Goal: Information Seeking & Learning: Learn about a topic

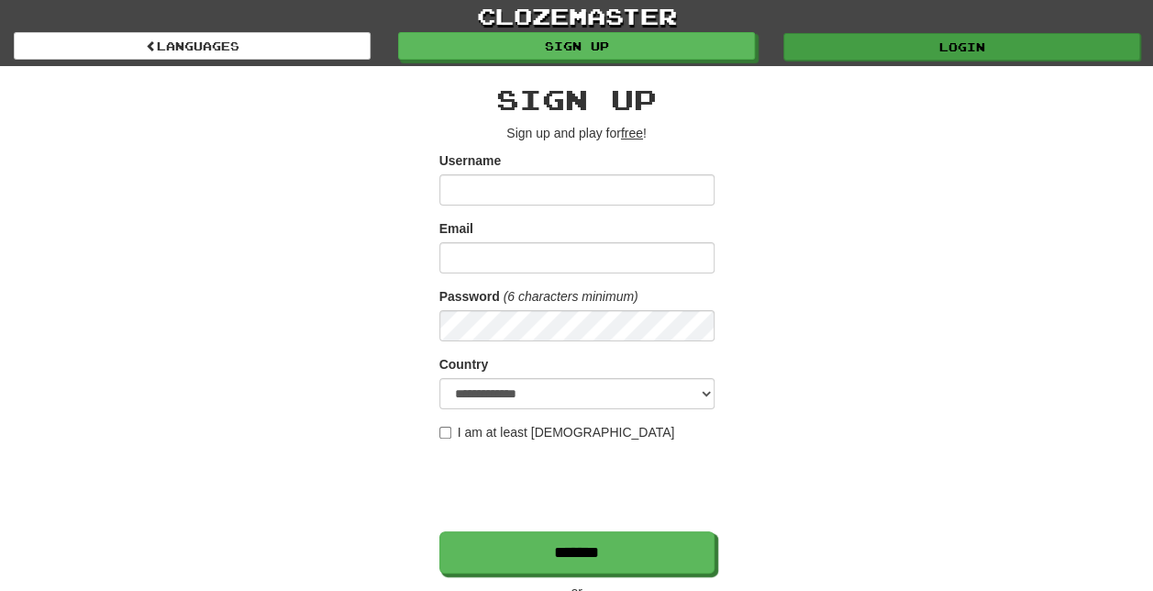
type input "**********"
click at [919, 41] on link "Login" at bounding box center [962, 47] width 357 height 28
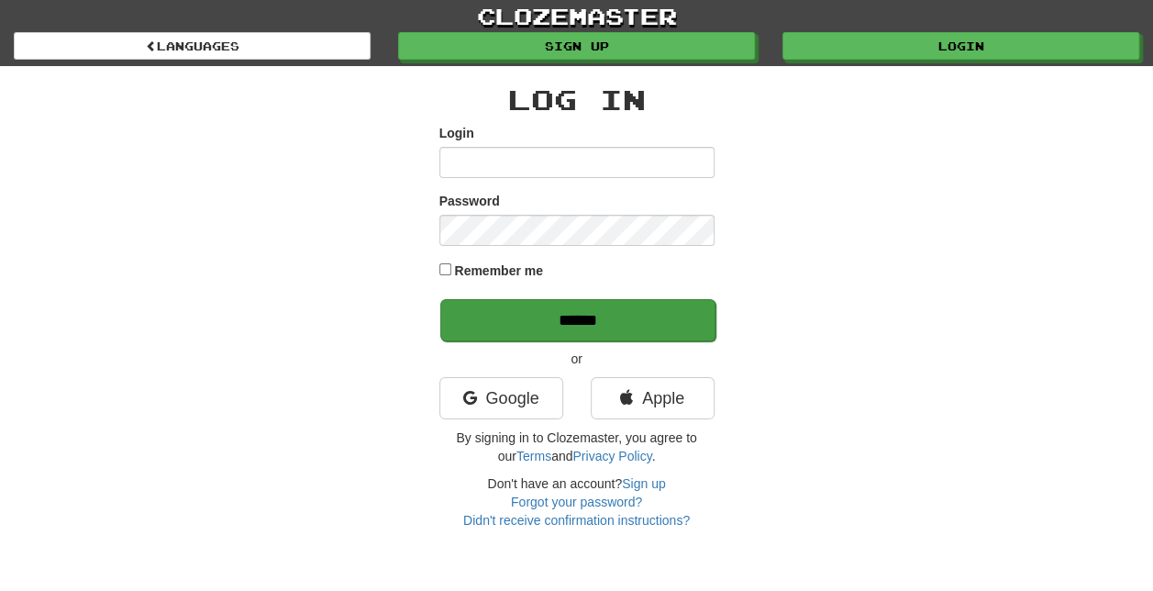
type input "**********"
click at [545, 319] on input "******" at bounding box center [577, 320] width 275 height 42
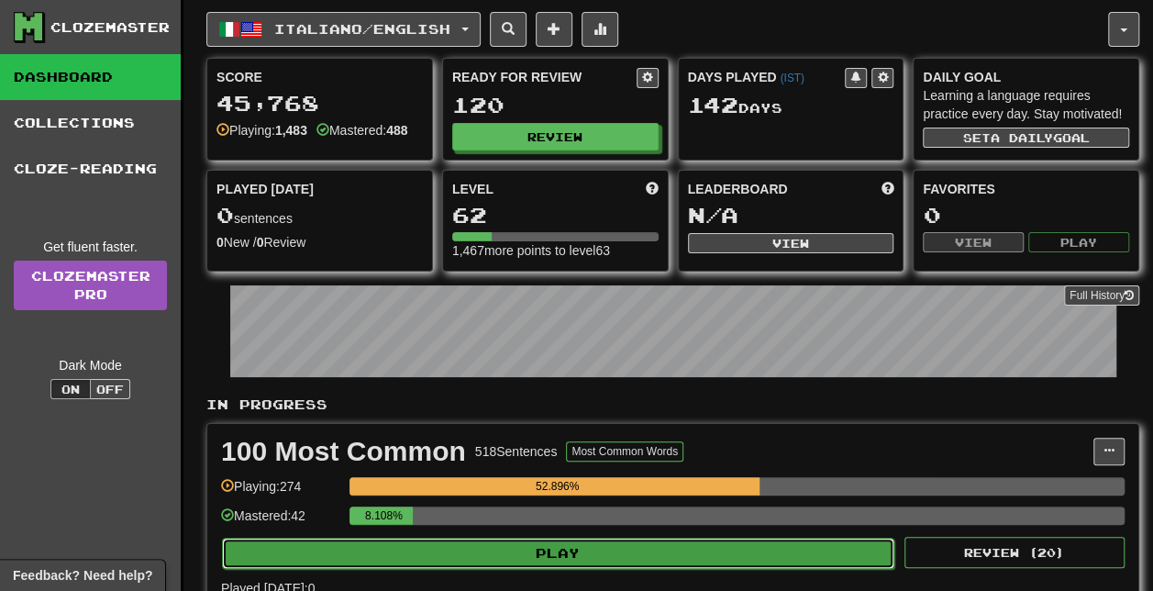
click at [567, 554] on button "Play" at bounding box center [558, 553] width 673 height 31
select select "**"
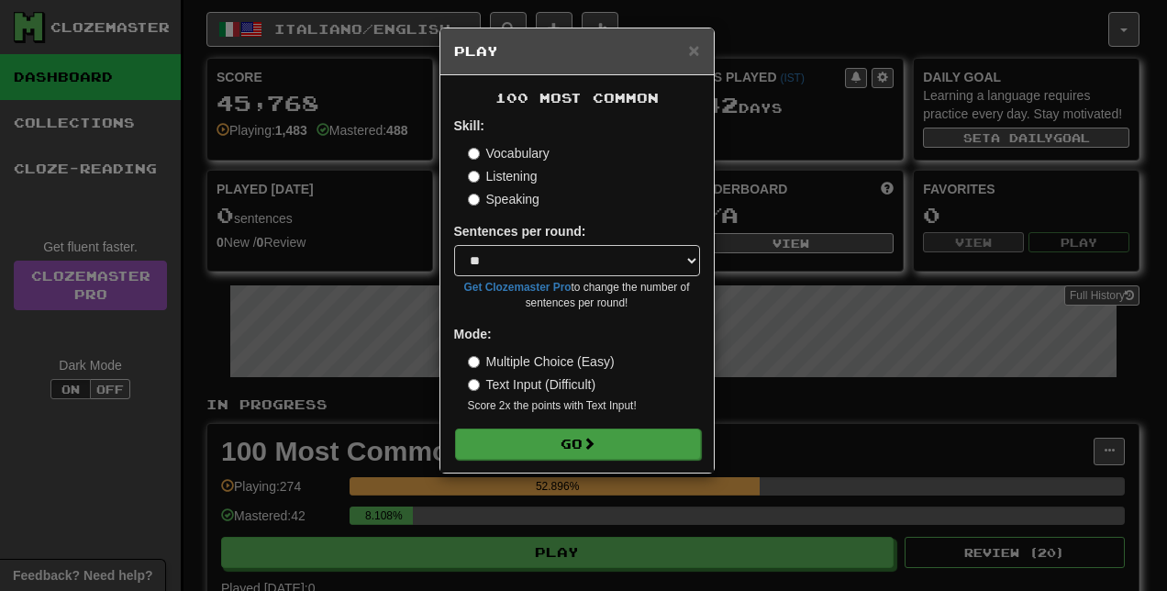
drag, startPoint x: 567, startPoint y: 554, endPoint x: 529, endPoint y: 448, distance: 112.9
click at [529, 448] on div "× Play 100 Most Common Skill: Vocabulary Listening Speaking Sentences per round…" at bounding box center [583, 295] width 1167 height 591
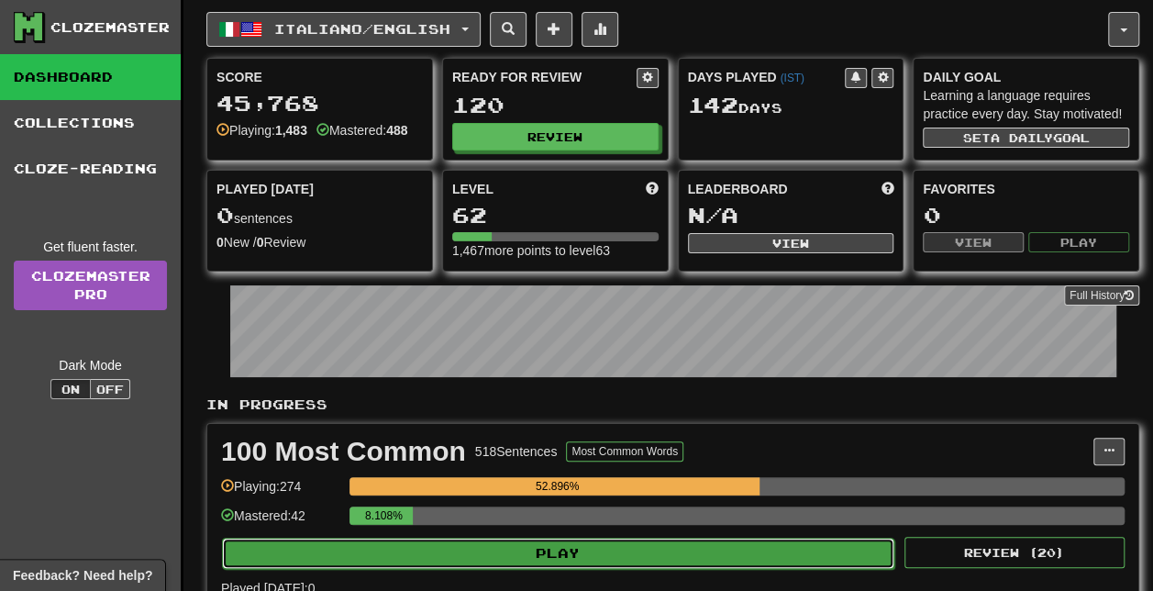
click at [562, 547] on button "Play" at bounding box center [558, 553] width 673 height 31
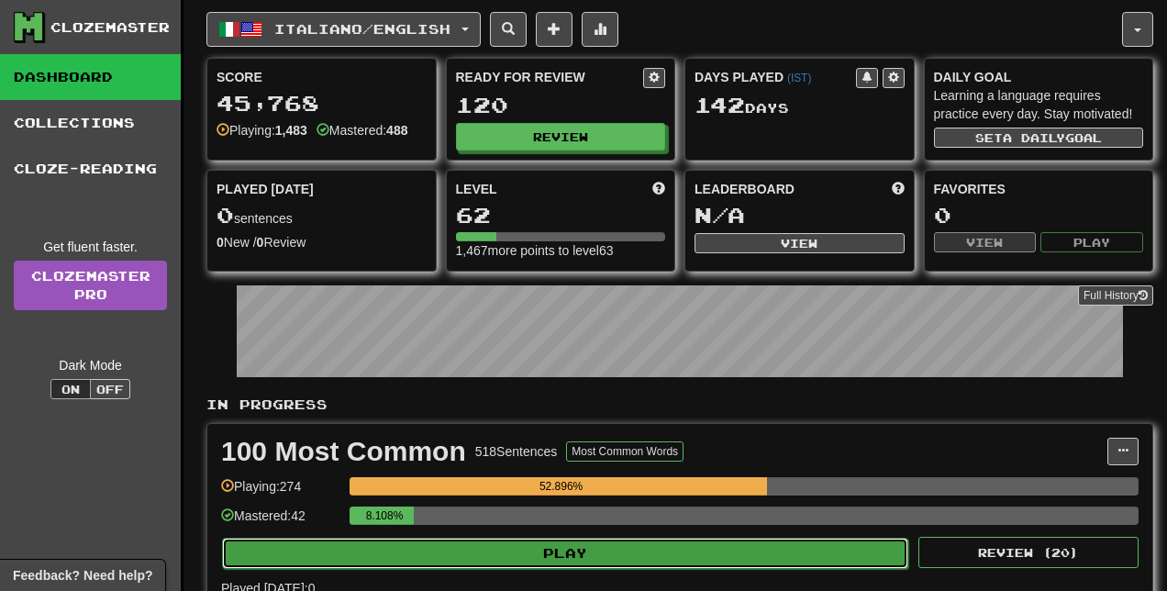
select select "**"
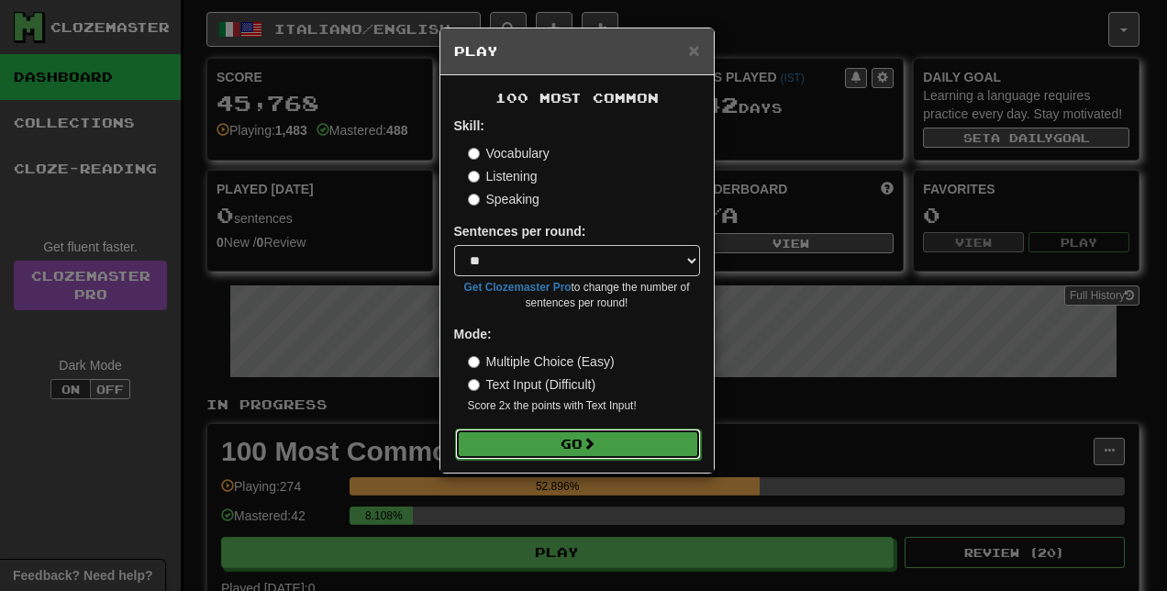
click at [558, 440] on button "Go" at bounding box center [578, 444] width 246 height 31
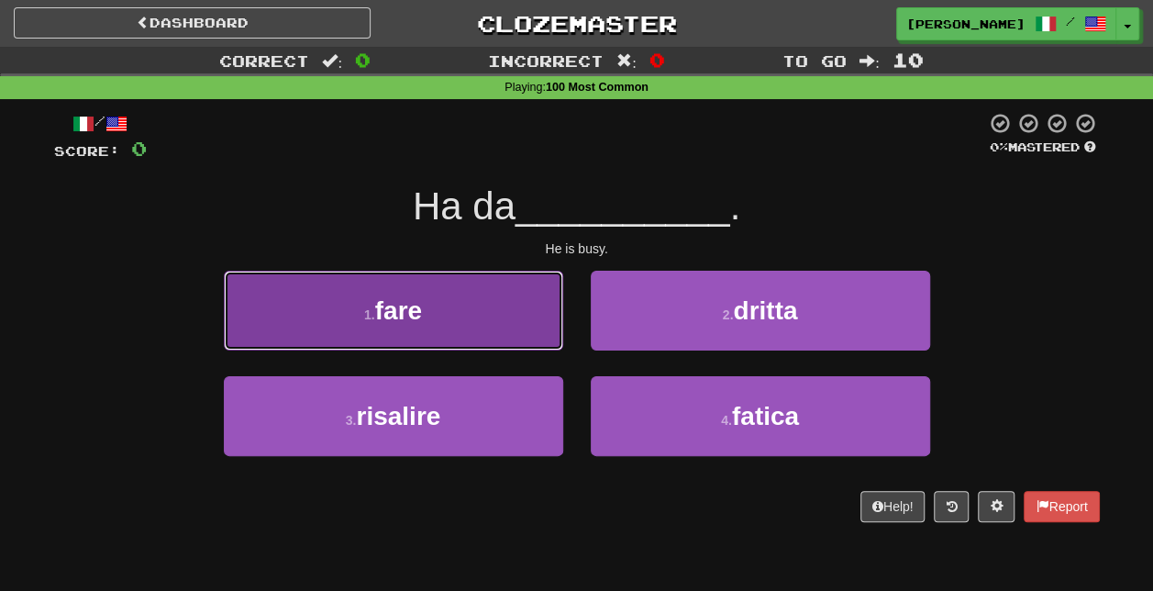
click at [453, 318] on button "1 . fare" at bounding box center [394, 311] width 340 height 80
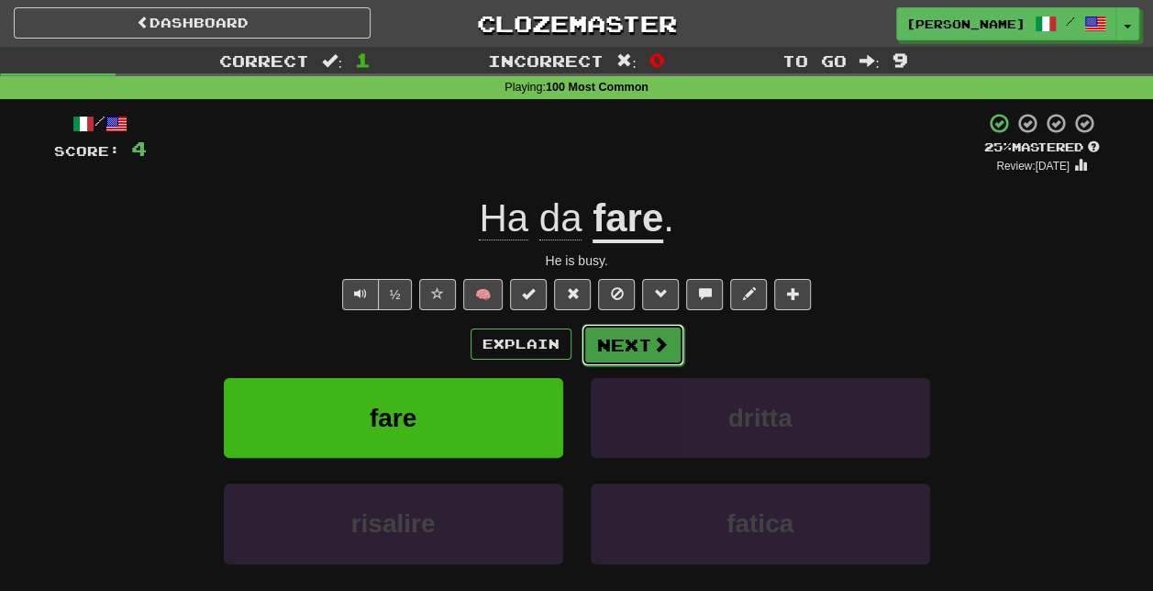
click at [646, 345] on button "Next" at bounding box center [633, 345] width 103 height 42
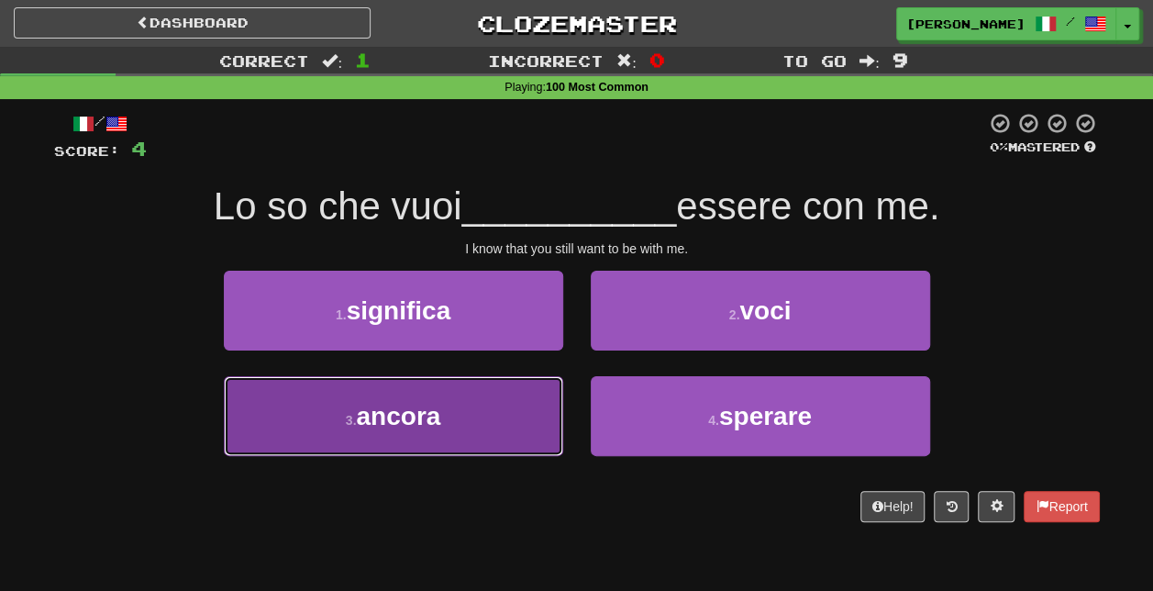
click at [501, 429] on button "3 . ancora" at bounding box center [394, 416] width 340 height 80
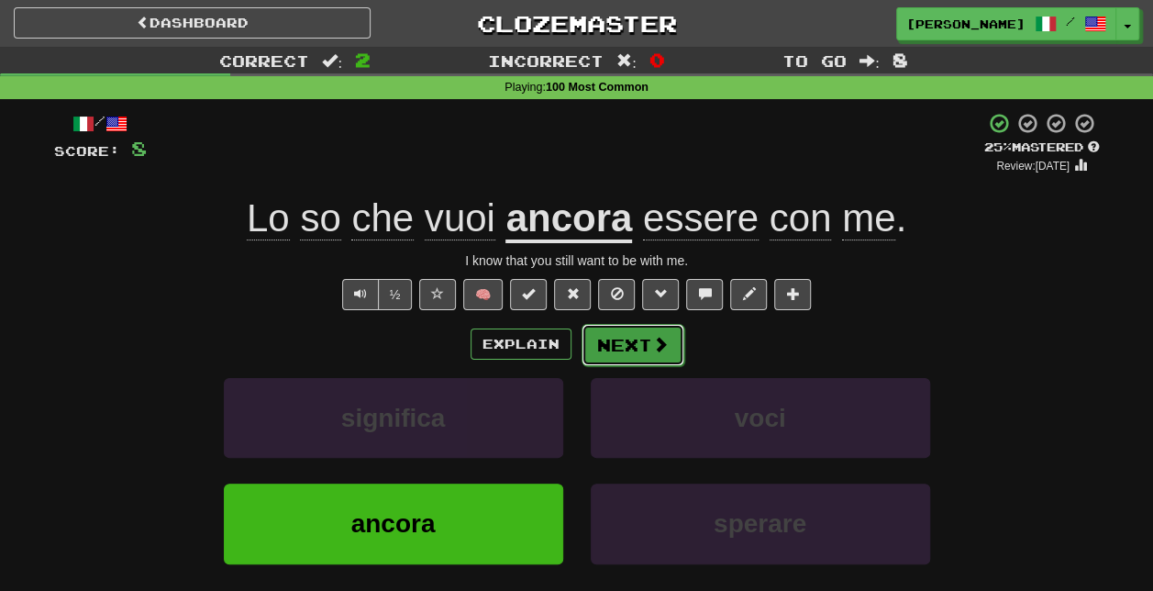
click at [661, 340] on span at bounding box center [660, 344] width 17 height 17
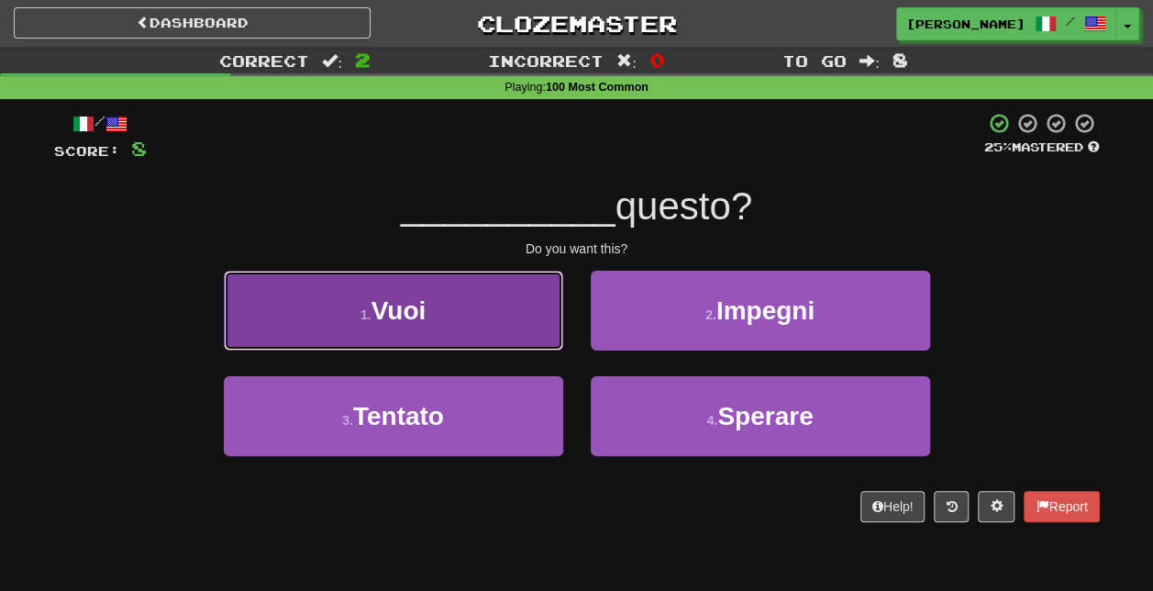
click at [469, 329] on button "1 . Vuoi" at bounding box center [394, 311] width 340 height 80
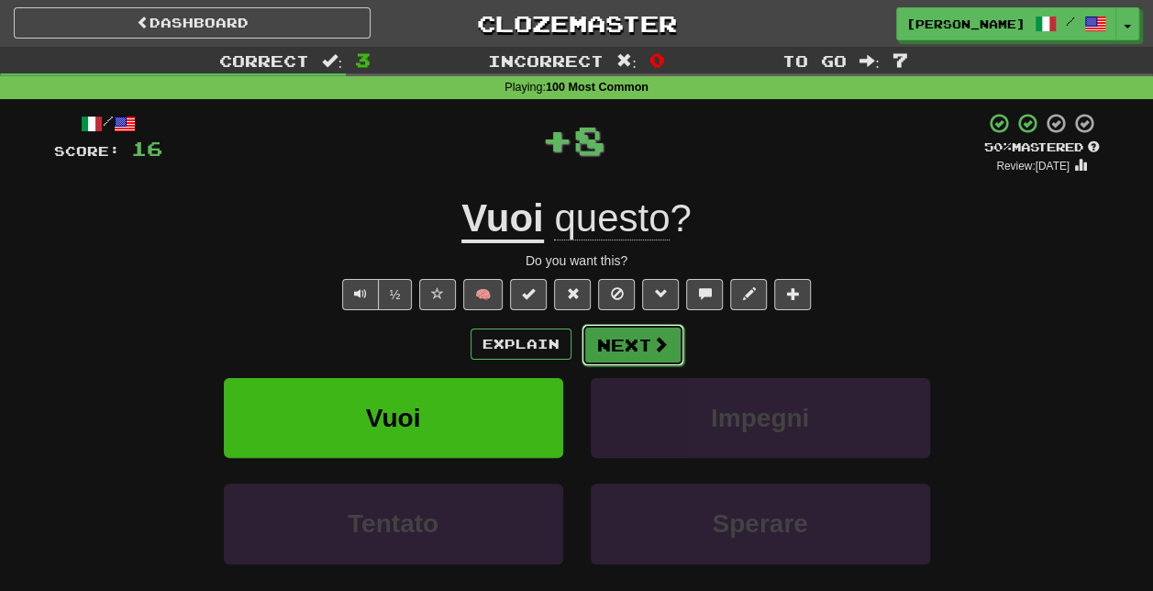
click at [668, 344] on button "Next" at bounding box center [633, 345] width 103 height 42
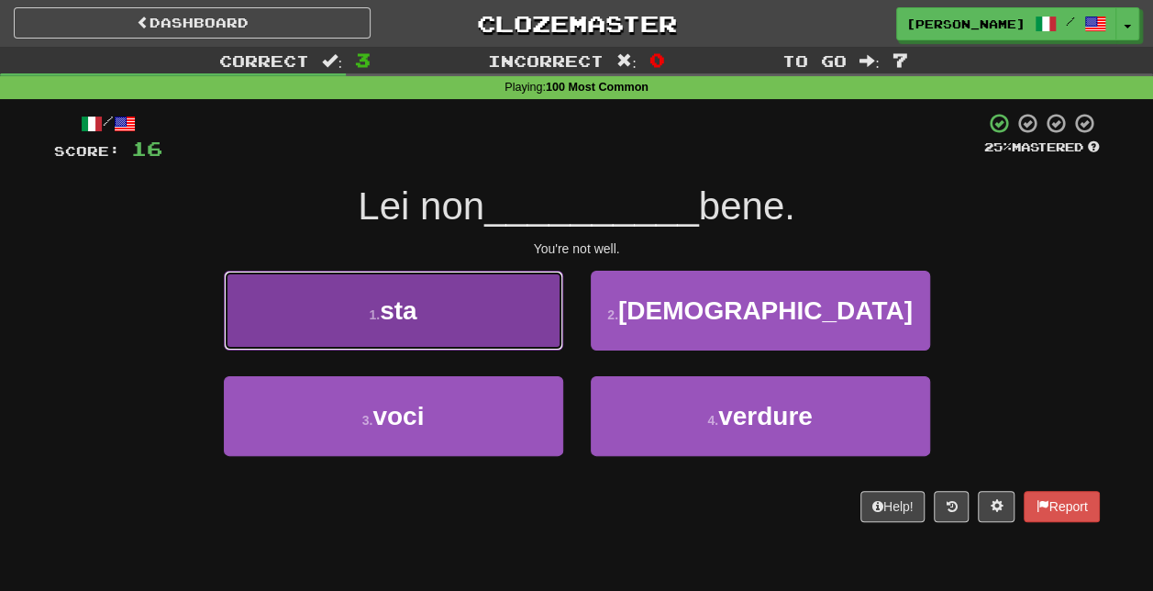
click at [485, 321] on button "1 . sta" at bounding box center [394, 311] width 340 height 80
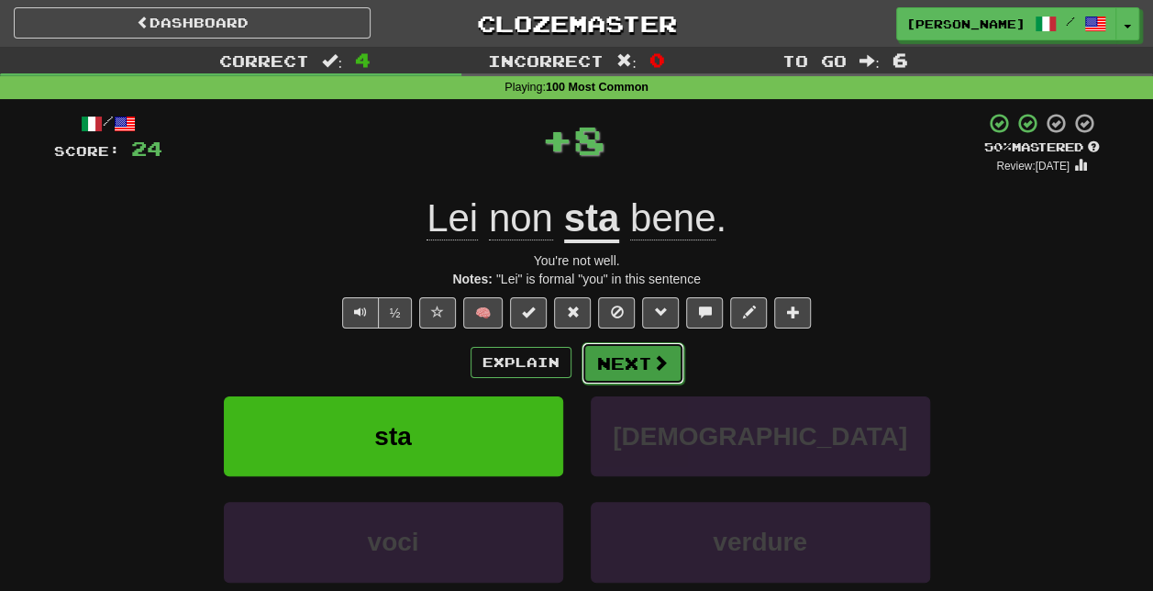
click at [666, 363] on span at bounding box center [660, 362] width 17 height 17
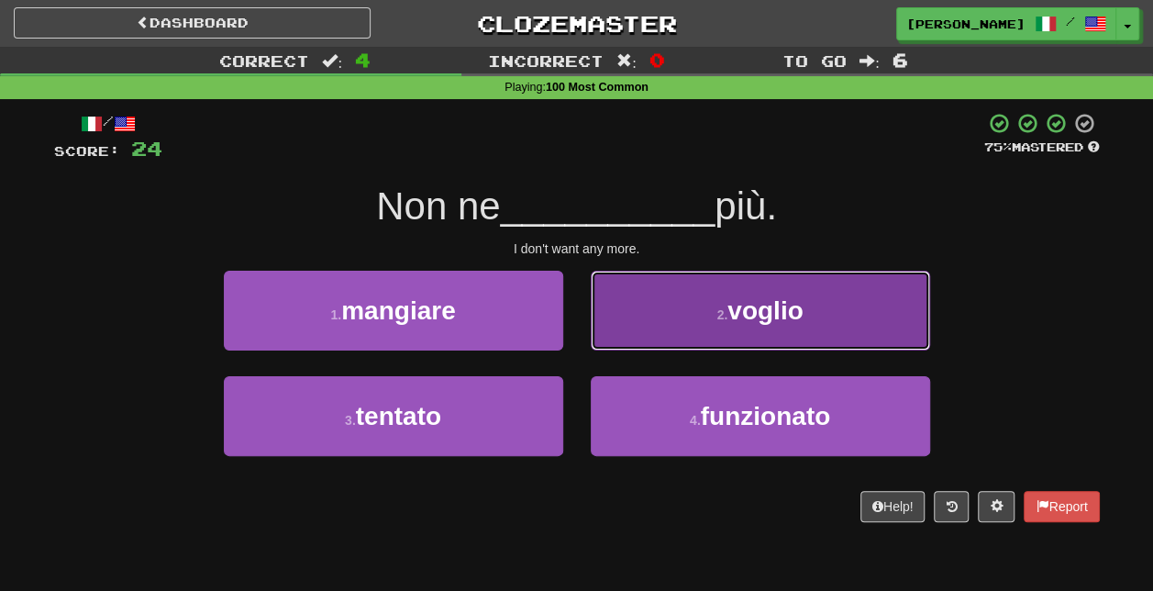
click at [758, 340] on button "2 . voglio" at bounding box center [761, 311] width 340 height 80
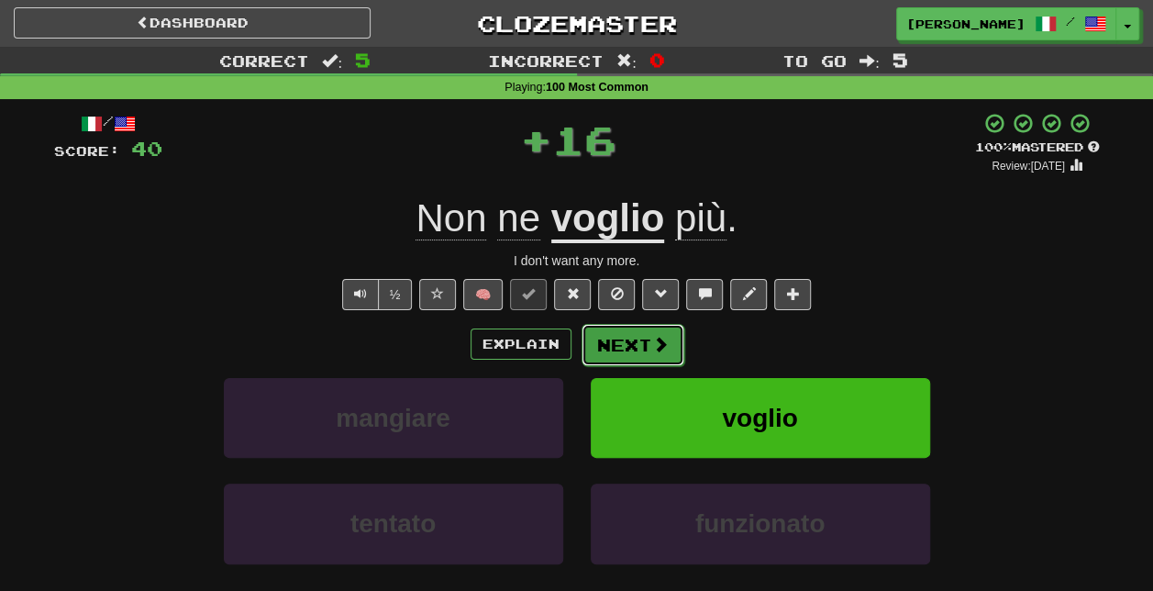
click at [646, 334] on button "Next" at bounding box center [633, 345] width 103 height 42
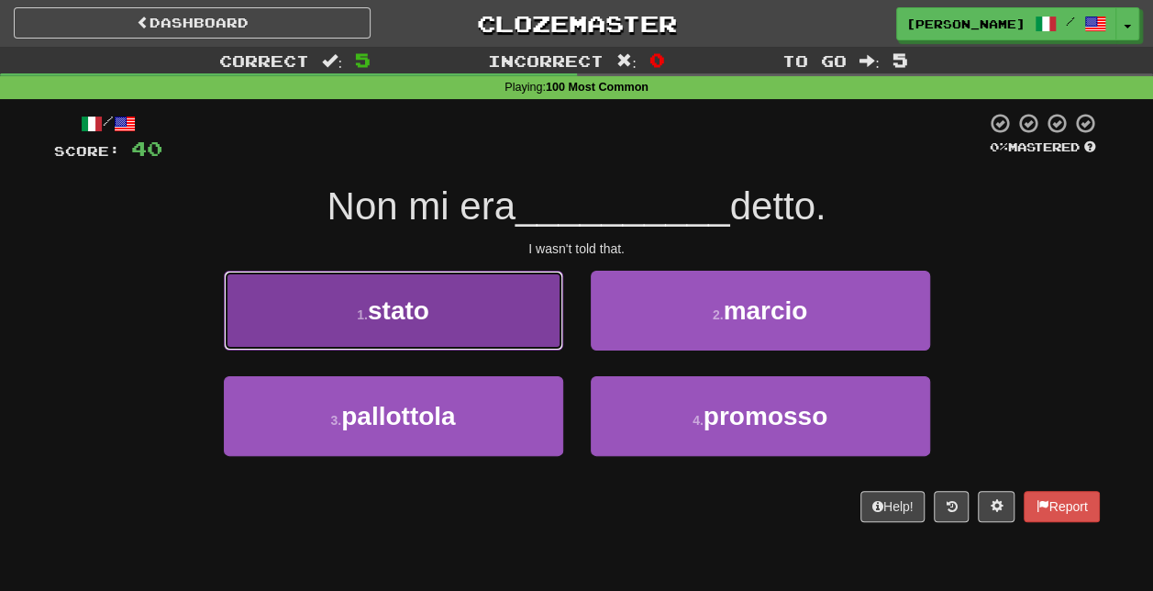
click at [508, 329] on button "1 . stato" at bounding box center [394, 311] width 340 height 80
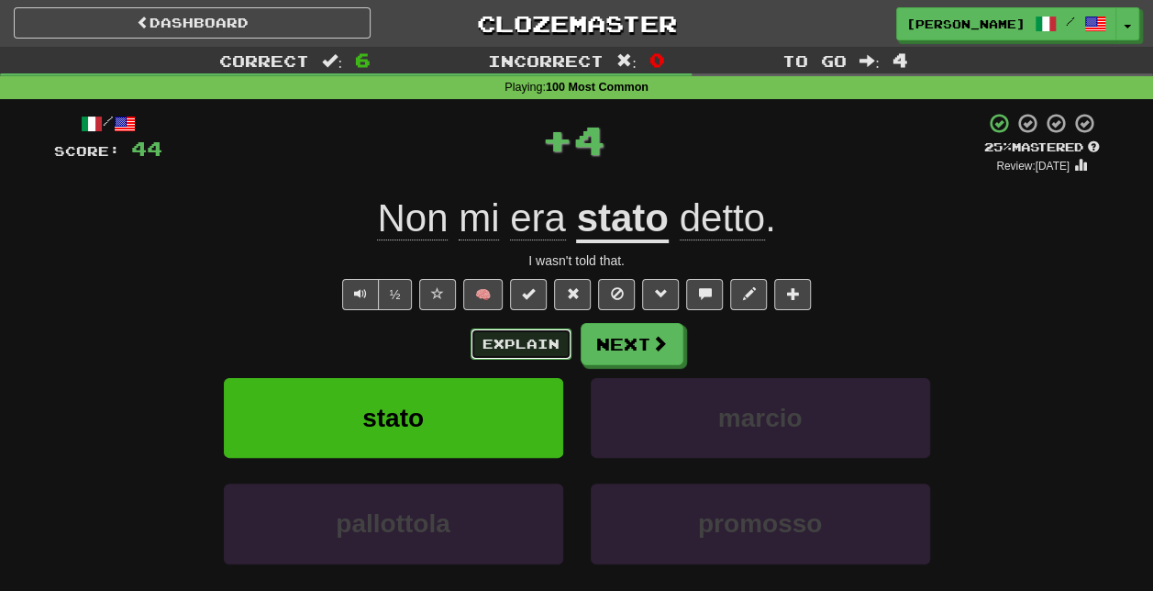
click at [514, 349] on button "Explain" at bounding box center [521, 344] width 101 height 31
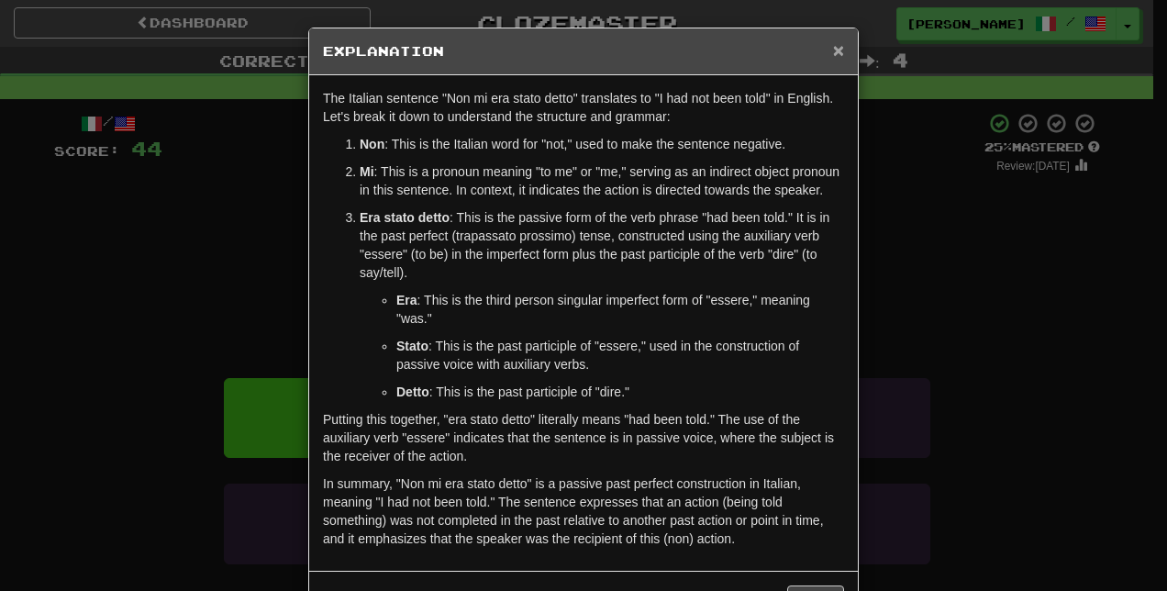
click at [833, 48] on span "×" at bounding box center [838, 49] width 11 height 21
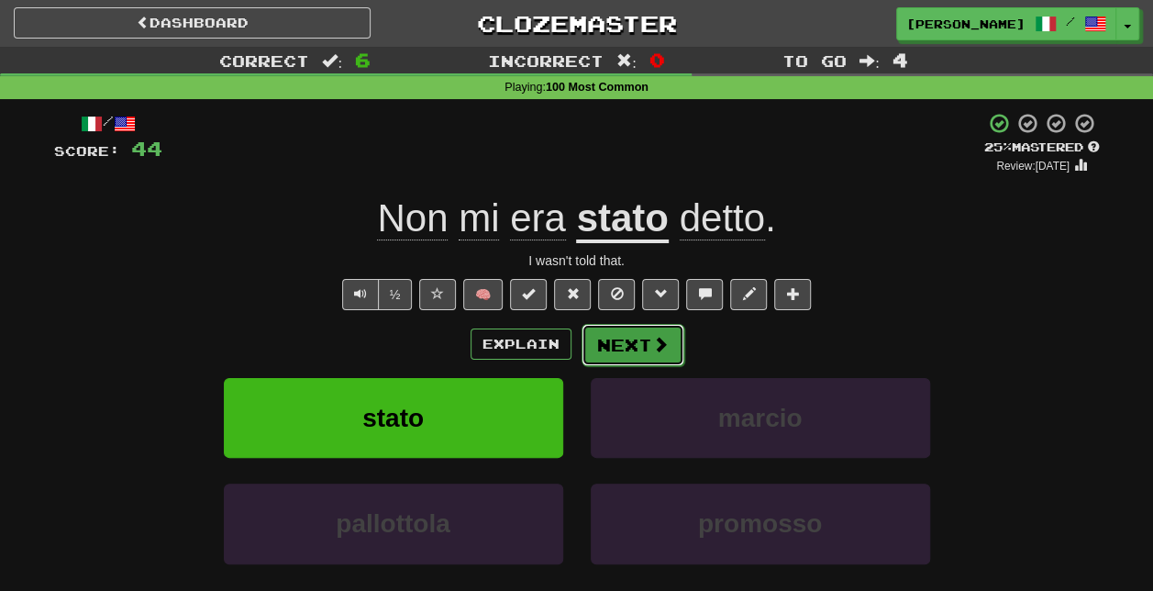
click at [642, 354] on button "Next" at bounding box center [633, 345] width 103 height 42
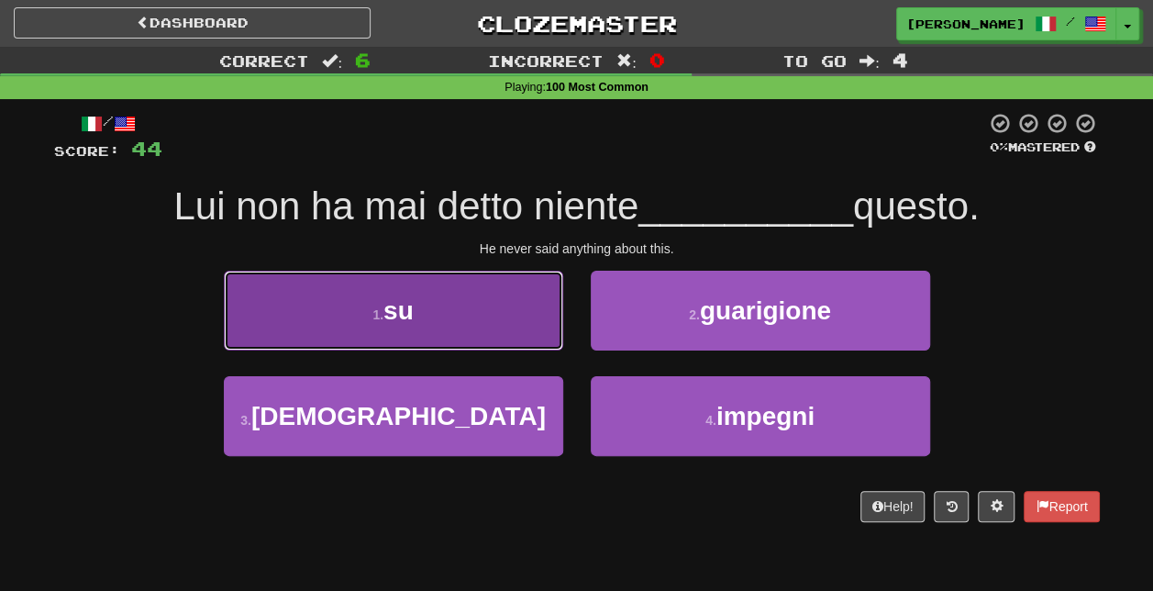
click at [473, 294] on button "1 . su" at bounding box center [394, 311] width 340 height 80
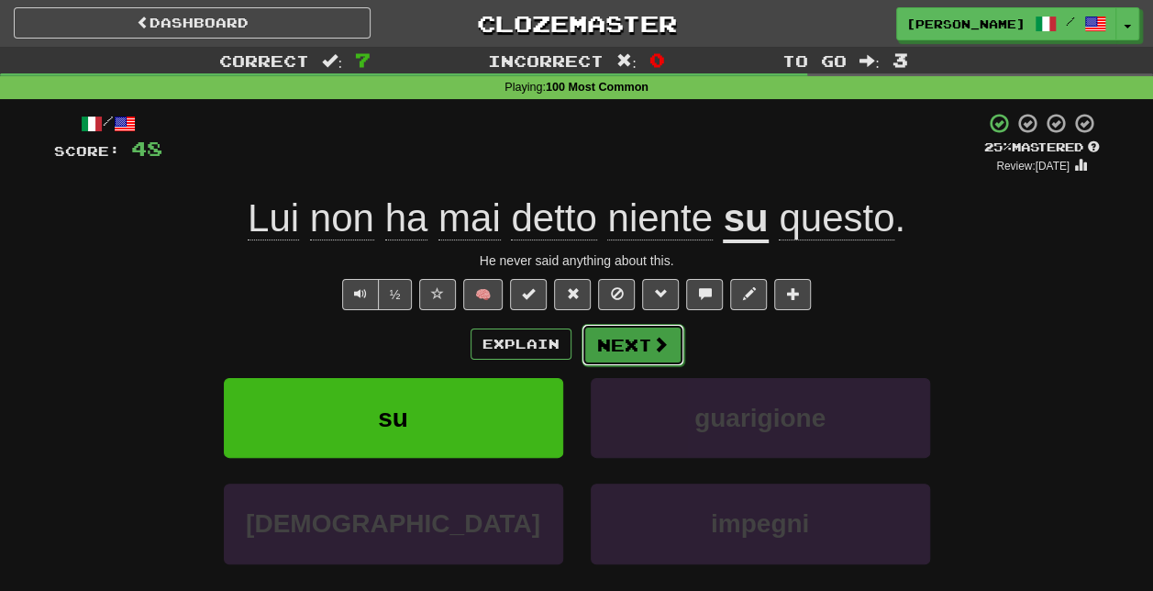
click at [632, 347] on button "Next" at bounding box center [633, 345] width 103 height 42
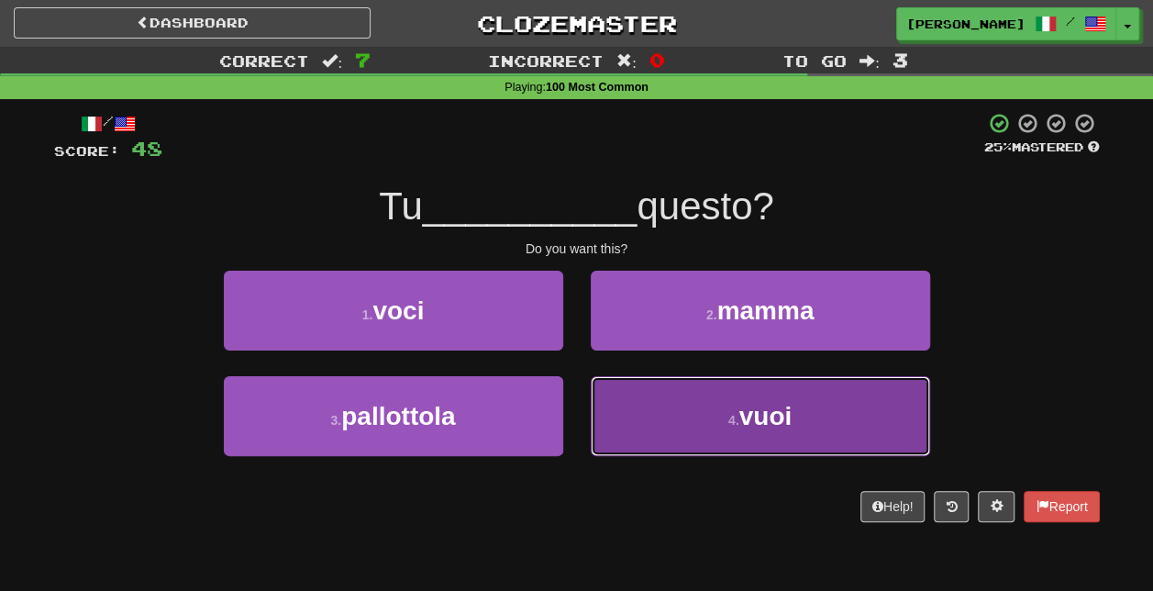
click at [726, 429] on button "4 . vuoi" at bounding box center [761, 416] width 340 height 80
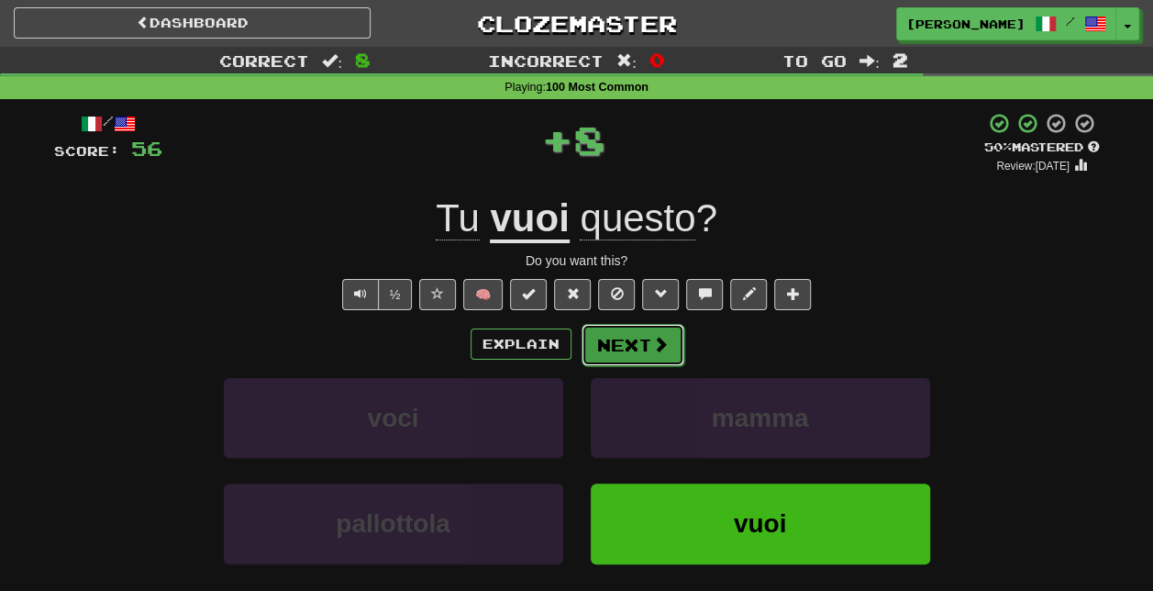
click at [668, 358] on button "Next" at bounding box center [633, 345] width 103 height 42
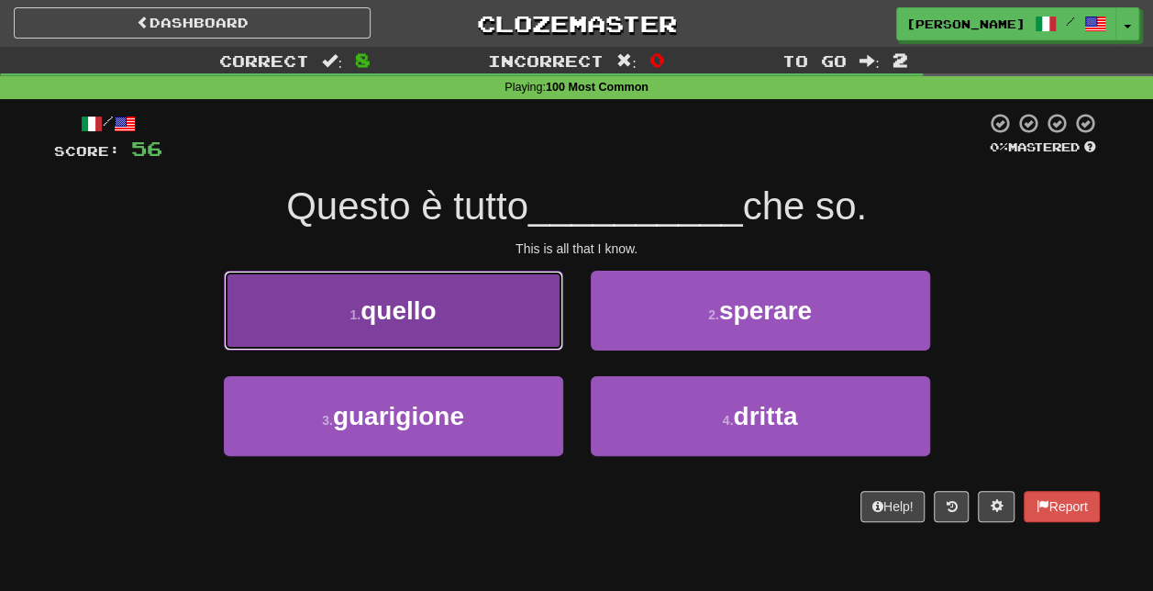
click at [525, 327] on button "1 . quello" at bounding box center [394, 311] width 340 height 80
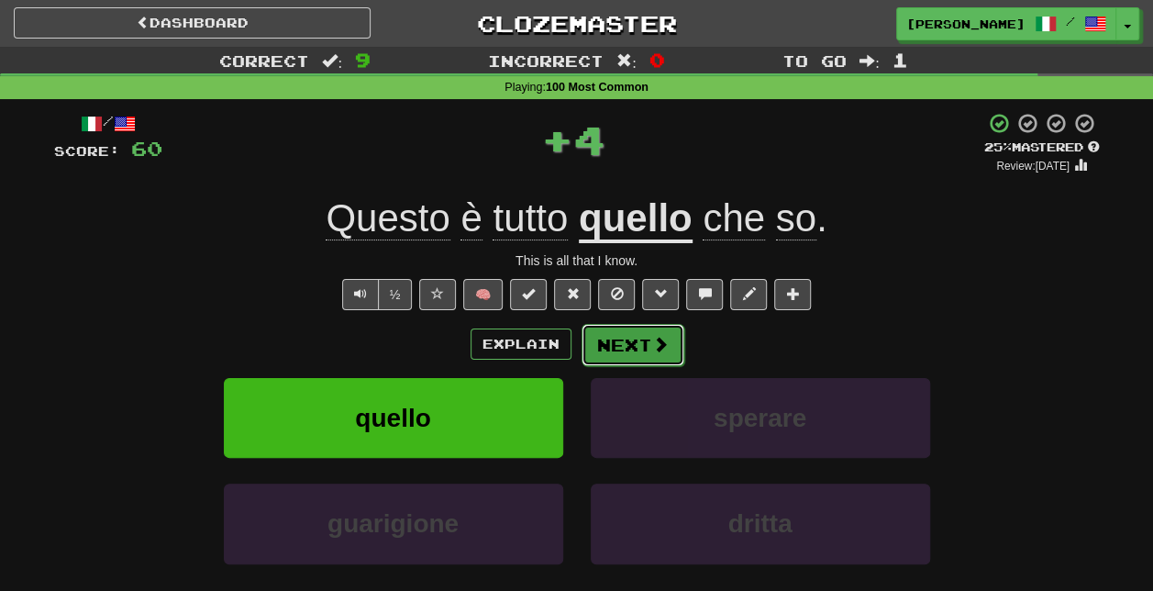
click at [652, 344] on span at bounding box center [660, 344] width 17 height 17
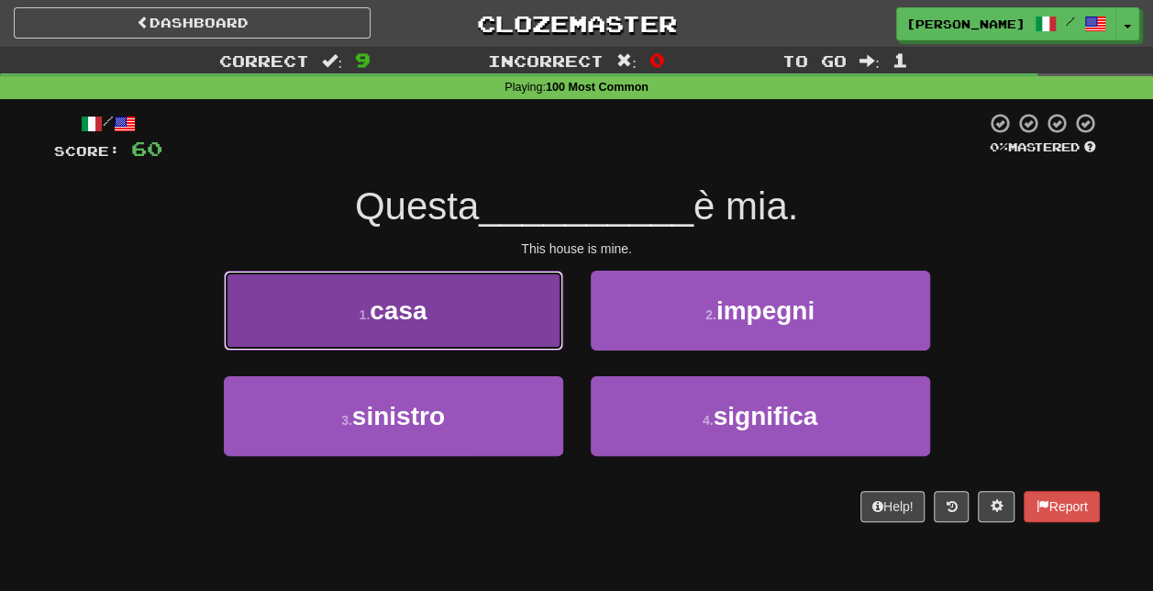
click at [514, 327] on button "1 . casa" at bounding box center [394, 311] width 340 height 80
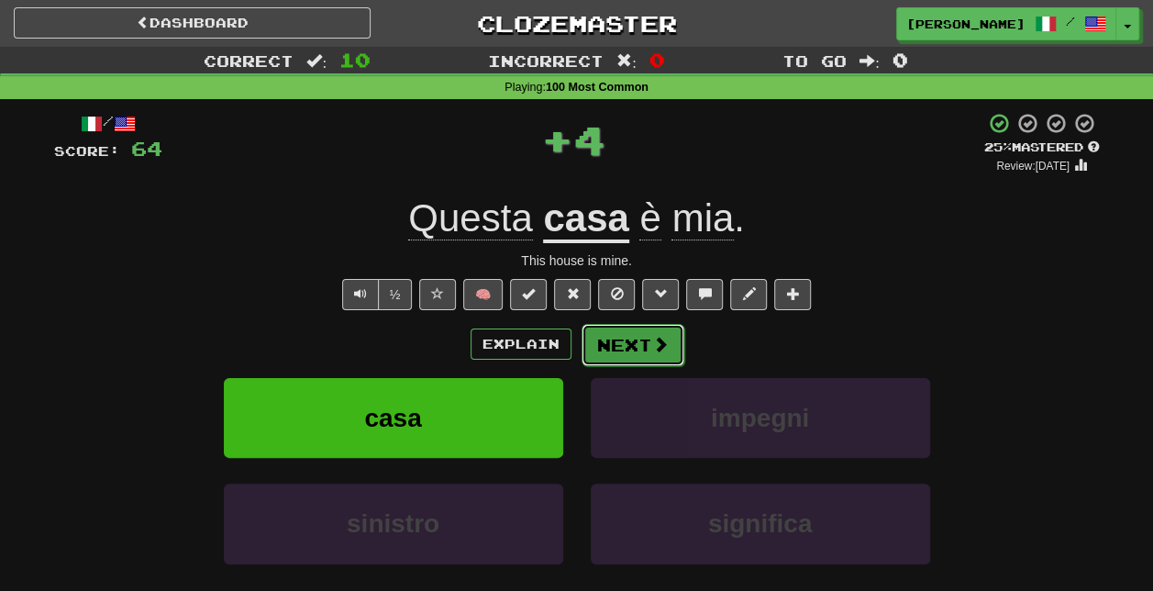
click at [652, 348] on span at bounding box center [660, 344] width 17 height 17
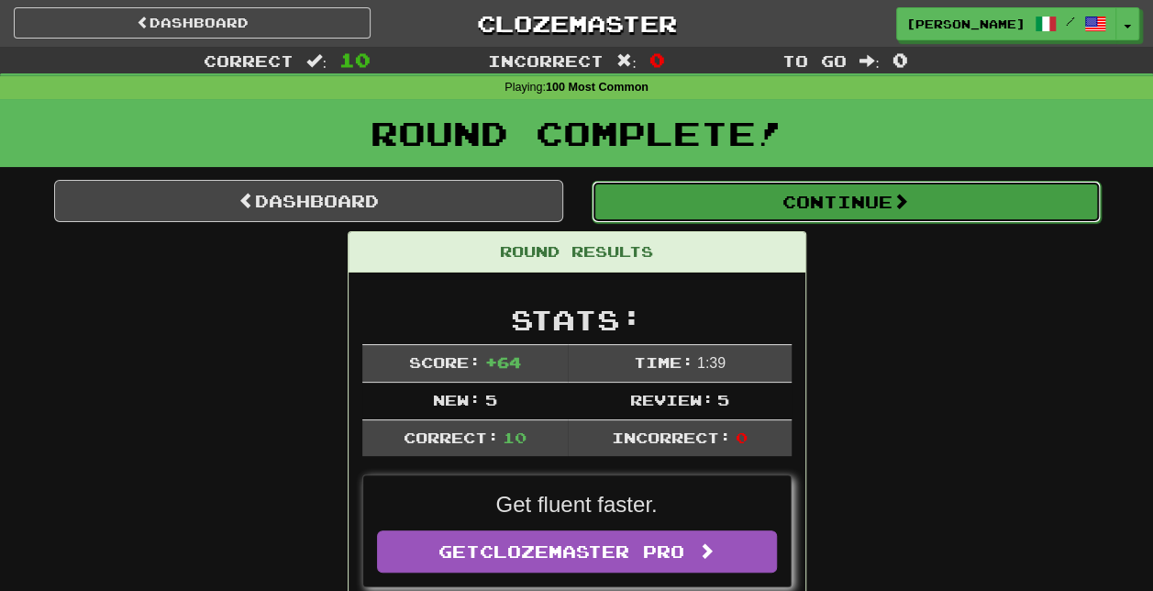
click at [791, 202] on button "Continue" at bounding box center [846, 202] width 509 height 42
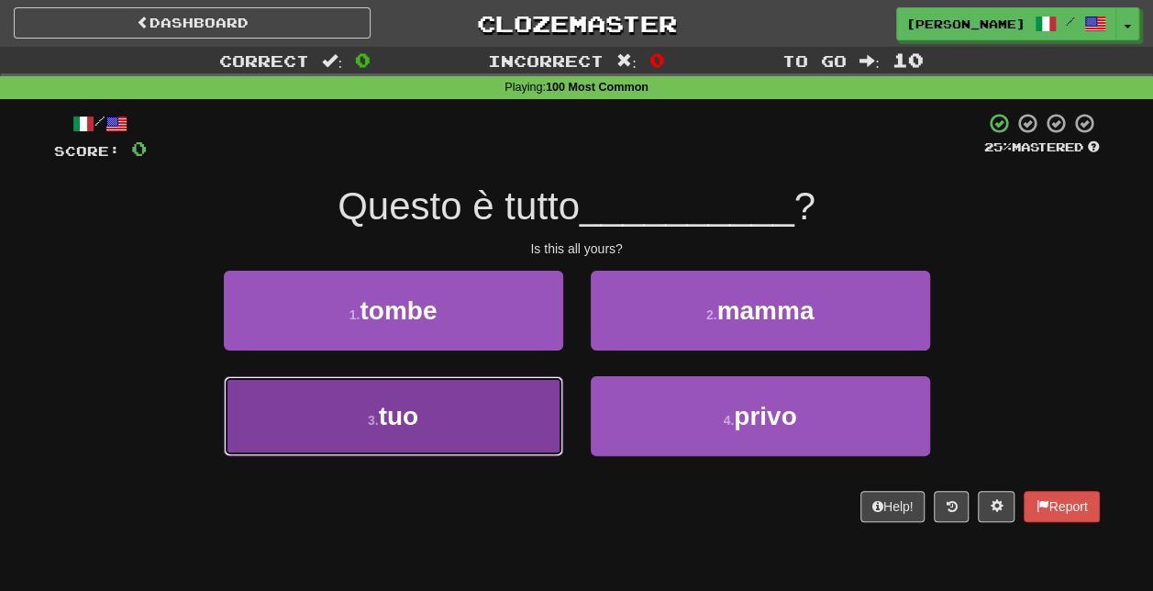
click at [461, 439] on button "3 . tuo" at bounding box center [394, 416] width 340 height 80
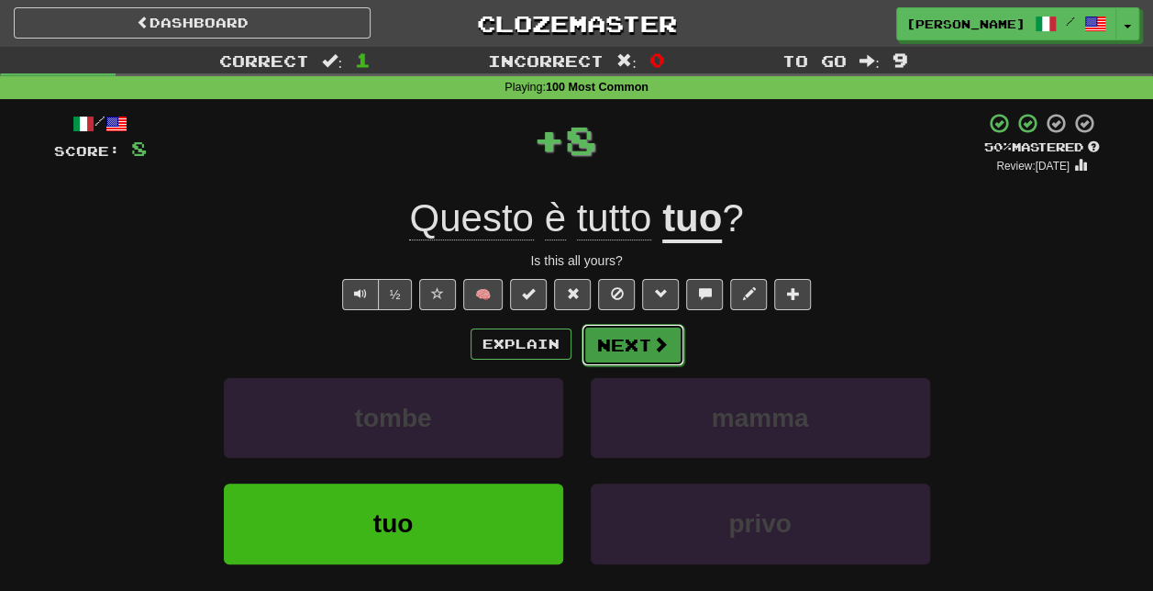
click at [654, 345] on span at bounding box center [660, 344] width 17 height 17
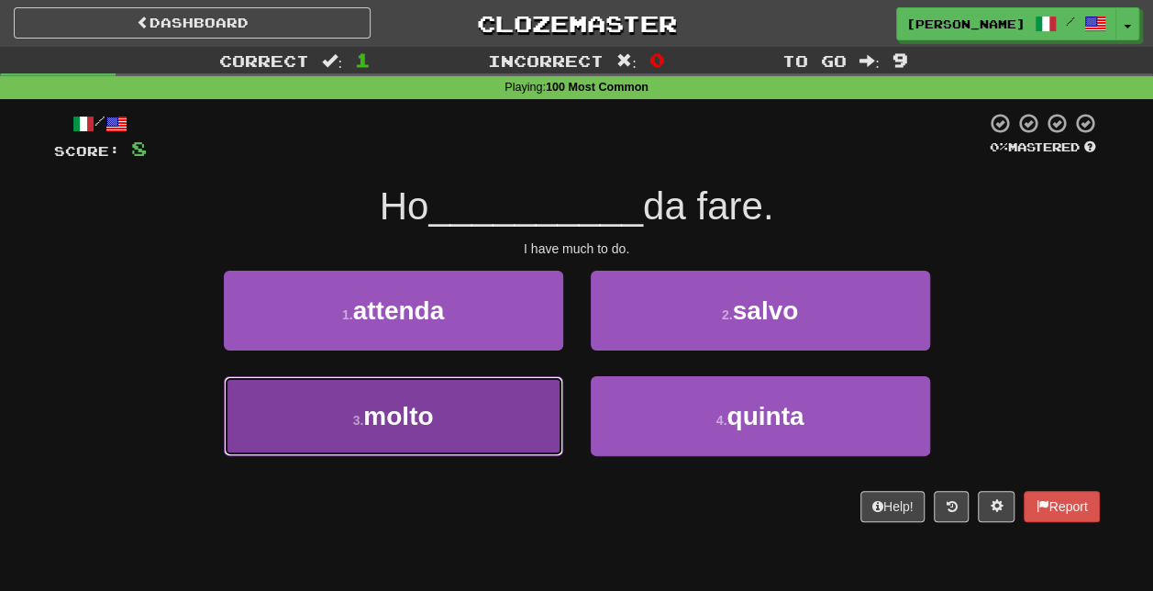
click at [464, 419] on button "3 . molto" at bounding box center [394, 416] width 340 height 80
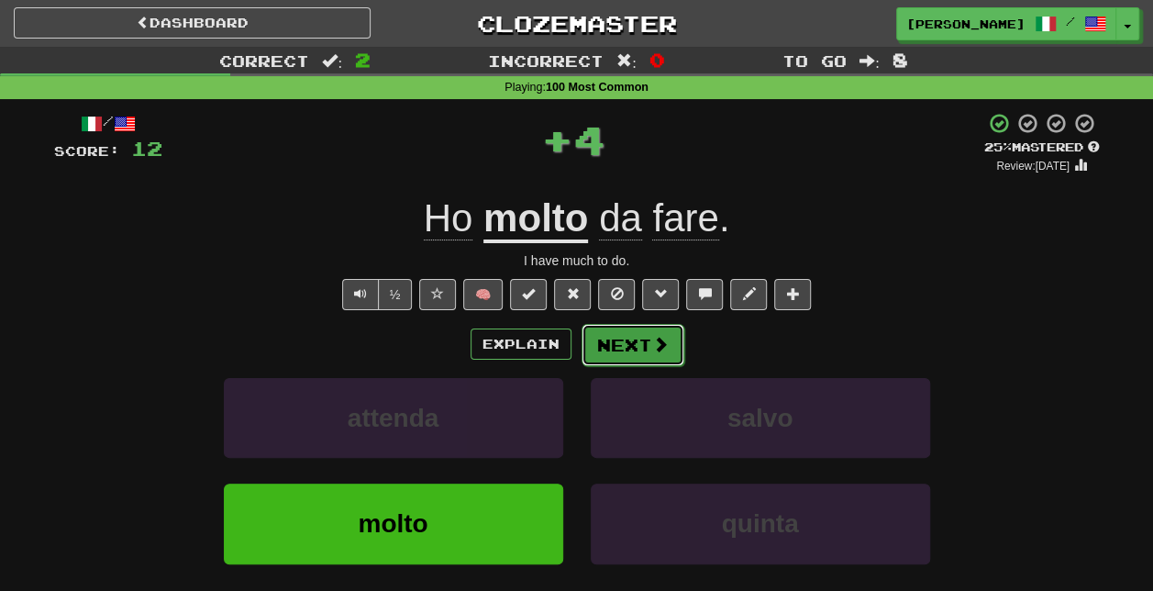
click at [648, 340] on button "Next" at bounding box center [633, 345] width 103 height 42
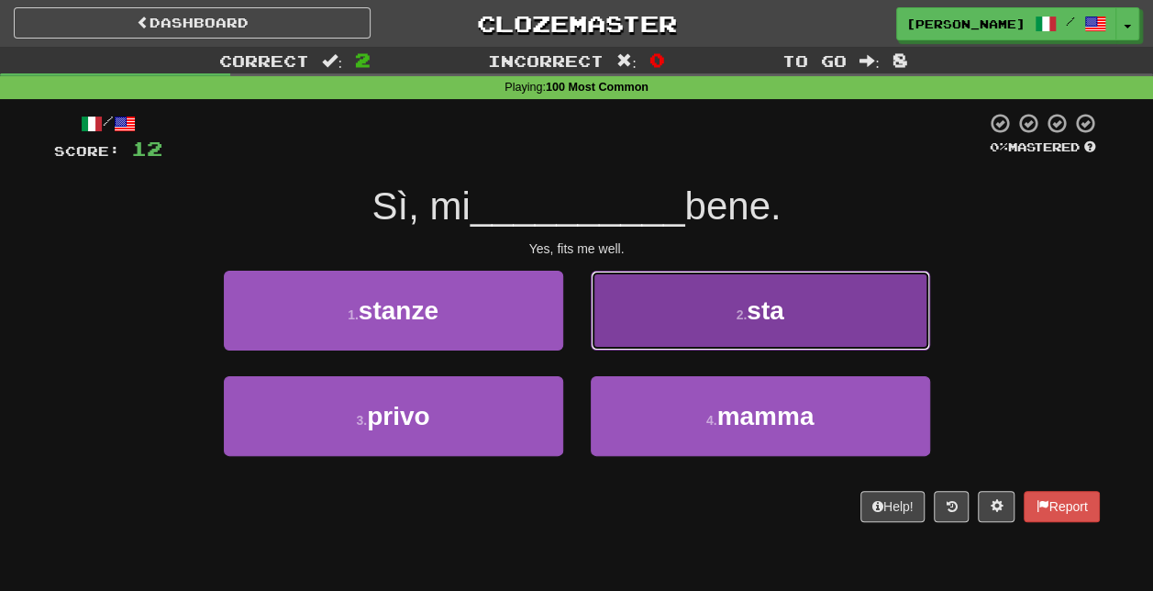
click at [745, 325] on button "2 . sta" at bounding box center [761, 311] width 340 height 80
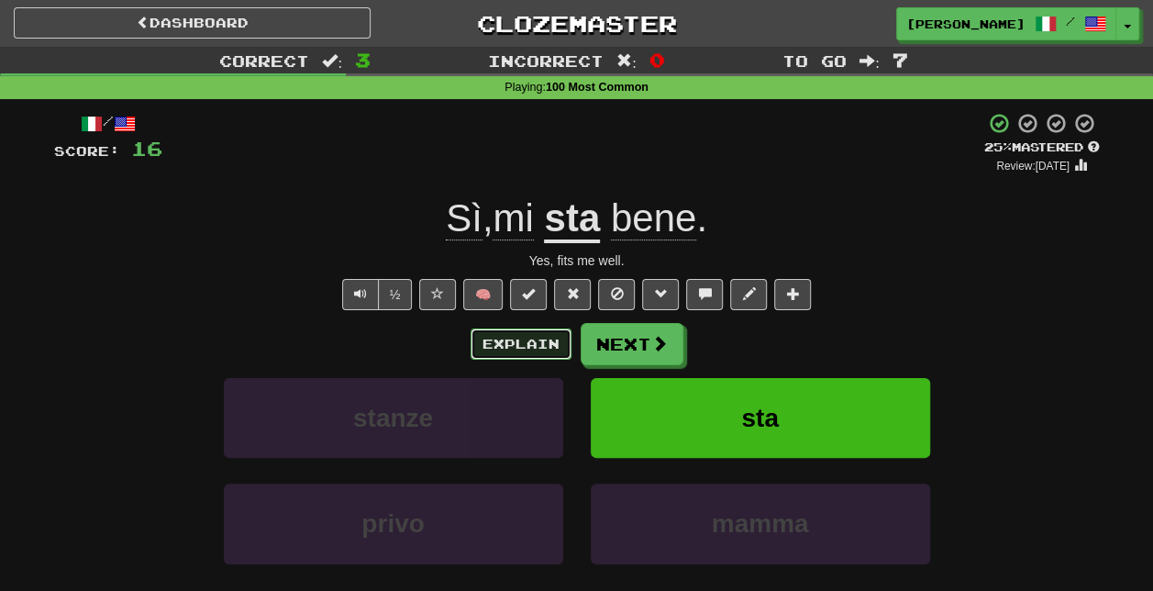
click at [508, 338] on button "Explain" at bounding box center [521, 344] width 101 height 31
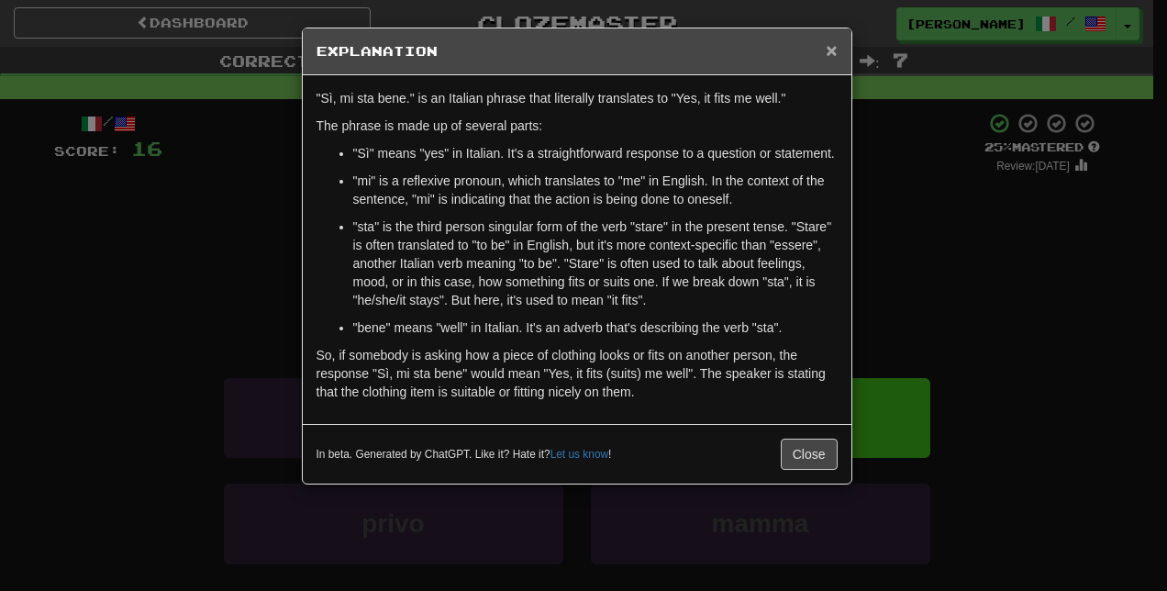
click at [833, 48] on span "×" at bounding box center [831, 49] width 11 height 21
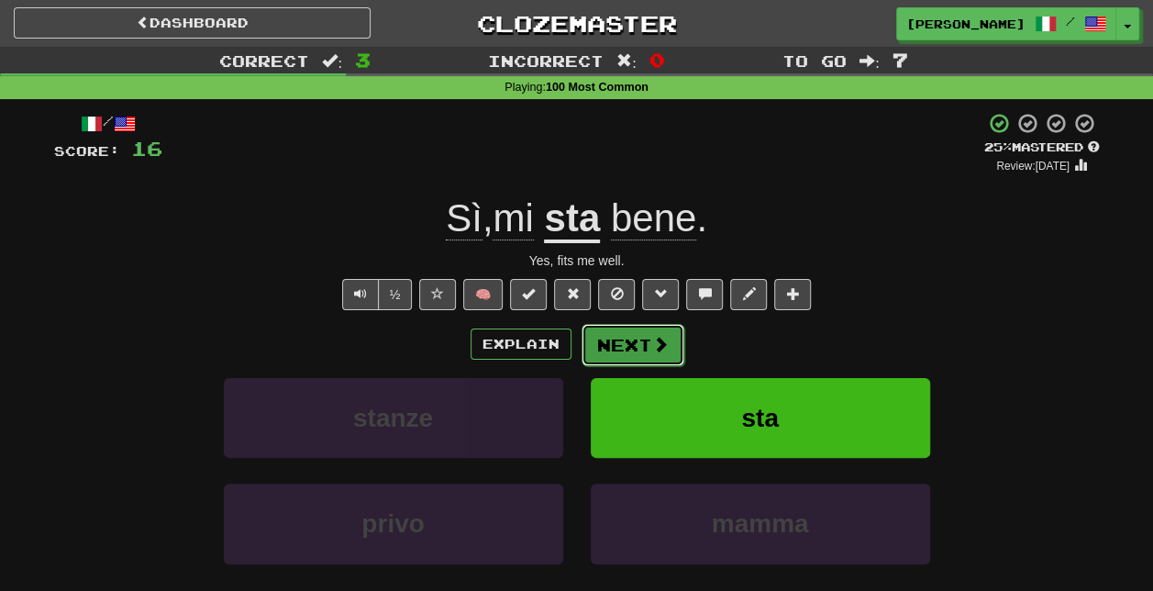
click at [648, 342] on button "Next" at bounding box center [633, 345] width 103 height 42
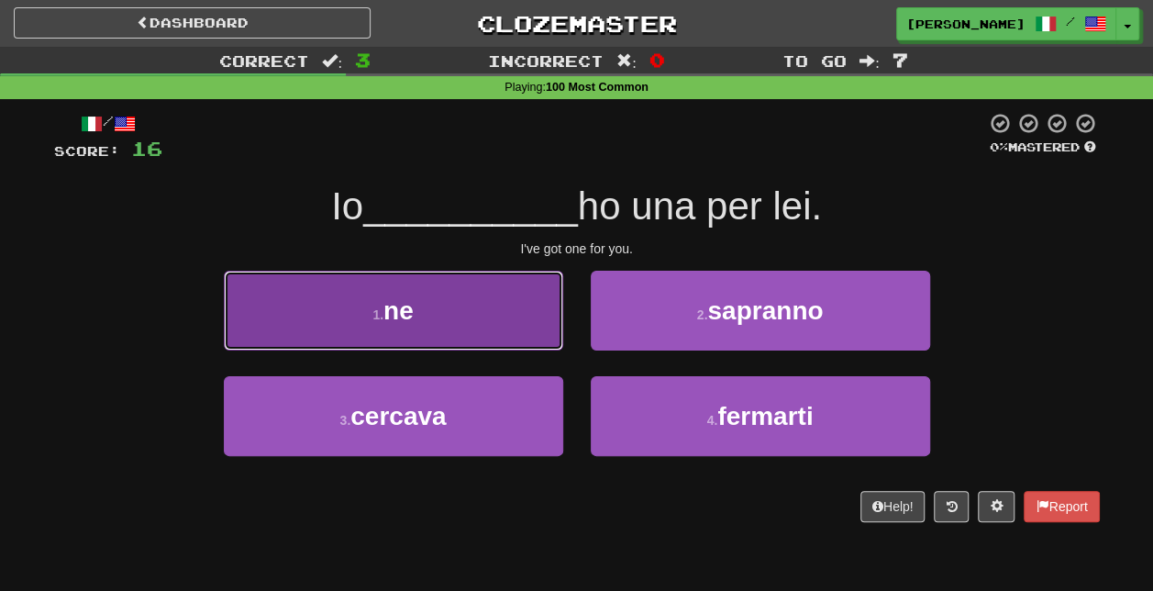
click at [543, 338] on button "1 . ne" at bounding box center [394, 311] width 340 height 80
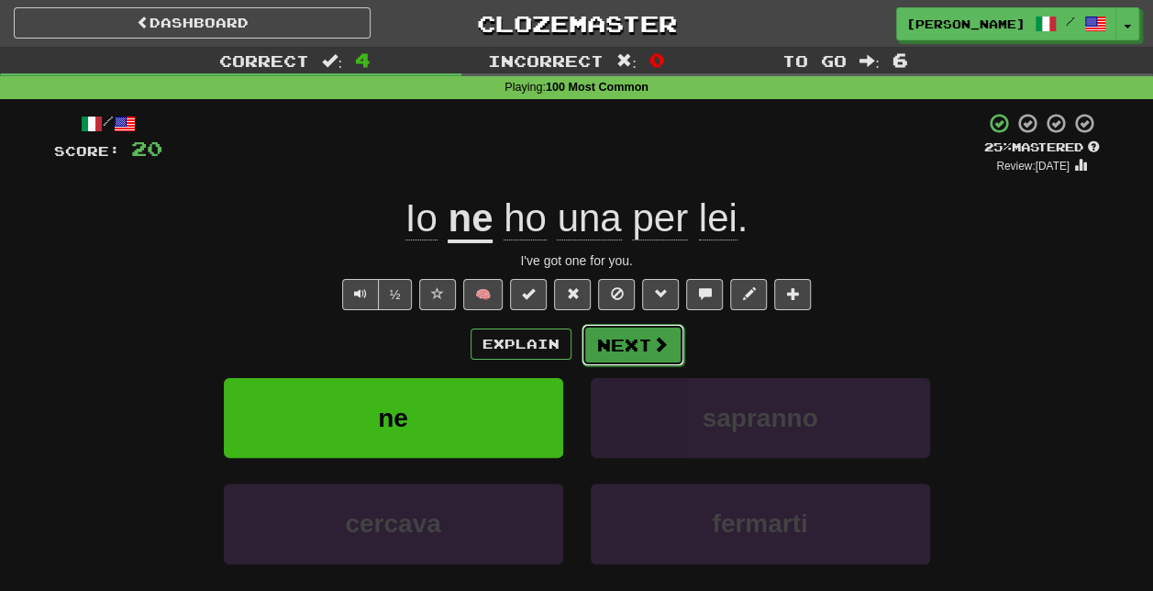
click at [645, 331] on button "Next" at bounding box center [633, 345] width 103 height 42
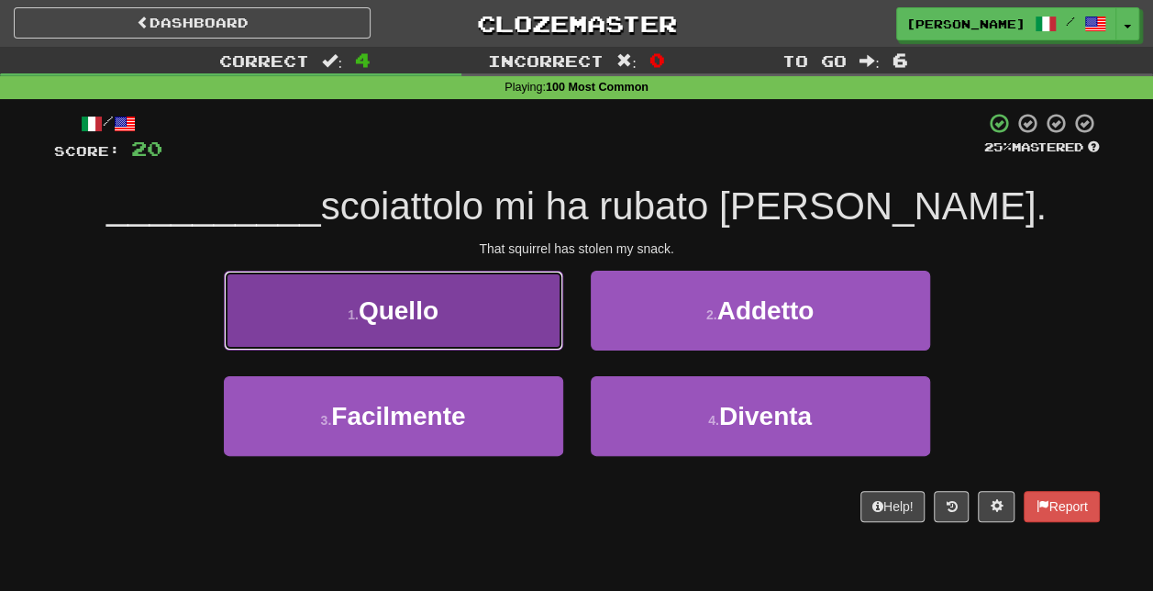
click at [518, 302] on button "1 . Quello" at bounding box center [394, 311] width 340 height 80
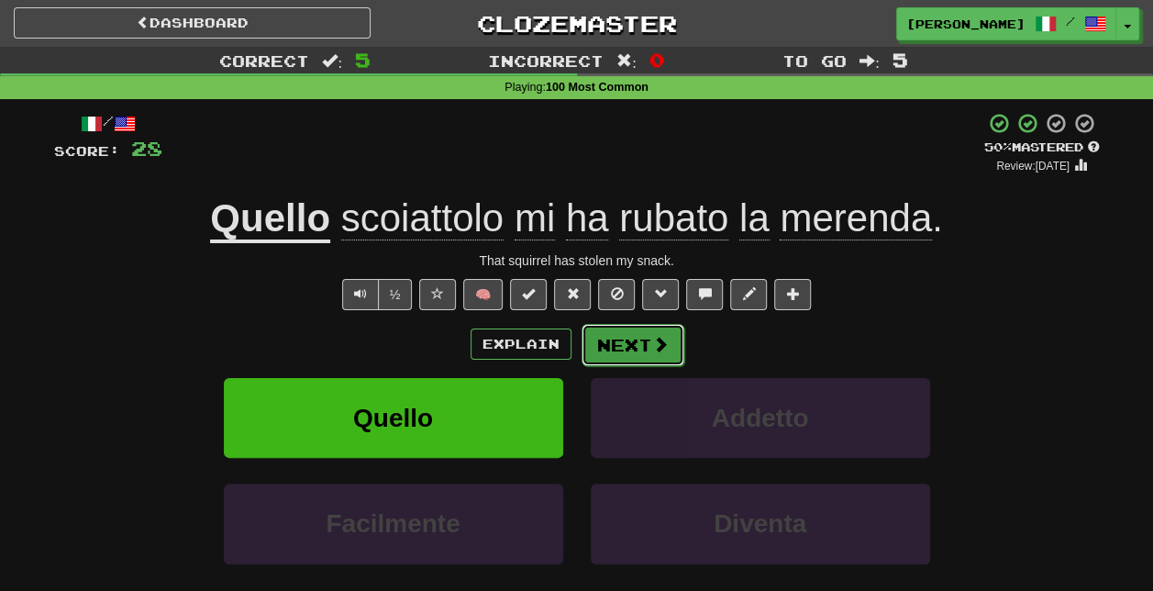
click at [671, 345] on button "Next" at bounding box center [633, 345] width 103 height 42
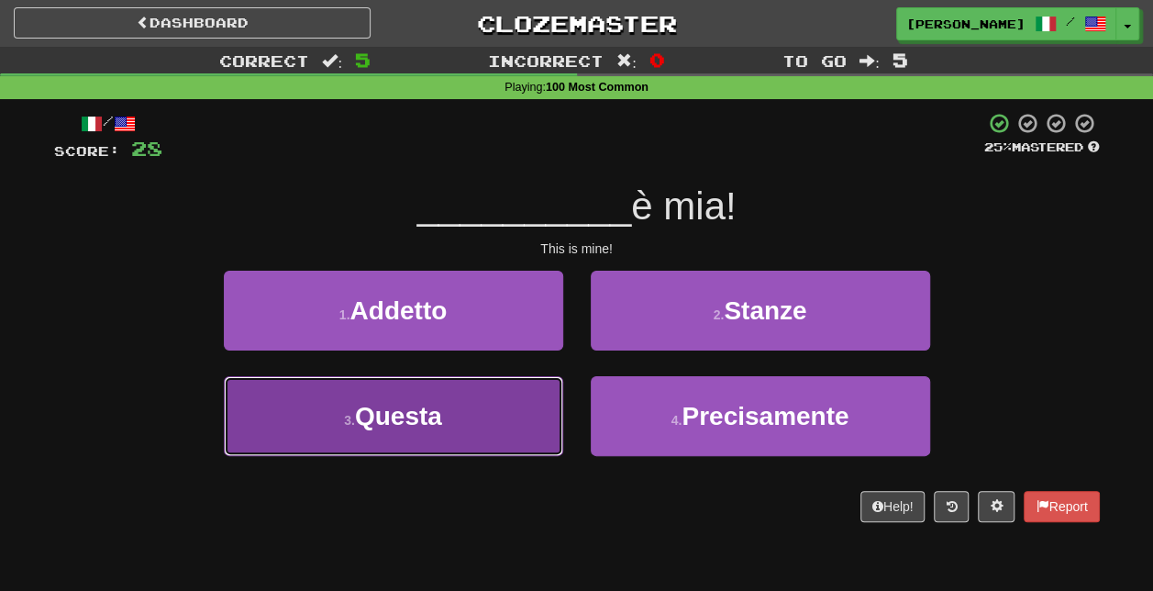
click at [493, 424] on button "3 . Questa" at bounding box center [394, 416] width 340 height 80
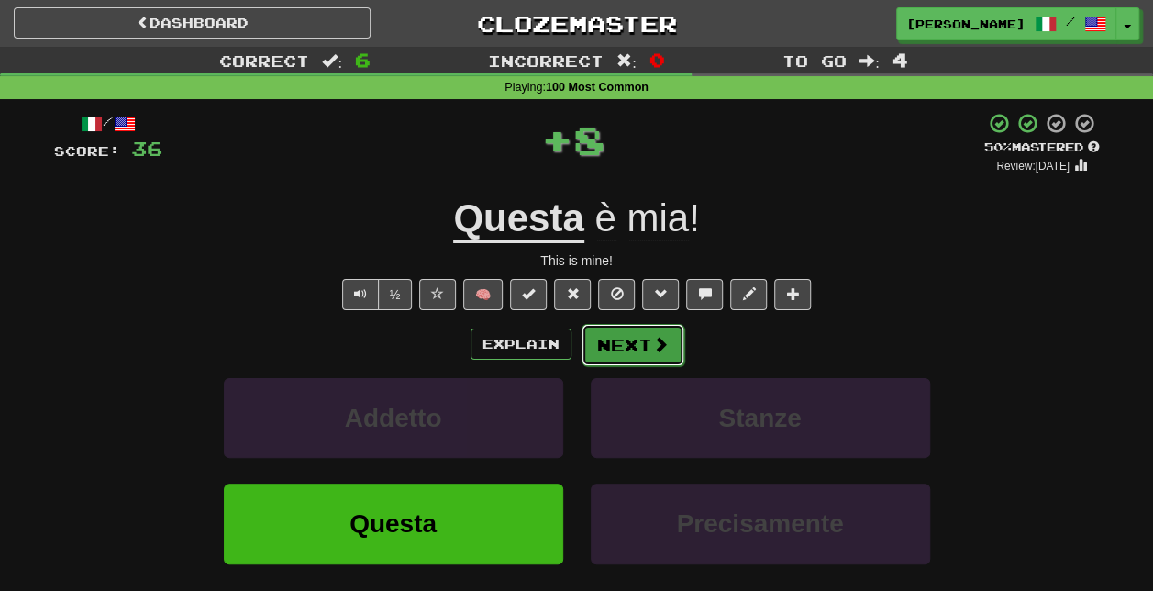
click at [677, 344] on button "Next" at bounding box center [633, 345] width 103 height 42
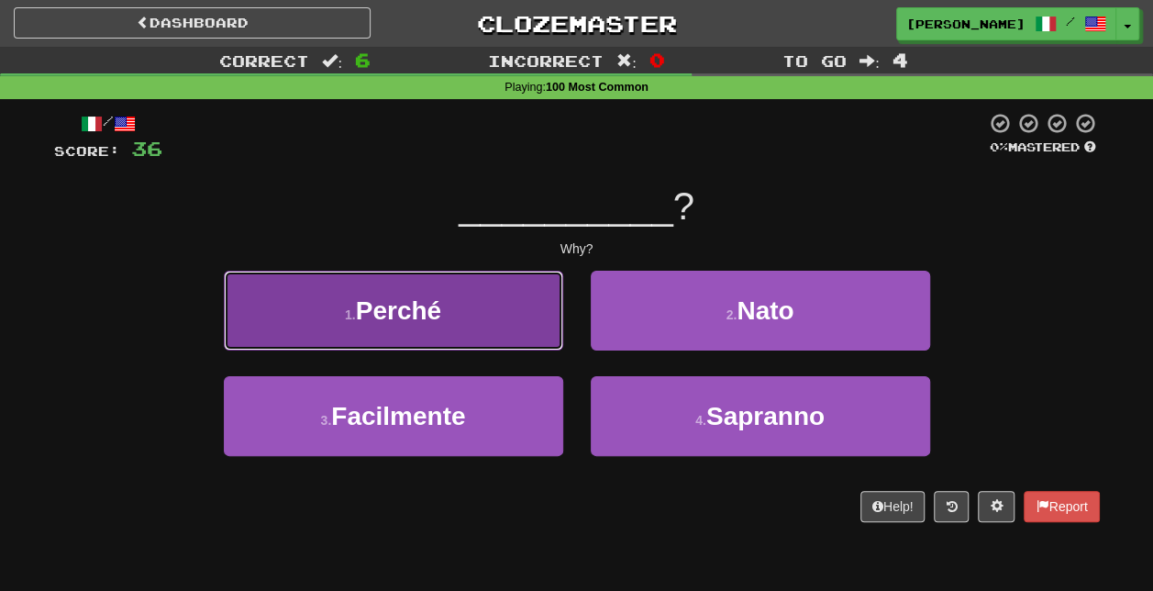
click at [532, 329] on button "1 . Perché" at bounding box center [394, 311] width 340 height 80
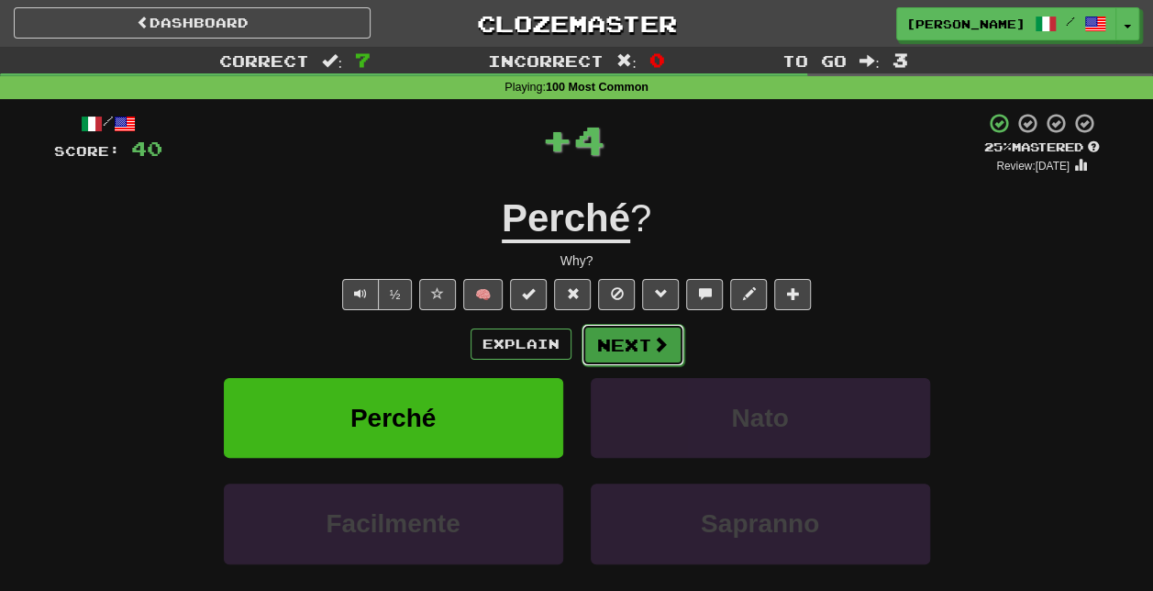
click at [653, 337] on span at bounding box center [660, 344] width 17 height 17
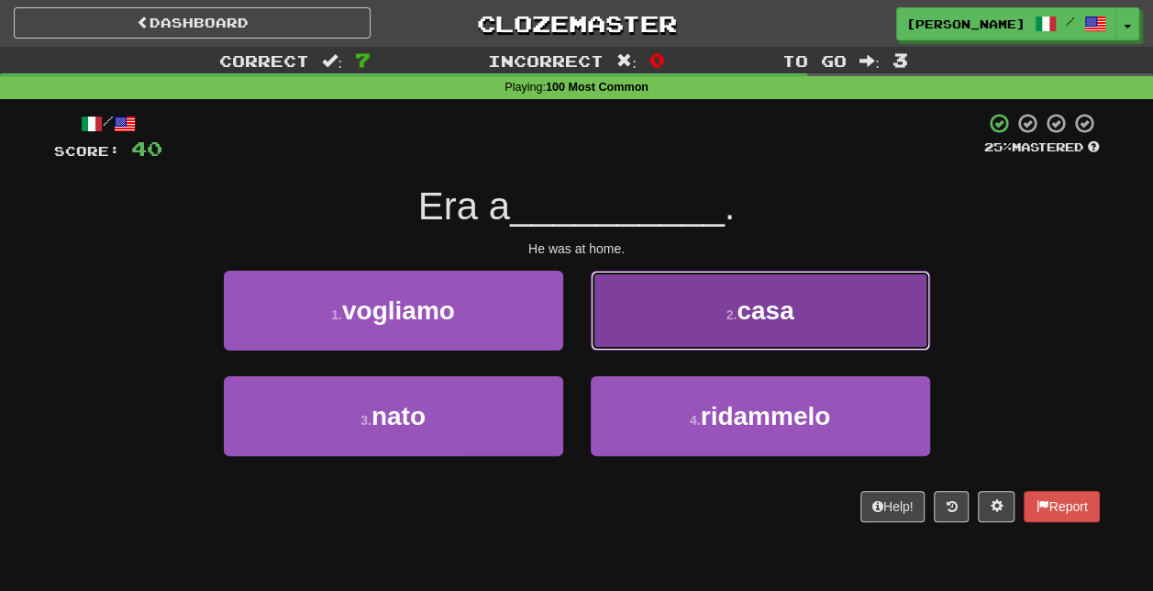
click at [747, 339] on button "2 . casa" at bounding box center [761, 311] width 340 height 80
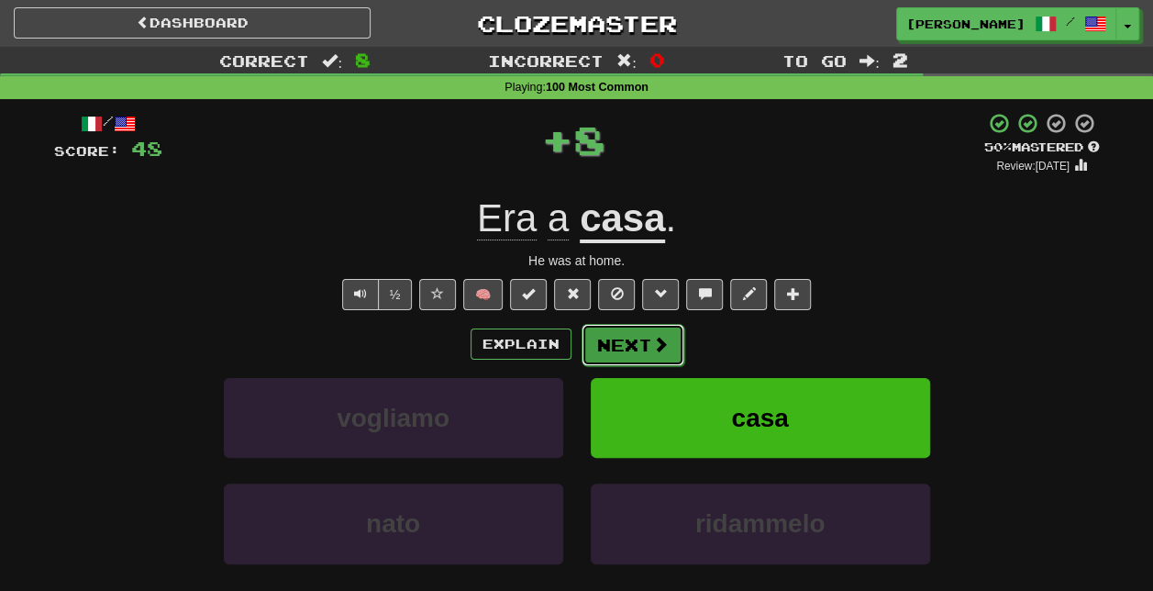
click at [657, 339] on span at bounding box center [660, 344] width 17 height 17
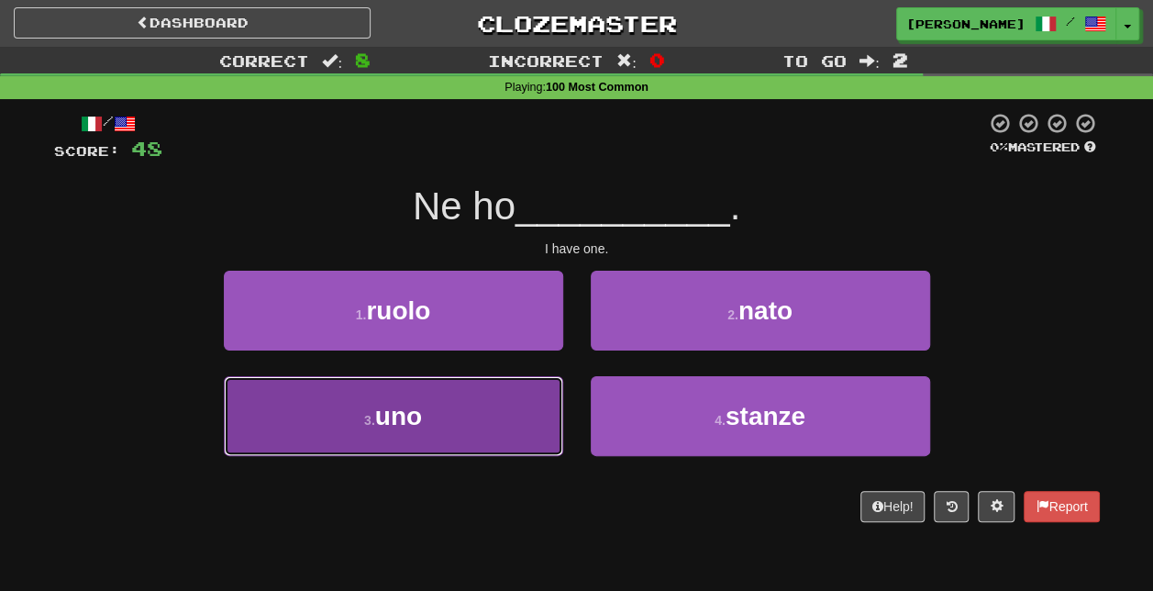
click at [488, 411] on button "3 . uno" at bounding box center [394, 416] width 340 height 80
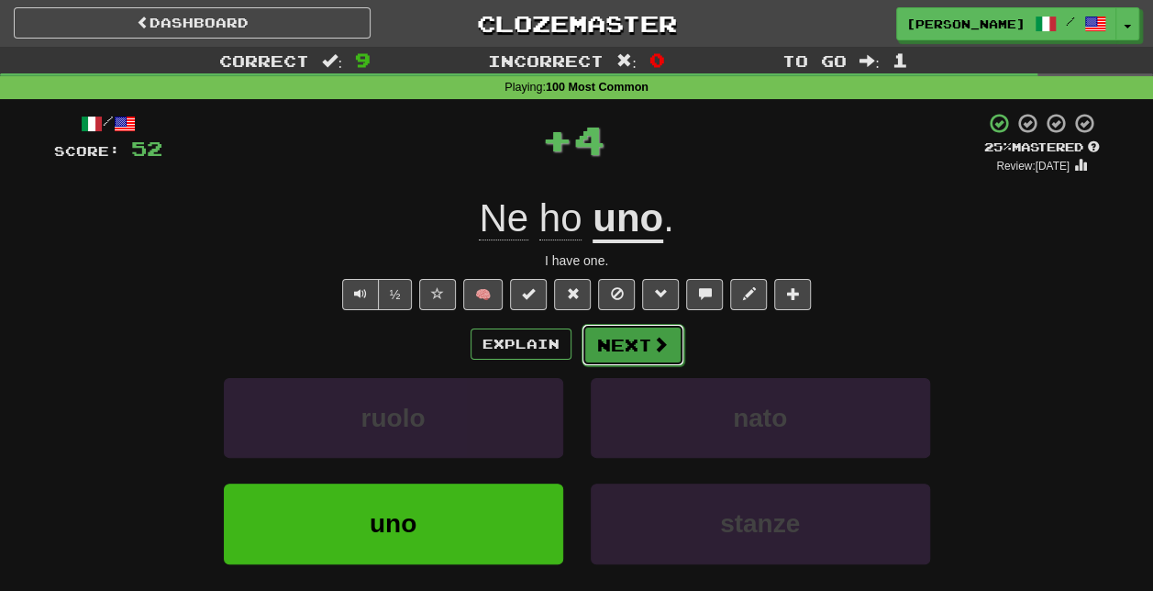
click at [666, 355] on button "Next" at bounding box center [633, 345] width 103 height 42
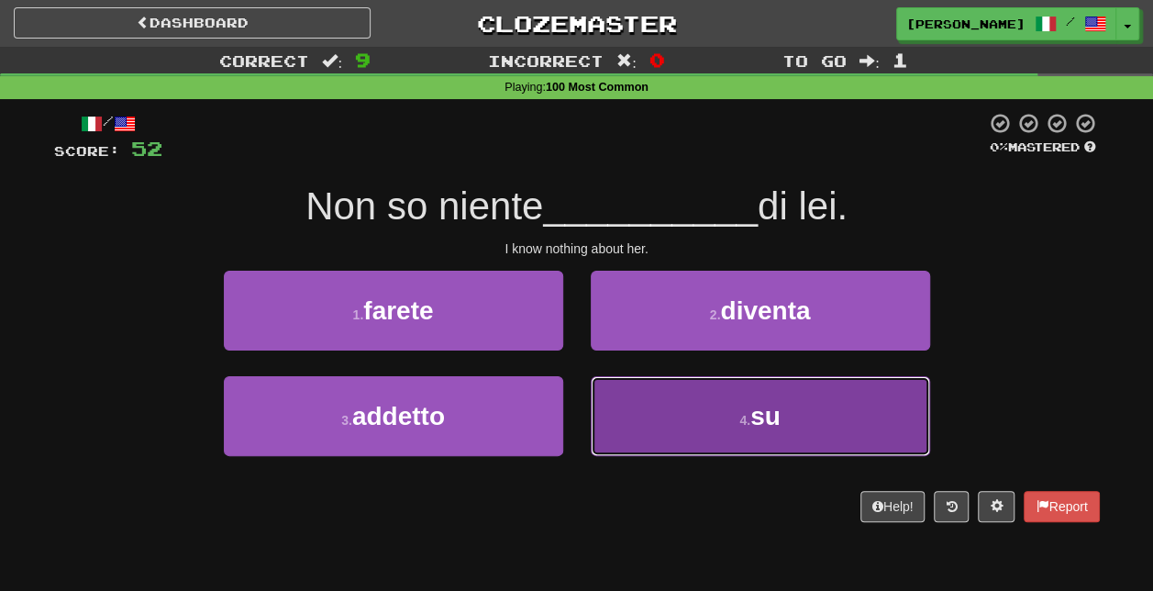
click at [730, 411] on button "4 . su" at bounding box center [761, 416] width 340 height 80
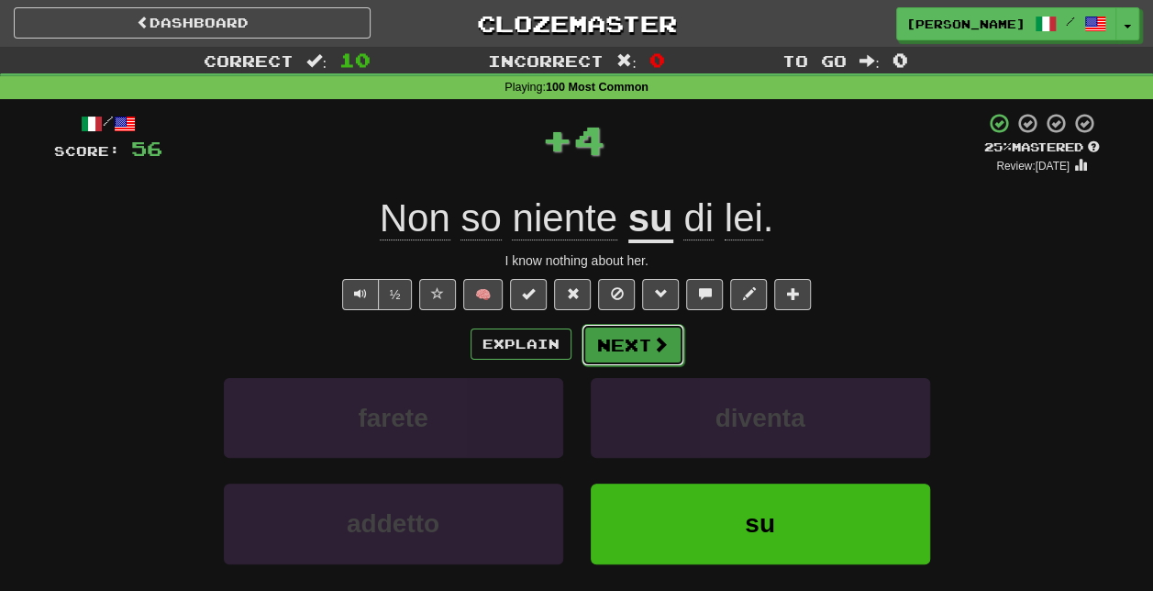
click at [672, 352] on button "Next" at bounding box center [633, 345] width 103 height 42
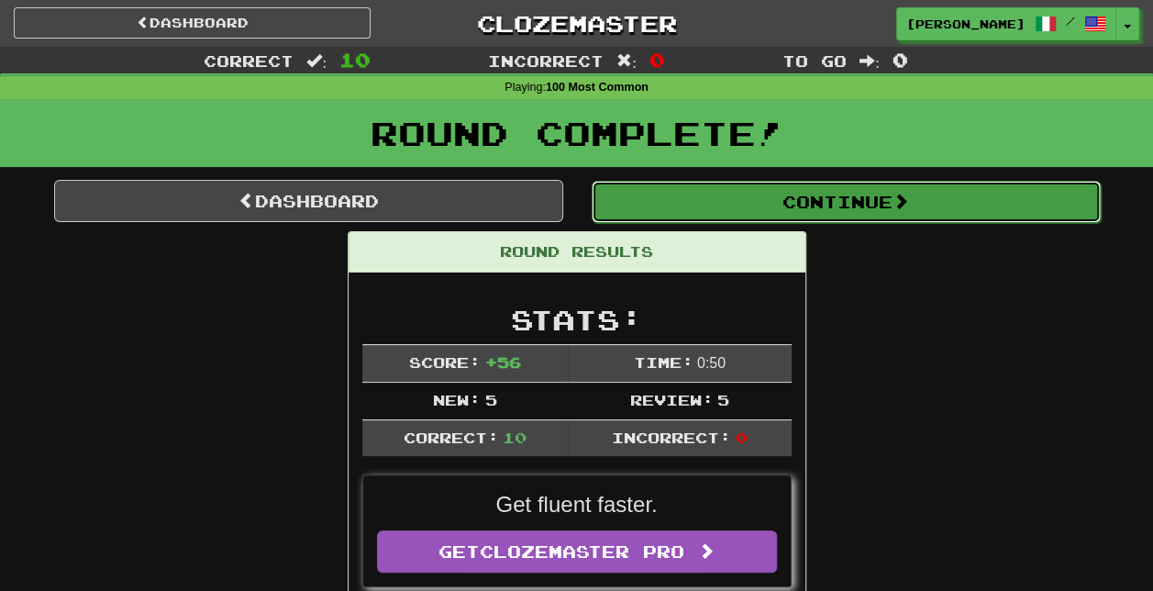
click at [830, 198] on button "Continue" at bounding box center [846, 202] width 509 height 42
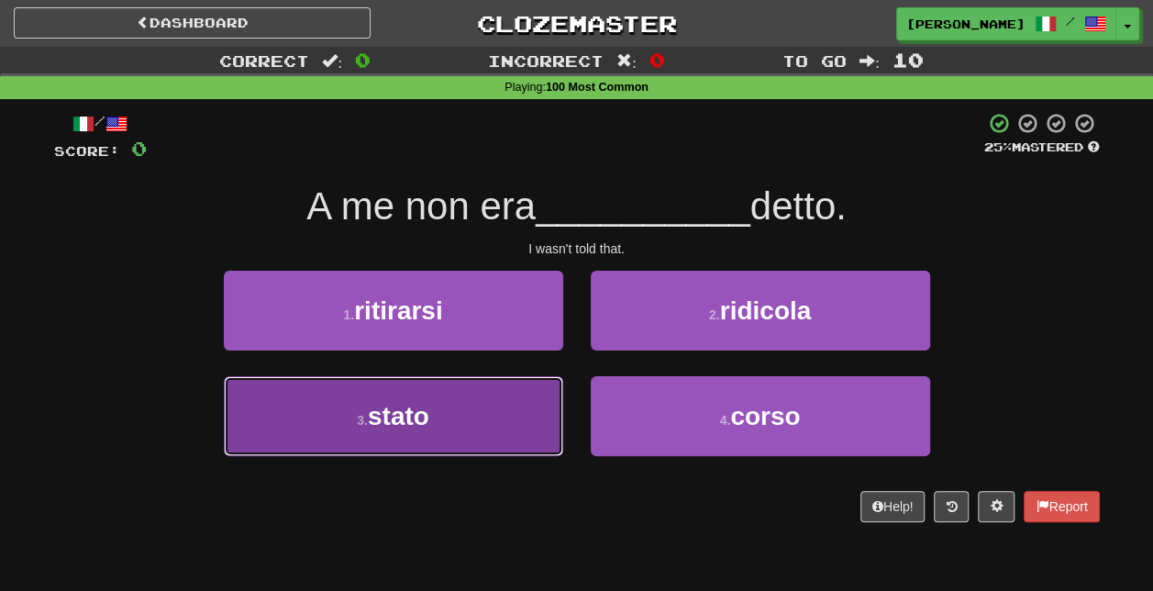
click at [444, 409] on button "3 . stato" at bounding box center [394, 416] width 340 height 80
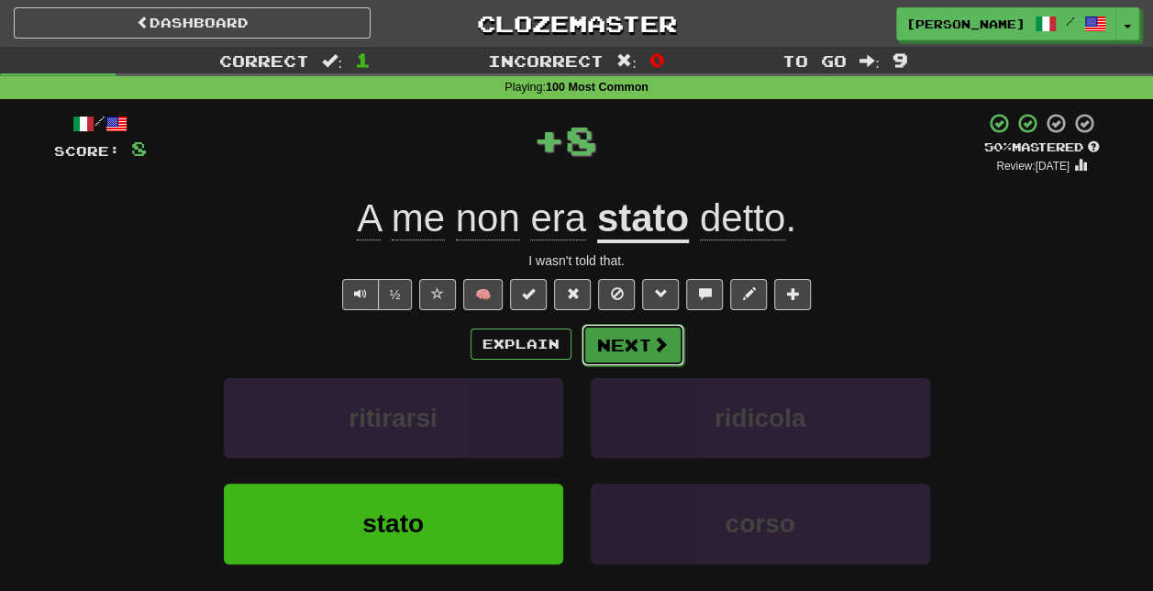
click at [649, 343] on button "Next" at bounding box center [633, 345] width 103 height 42
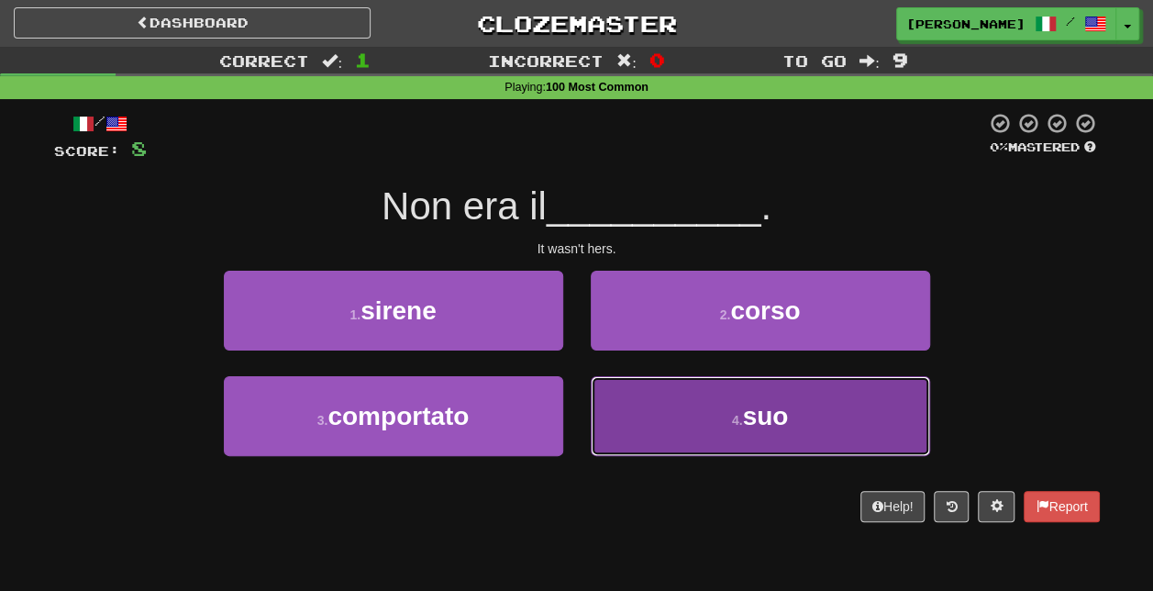
click at [740, 438] on button "4 . suo" at bounding box center [761, 416] width 340 height 80
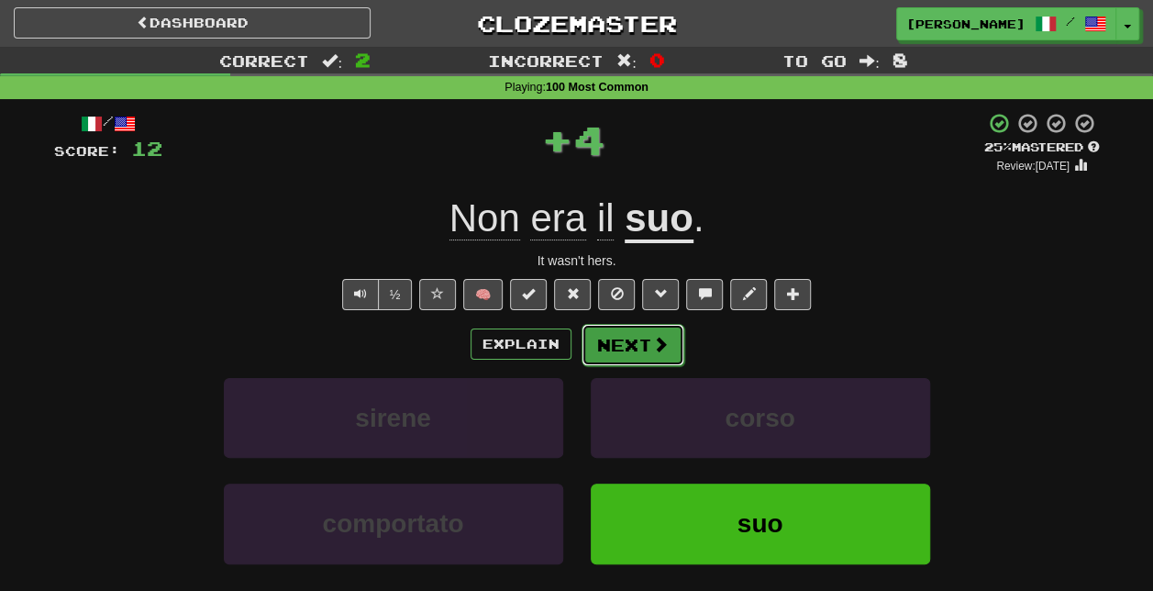
click at [653, 345] on span at bounding box center [660, 344] width 17 height 17
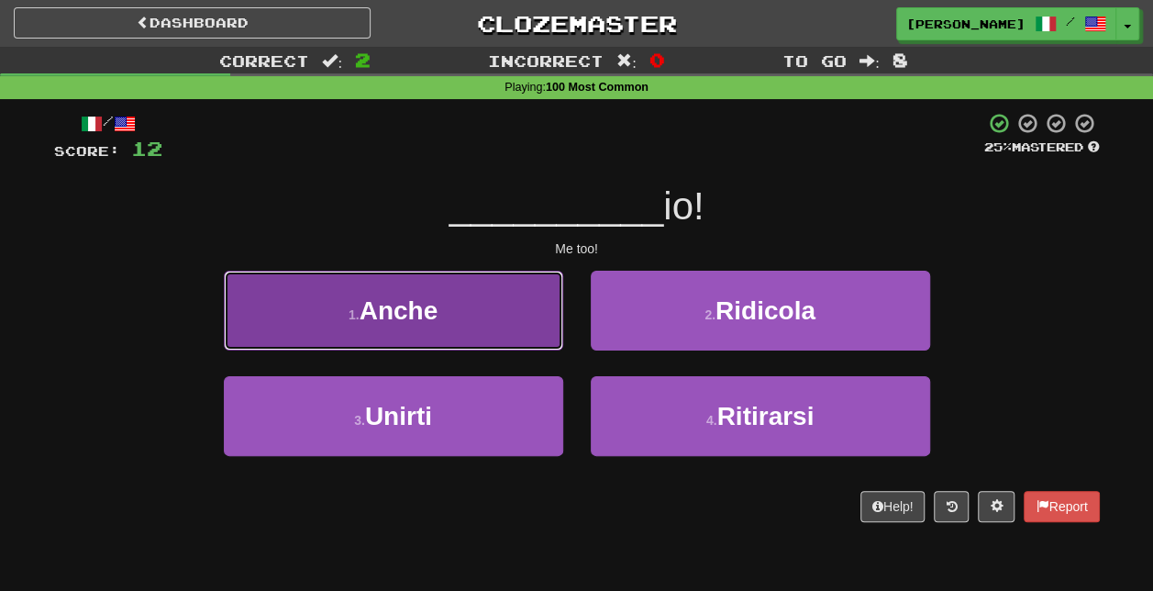
click at [516, 317] on button "1 . Anche" at bounding box center [394, 311] width 340 height 80
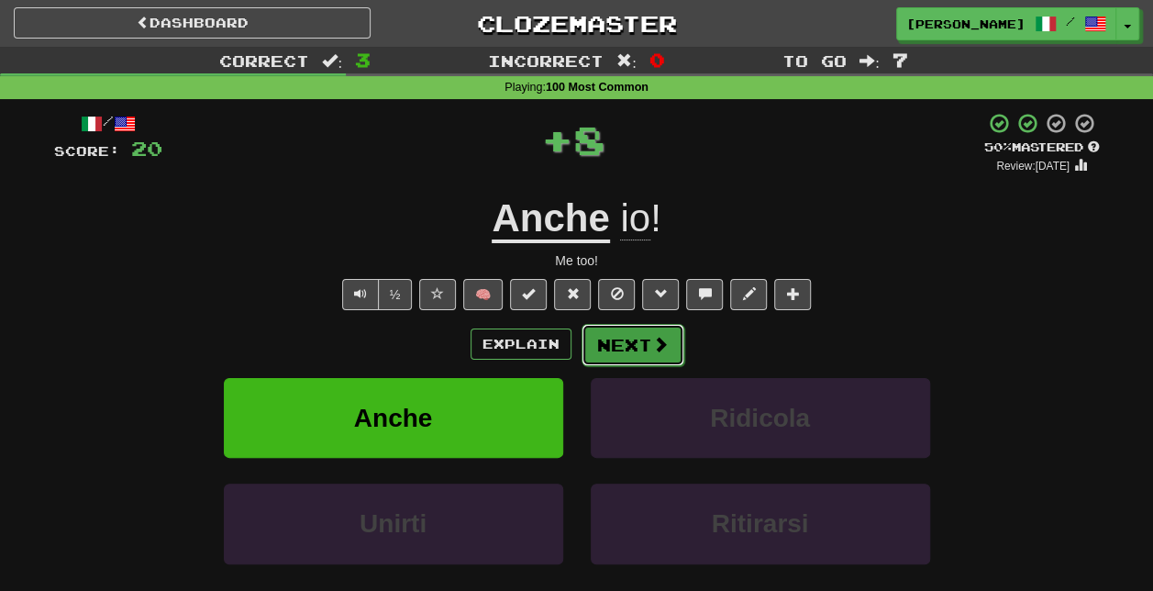
click at [646, 334] on button "Next" at bounding box center [633, 345] width 103 height 42
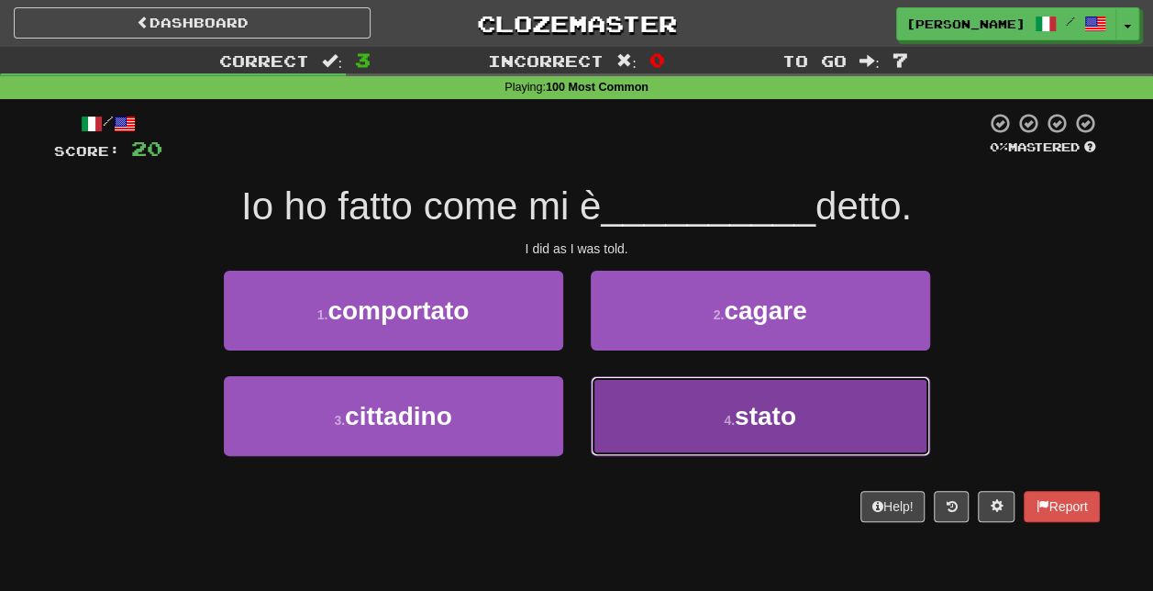
click at [737, 420] on span "stato" at bounding box center [765, 416] width 61 height 28
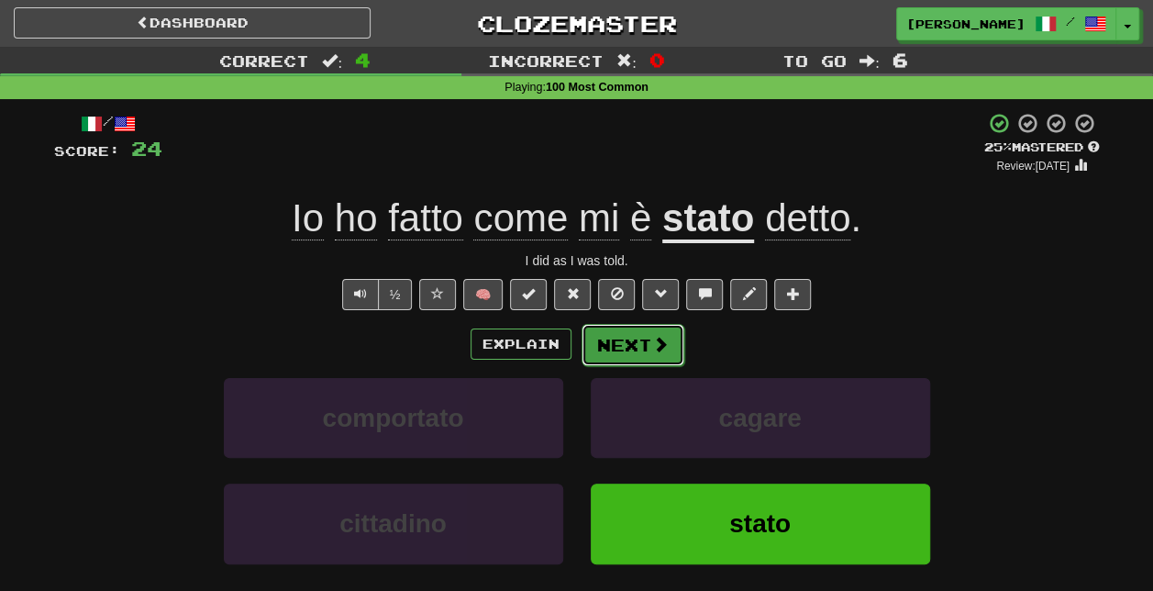
click at [659, 349] on span at bounding box center [660, 344] width 17 height 17
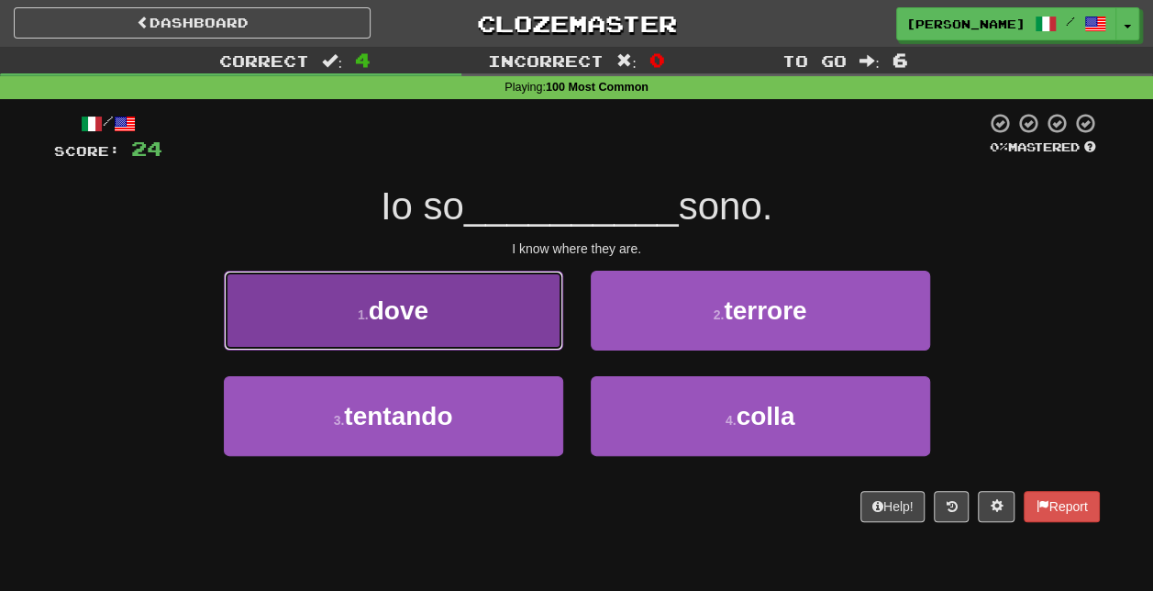
click at [475, 337] on button "1 . dove" at bounding box center [394, 311] width 340 height 80
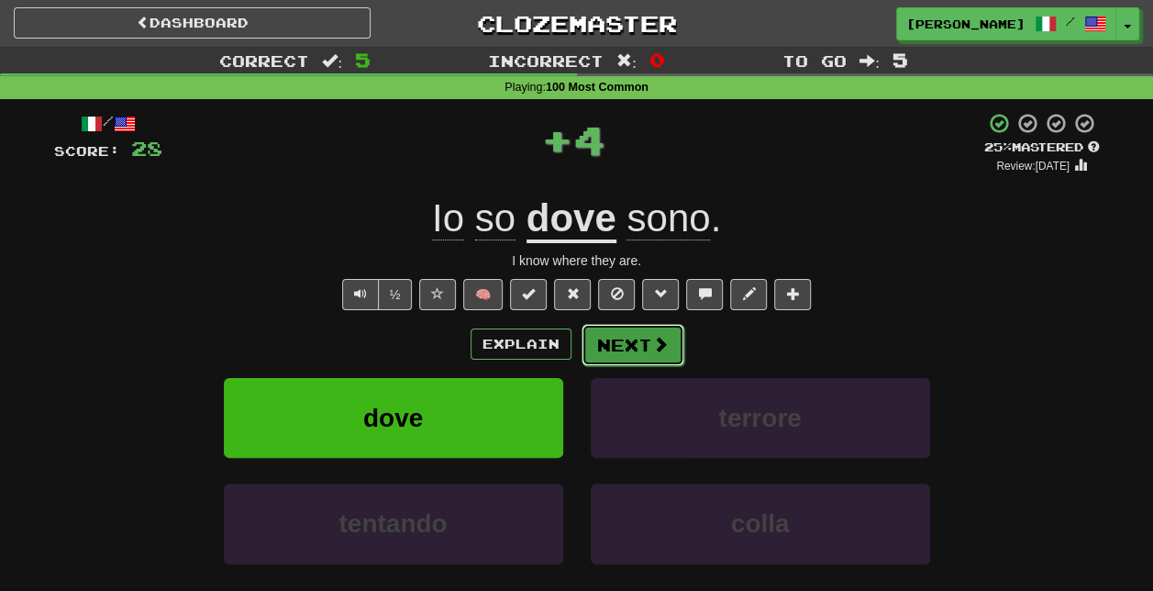
click at [618, 345] on button "Next" at bounding box center [633, 345] width 103 height 42
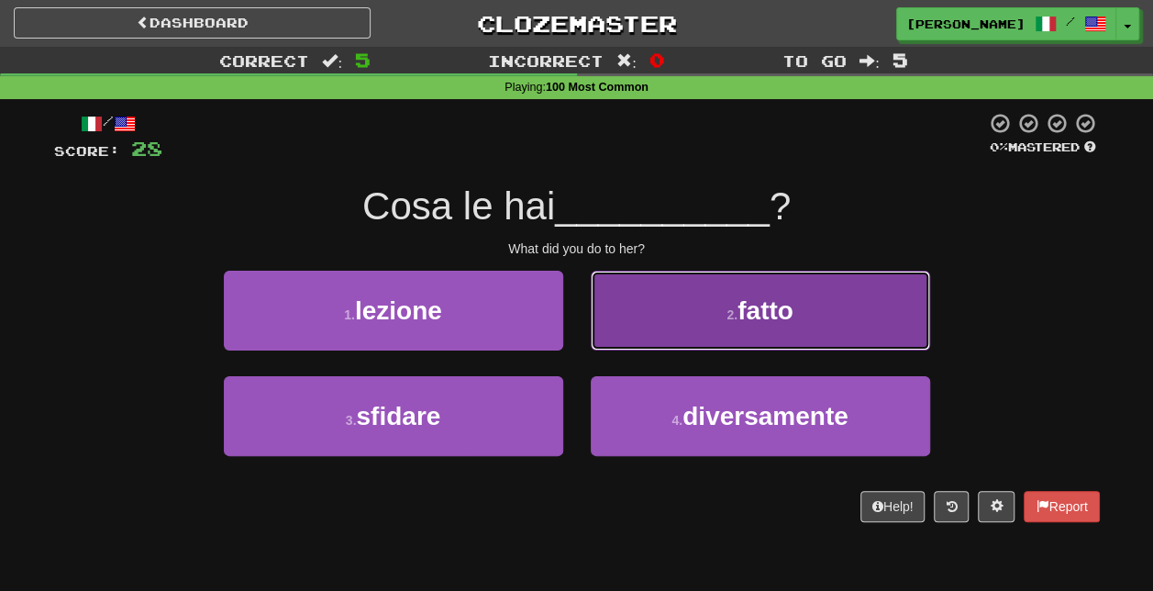
click at [685, 319] on button "2 . fatto" at bounding box center [761, 311] width 340 height 80
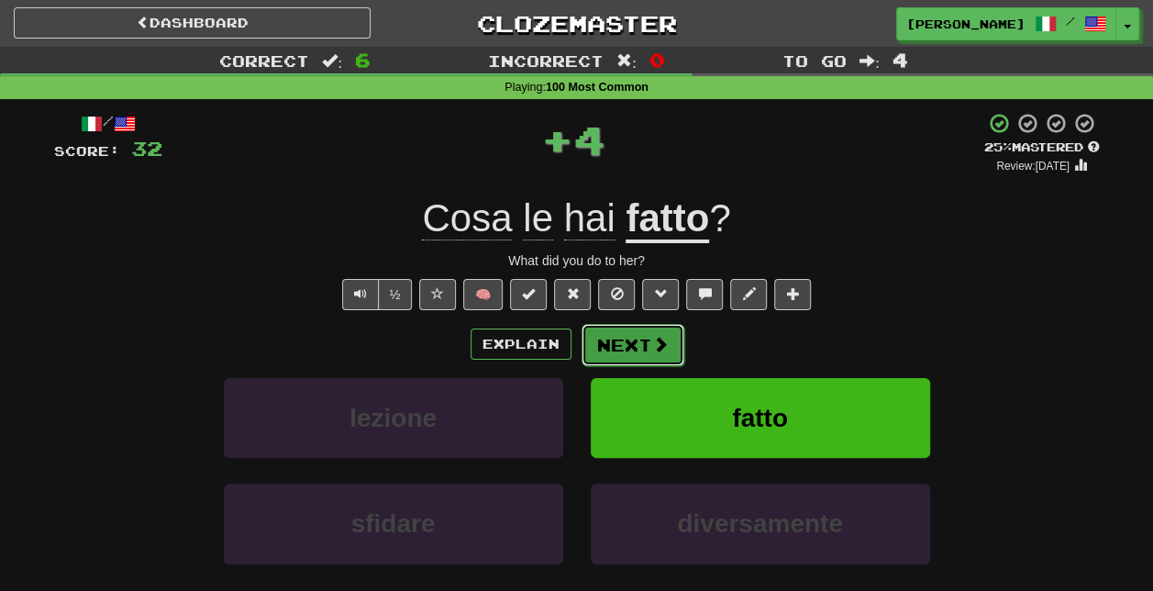
click at [623, 345] on button "Next" at bounding box center [633, 345] width 103 height 42
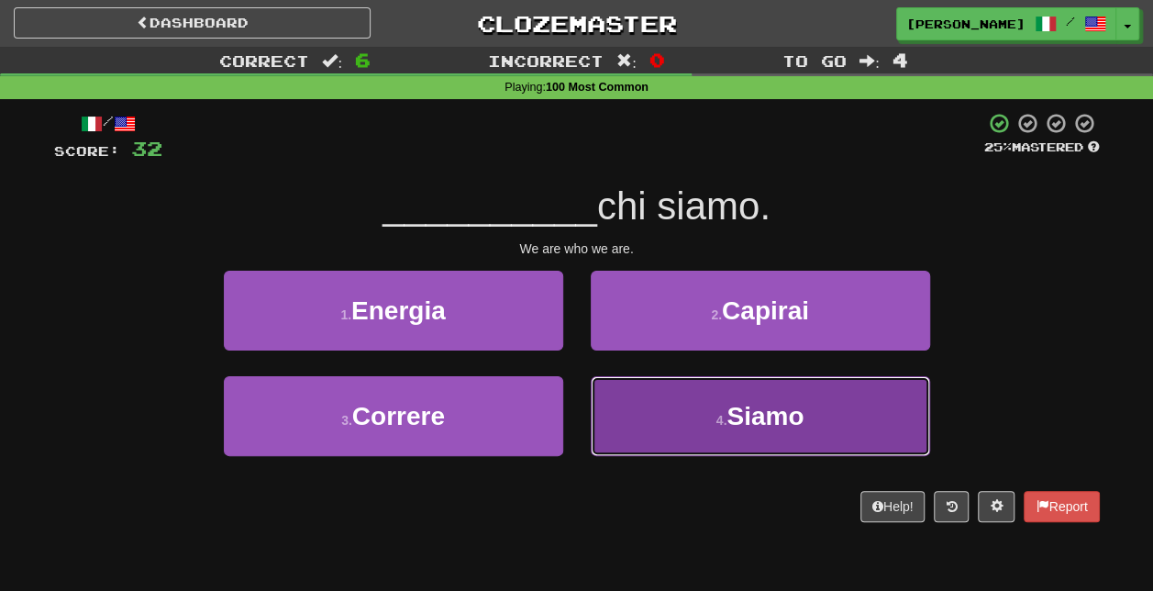
click at [677, 396] on button "4 . Siamo" at bounding box center [761, 416] width 340 height 80
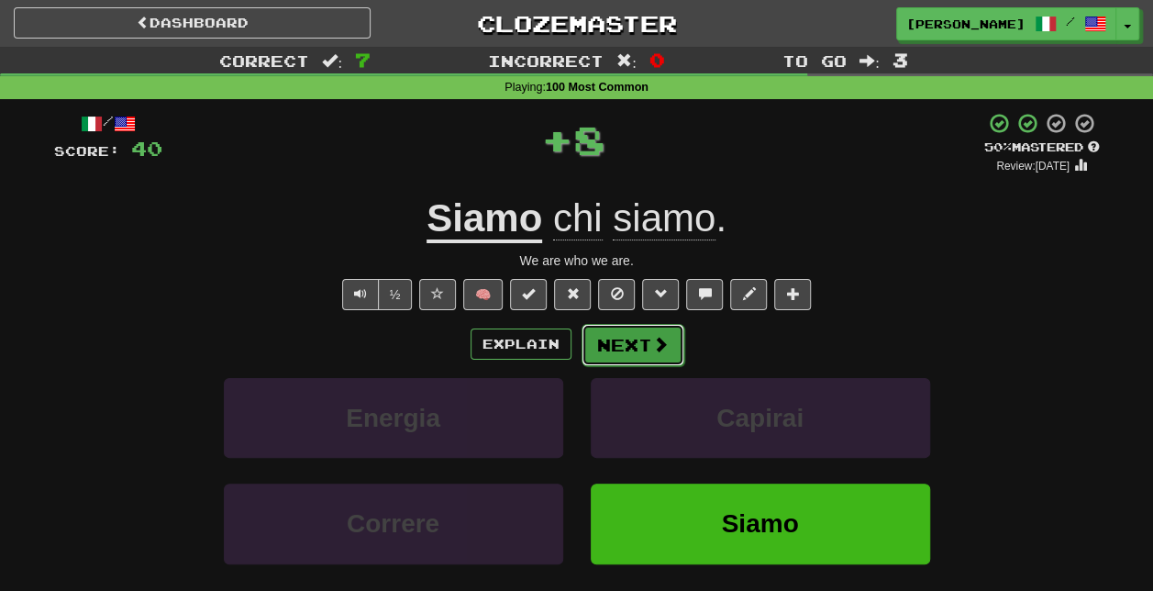
click at [641, 355] on button "Next" at bounding box center [633, 345] width 103 height 42
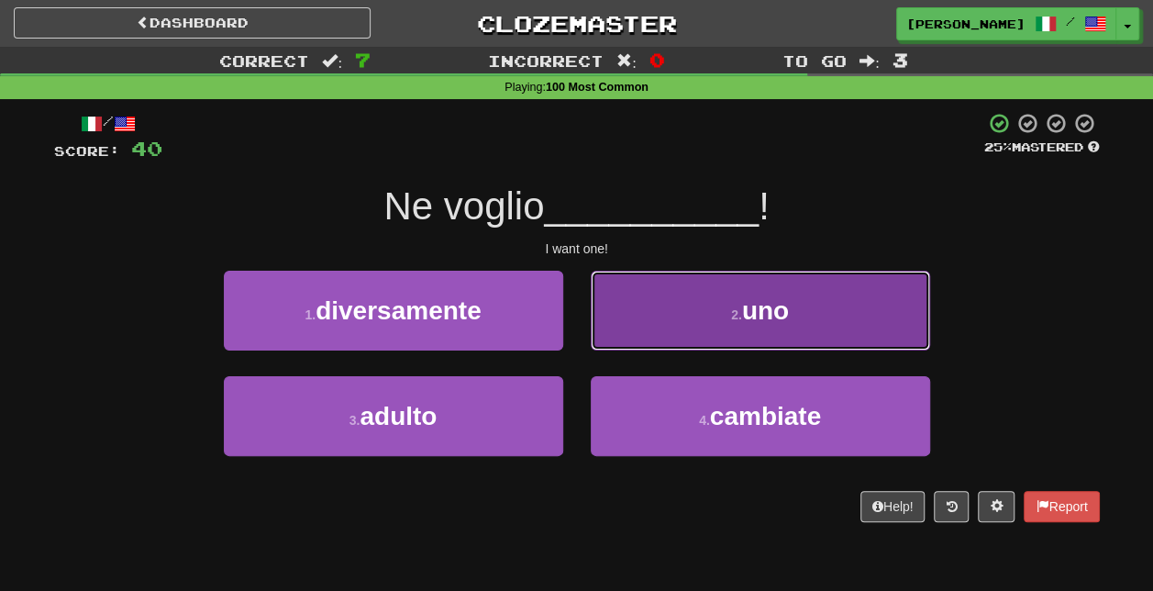
click at [676, 339] on button "2 . uno" at bounding box center [761, 311] width 340 height 80
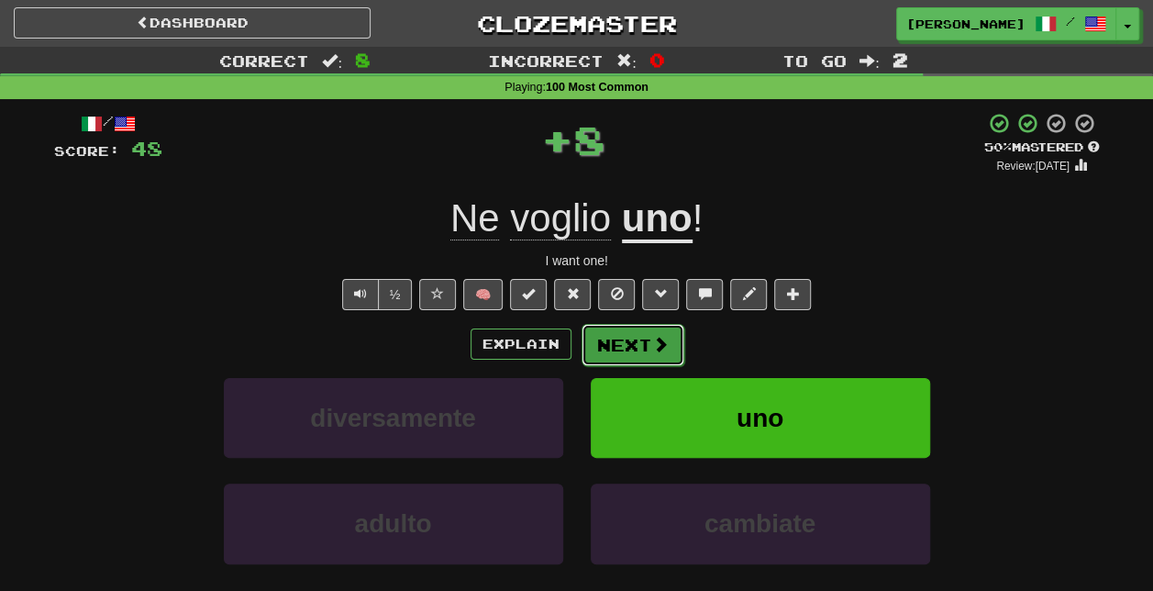
click at [657, 340] on span at bounding box center [660, 344] width 17 height 17
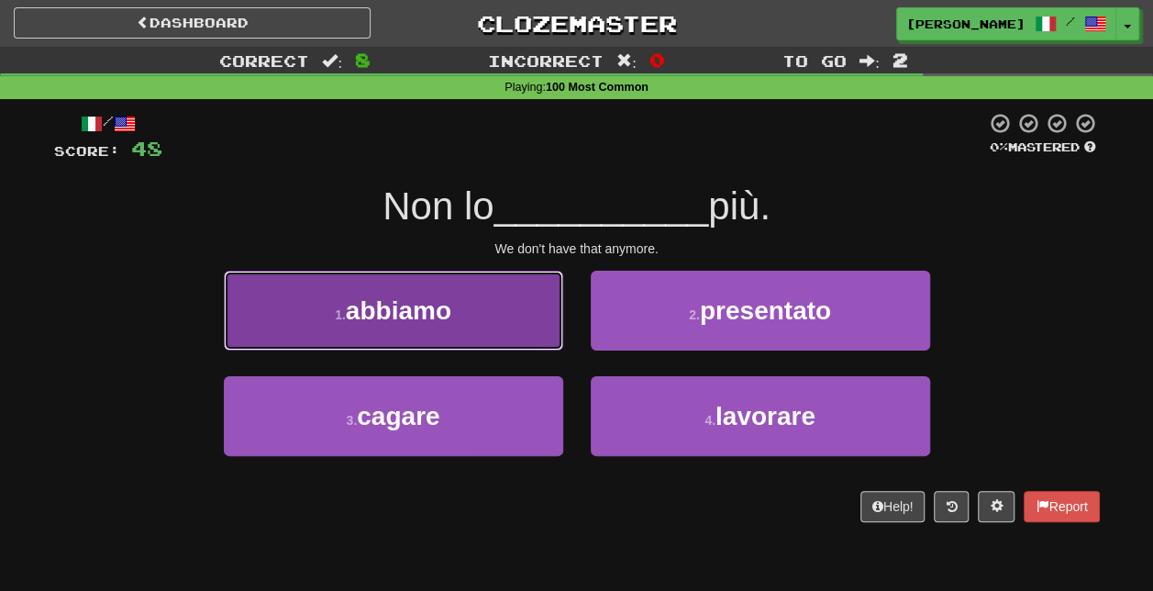
click at [526, 314] on button "1 . abbiamo" at bounding box center [394, 311] width 340 height 80
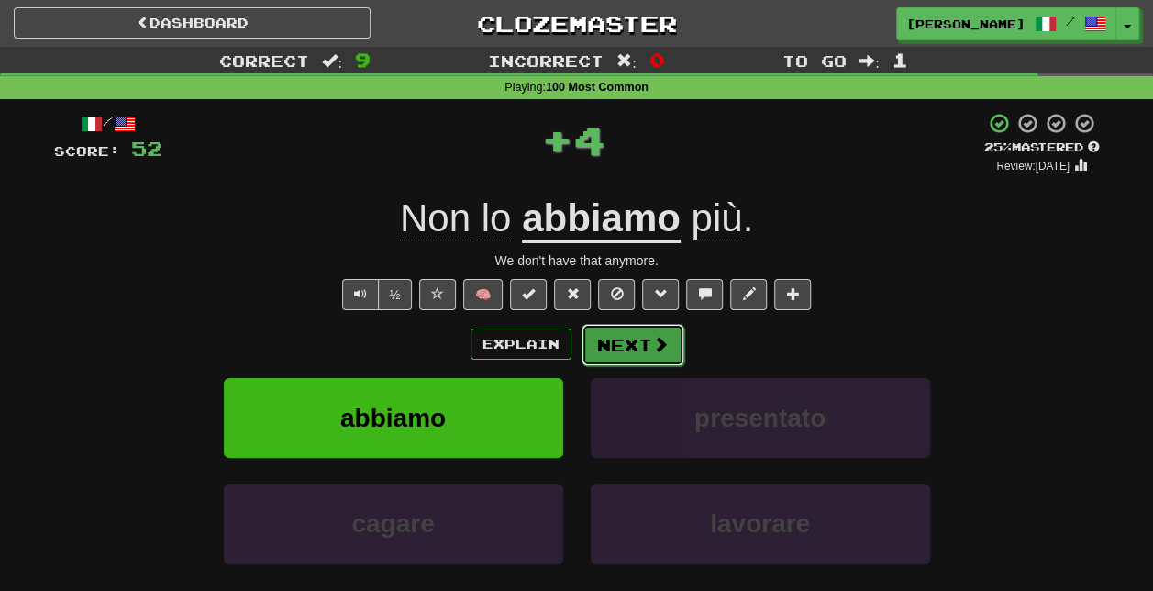
click at [655, 346] on span at bounding box center [660, 344] width 17 height 17
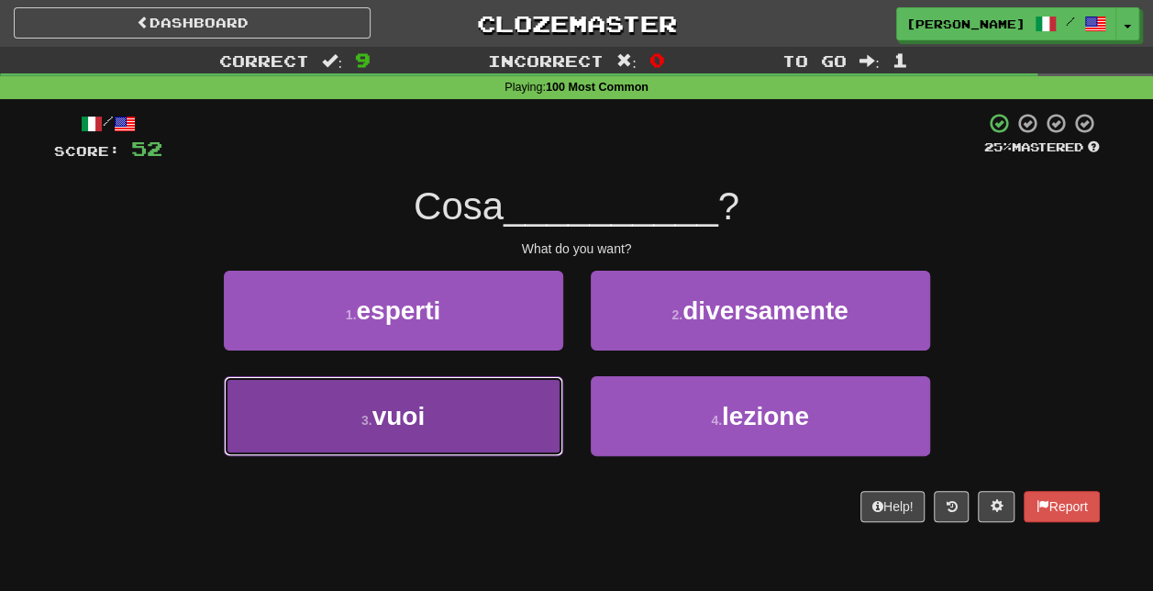
click at [453, 407] on button "3 . vuoi" at bounding box center [394, 416] width 340 height 80
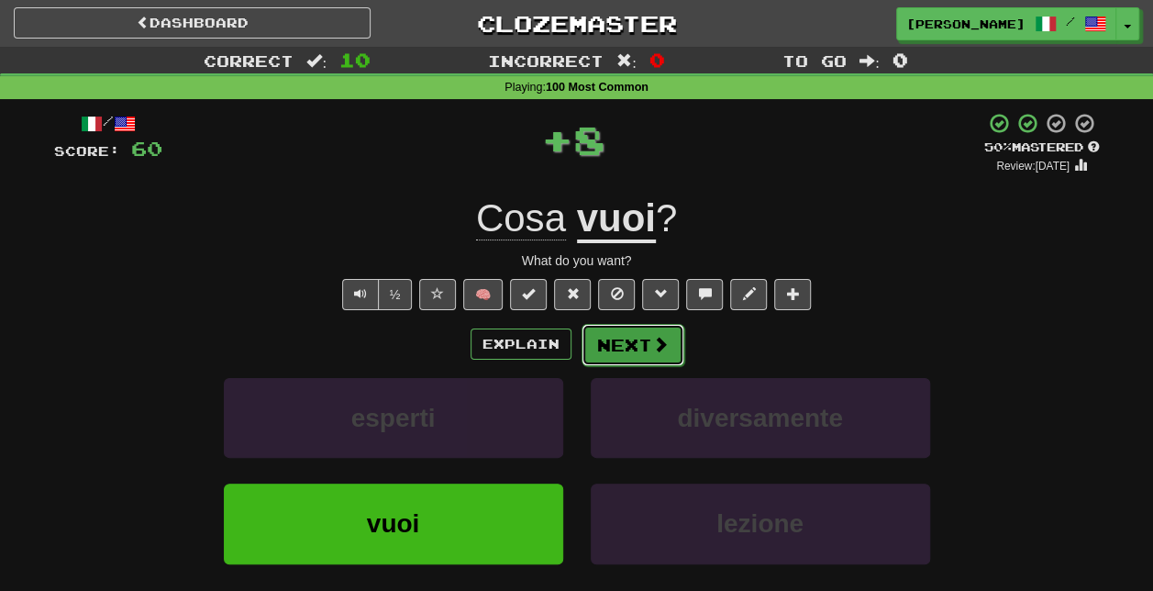
click at [646, 336] on button "Next" at bounding box center [633, 345] width 103 height 42
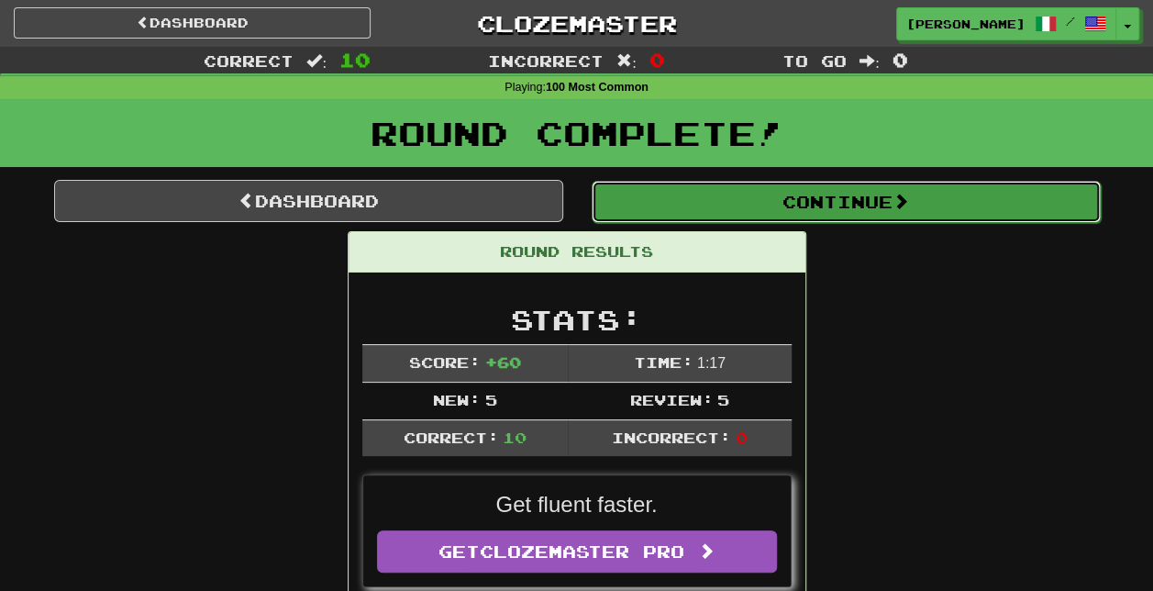
click at [799, 198] on button "Continue" at bounding box center [846, 202] width 509 height 42
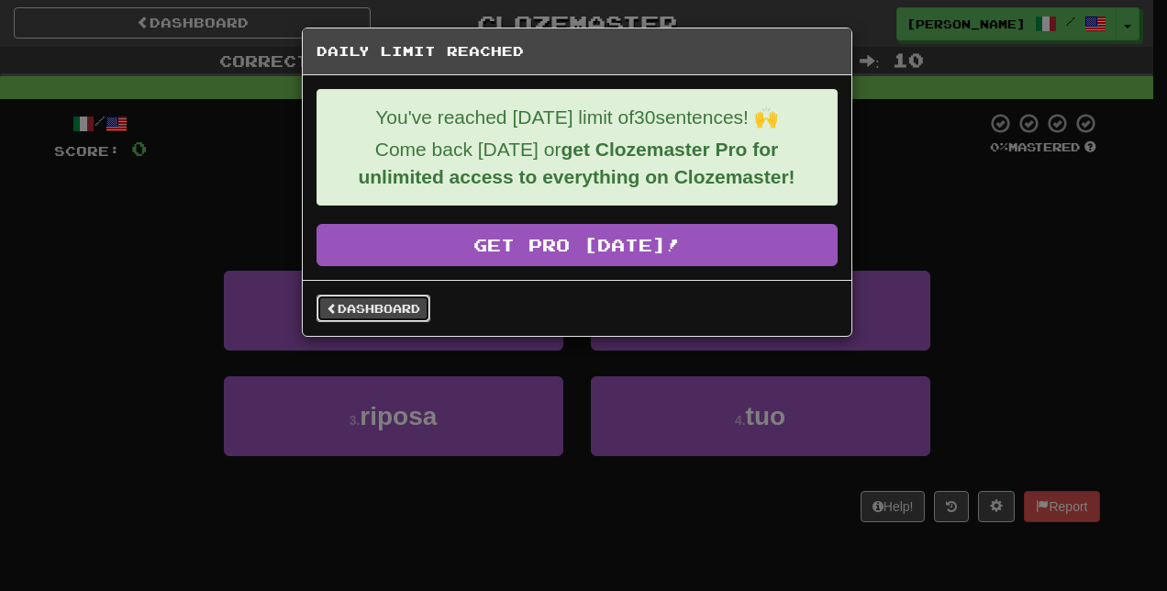
click at [367, 301] on link "Dashboard" at bounding box center [374, 309] width 114 height 28
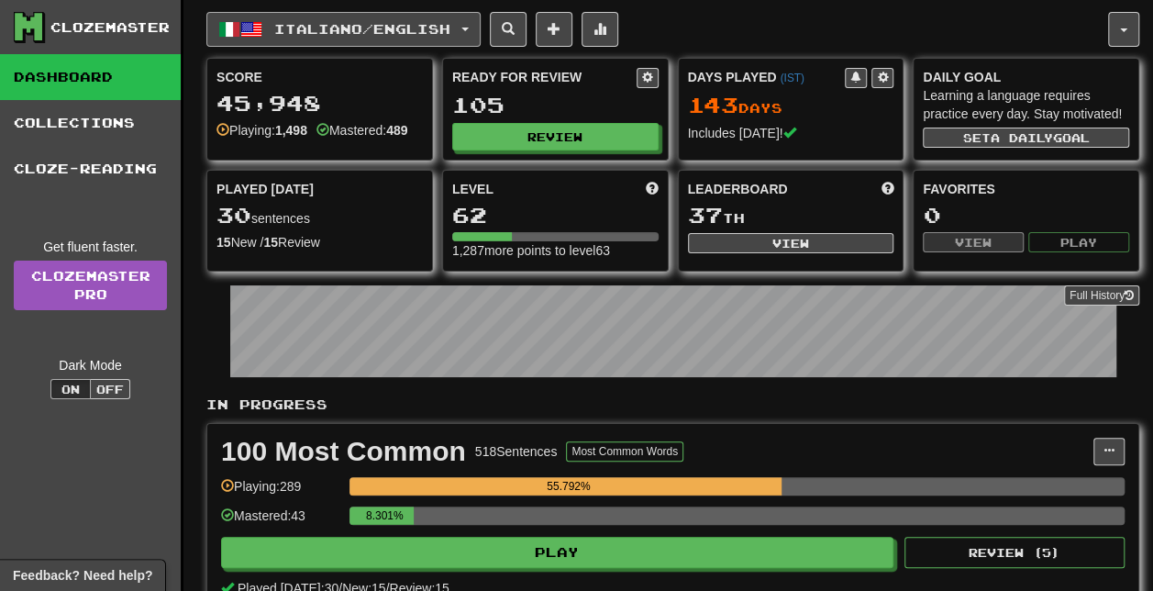
click at [481, 28] on button "Italiano / English" at bounding box center [343, 29] width 274 height 35
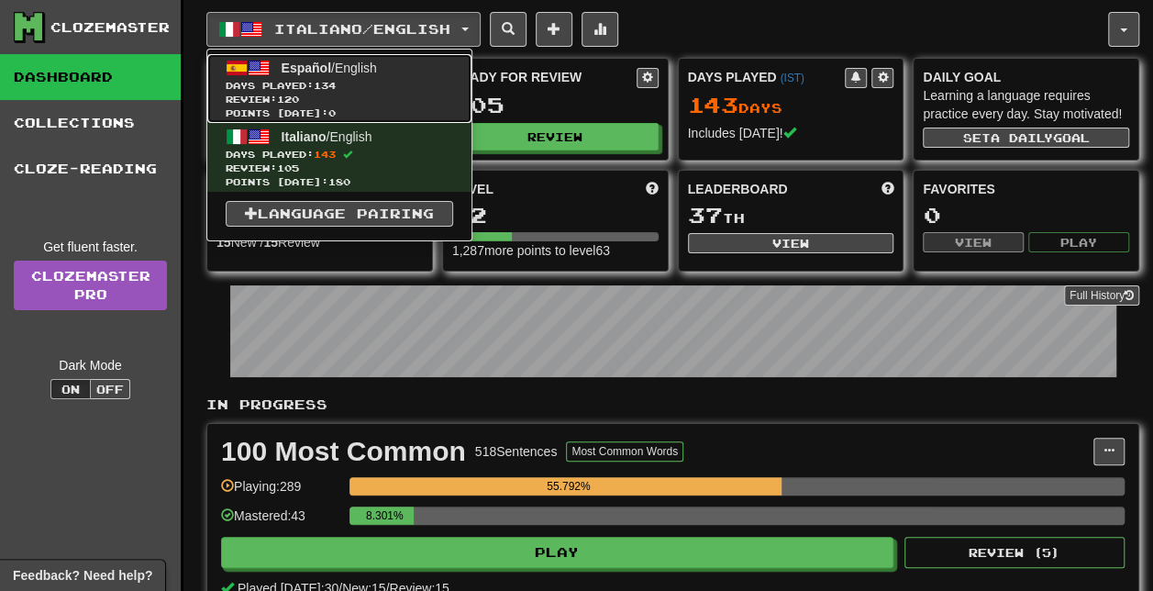
click at [414, 71] on link "Español / English Days Played: 134 Review: 120 Points today: 0" at bounding box center [339, 88] width 264 height 69
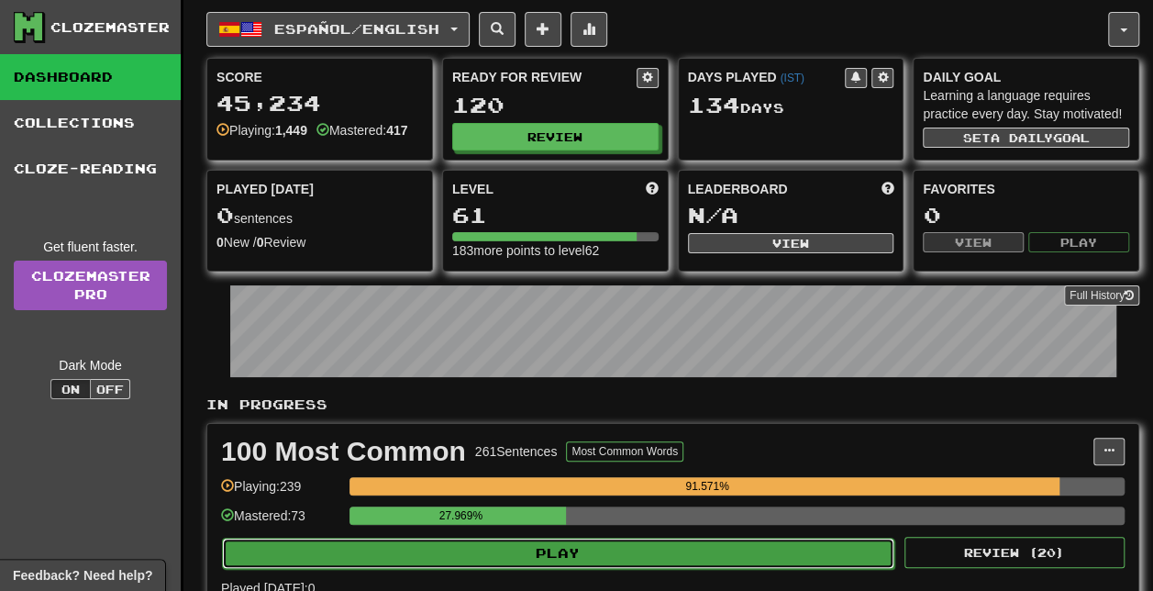
click at [602, 544] on button "Play" at bounding box center [558, 553] width 673 height 31
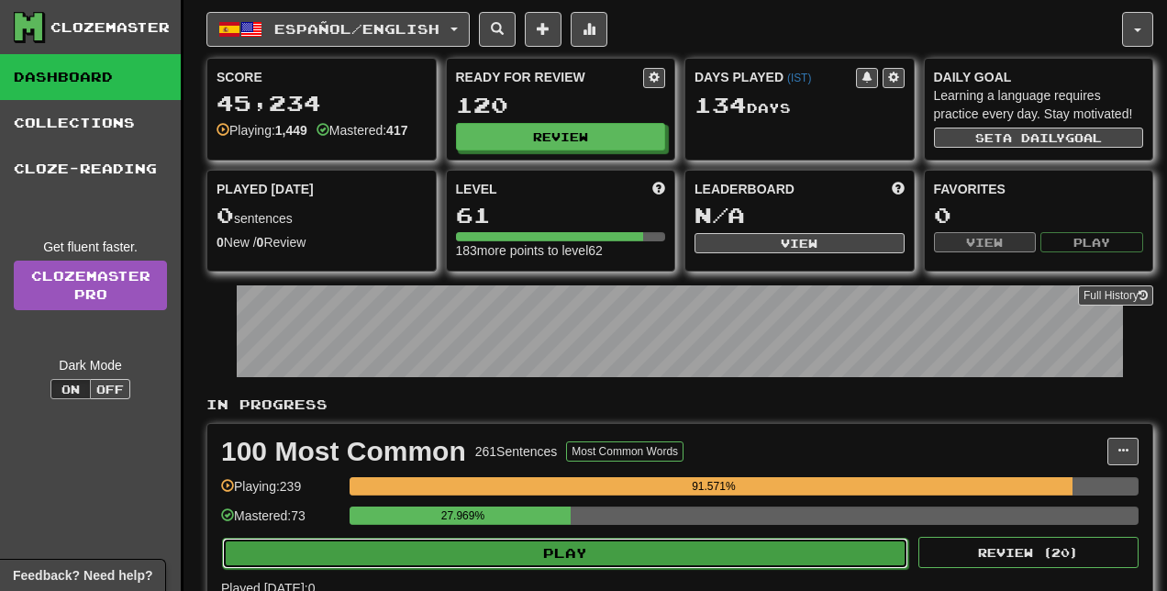
select select "**"
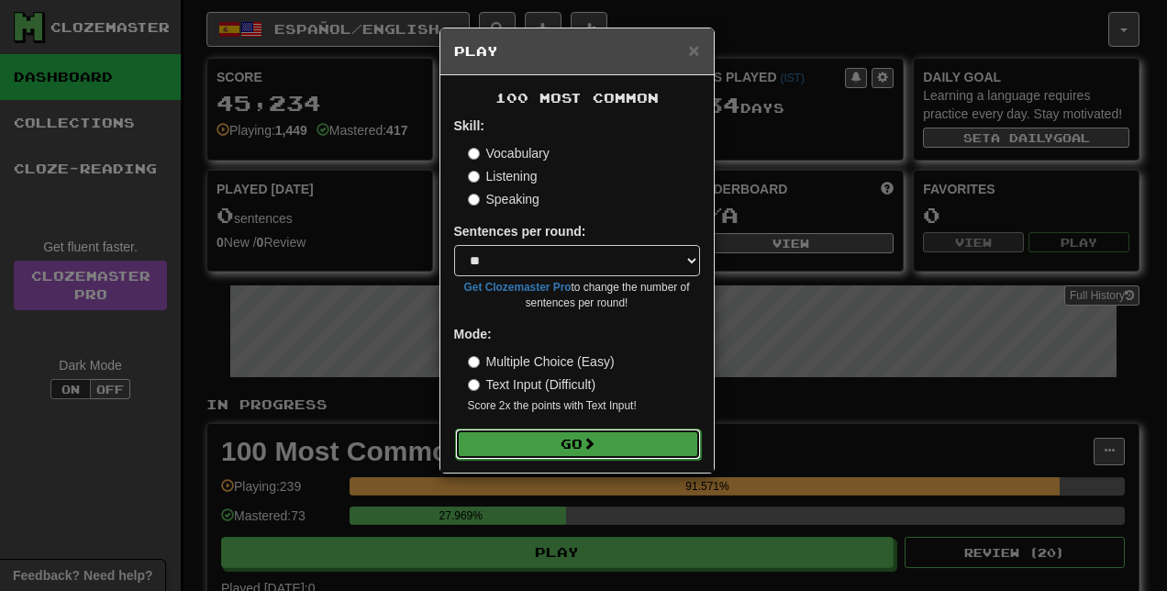
click at [585, 438] on button "Go" at bounding box center [578, 444] width 246 height 31
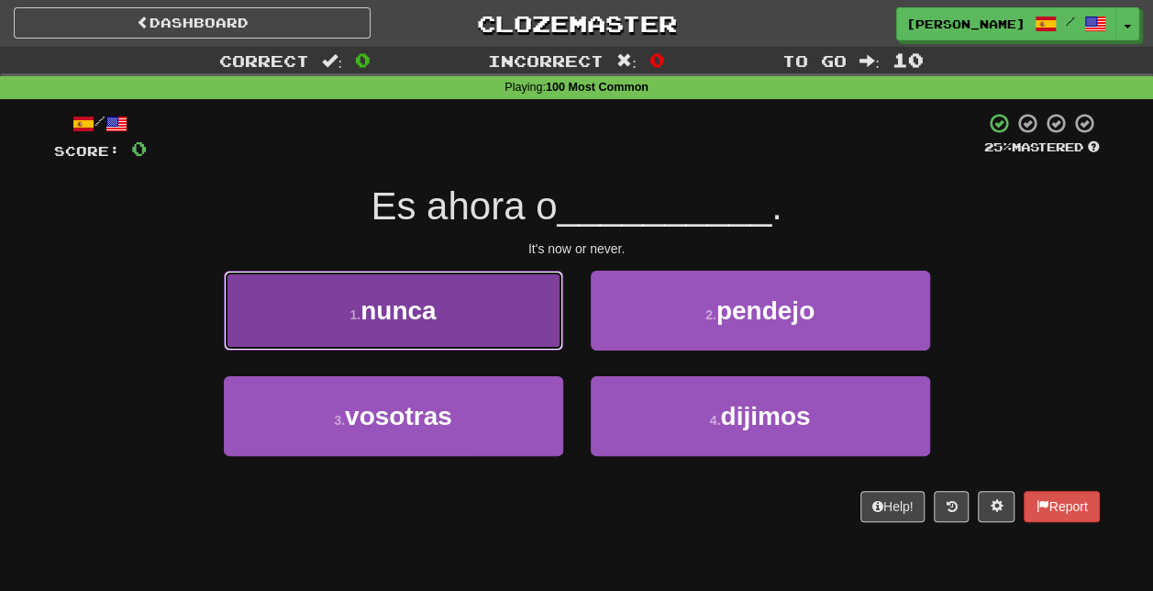
click at [521, 300] on button "1 . nunca" at bounding box center [394, 311] width 340 height 80
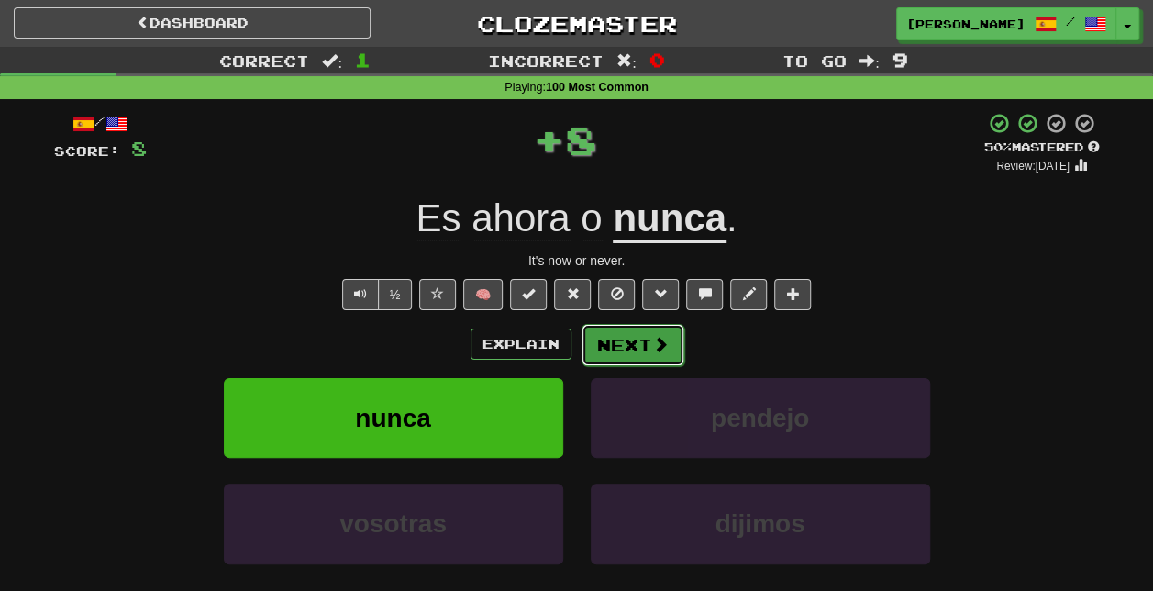
click at [664, 343] on span at bounding box center [660, 344] width 17 height 17
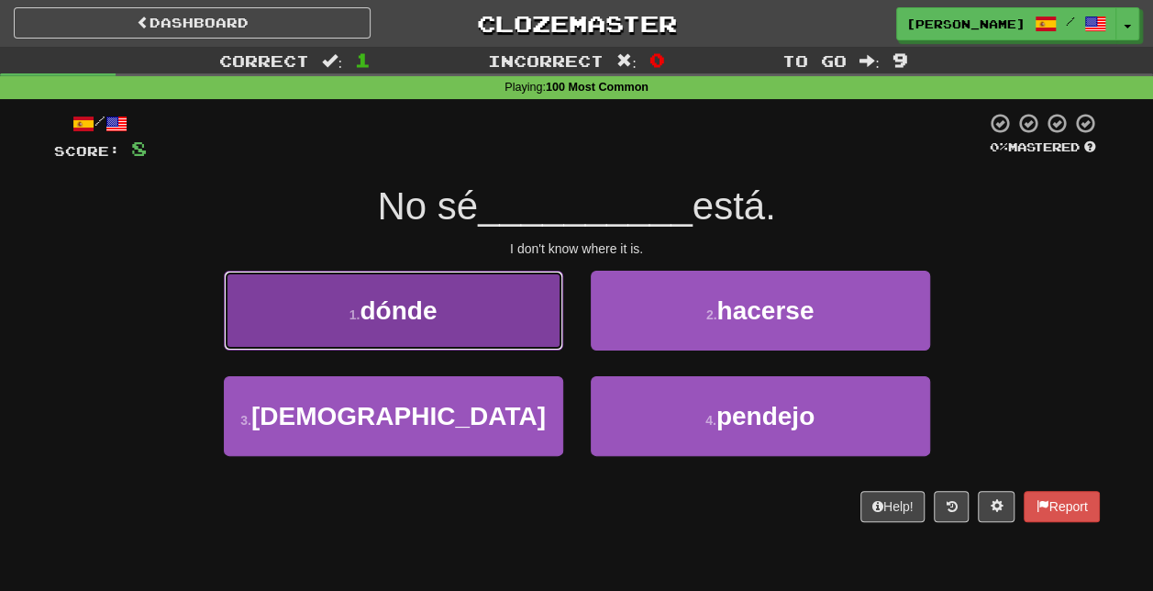
click at [506, 308] on button "1 . dónde" at bounding box center [394, 311] width 340 height 80
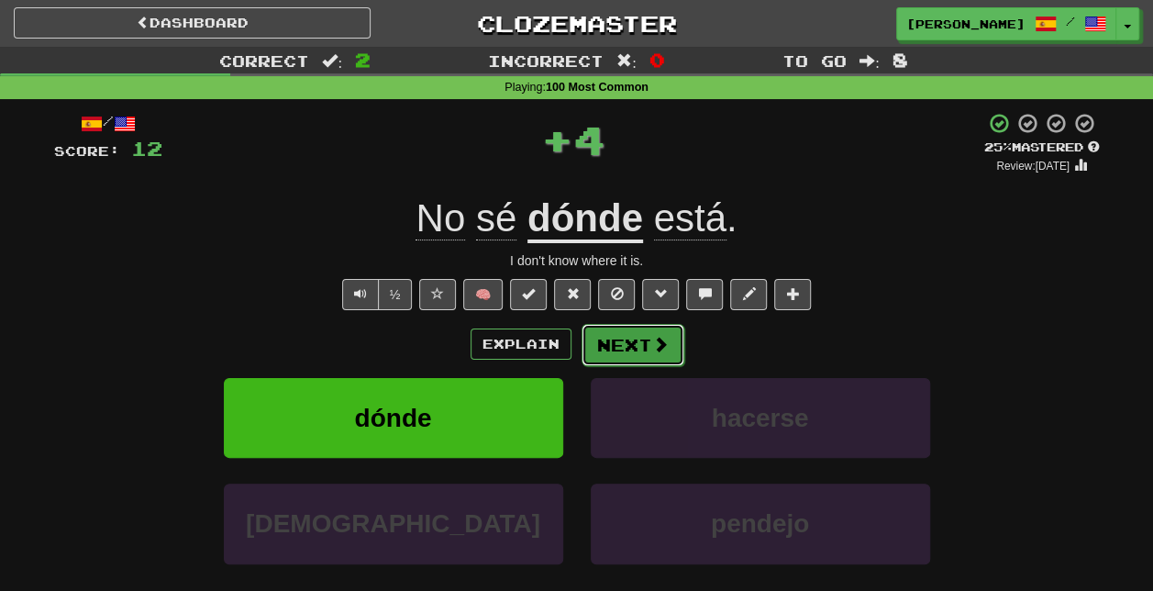
click at [655, 347] on span at bounding box center [660, 344] width 17 height 17
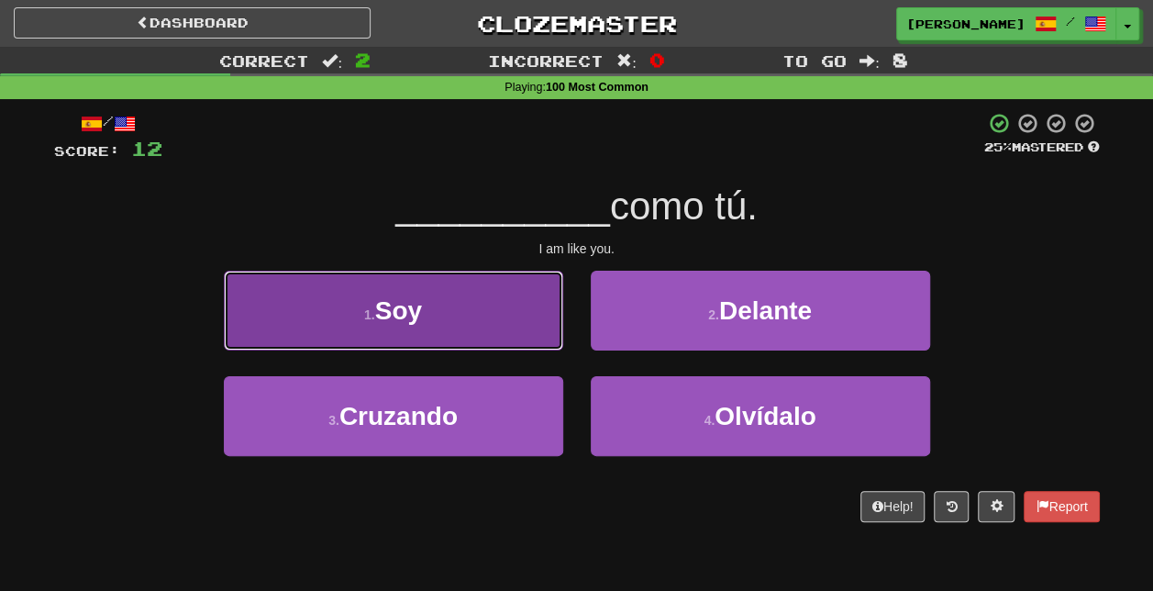
click at [507, 322] on button "1 . Soy" at bounding box center [394, 311] width 340 height 80
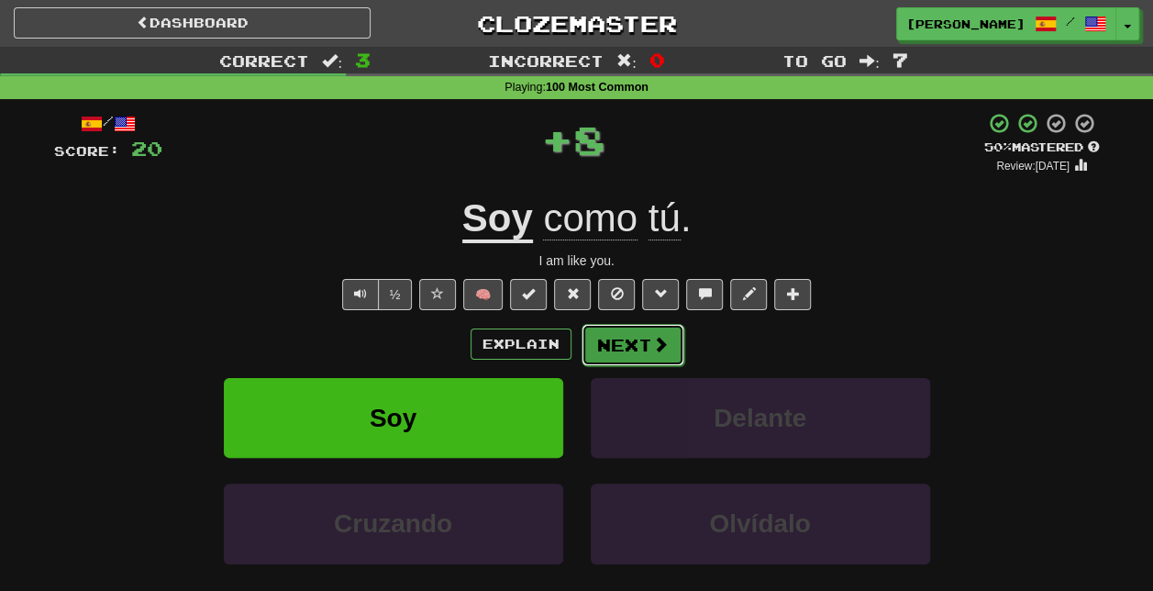
click at [652, 343] on span at bounding box center [660, 344] width 17 height 17
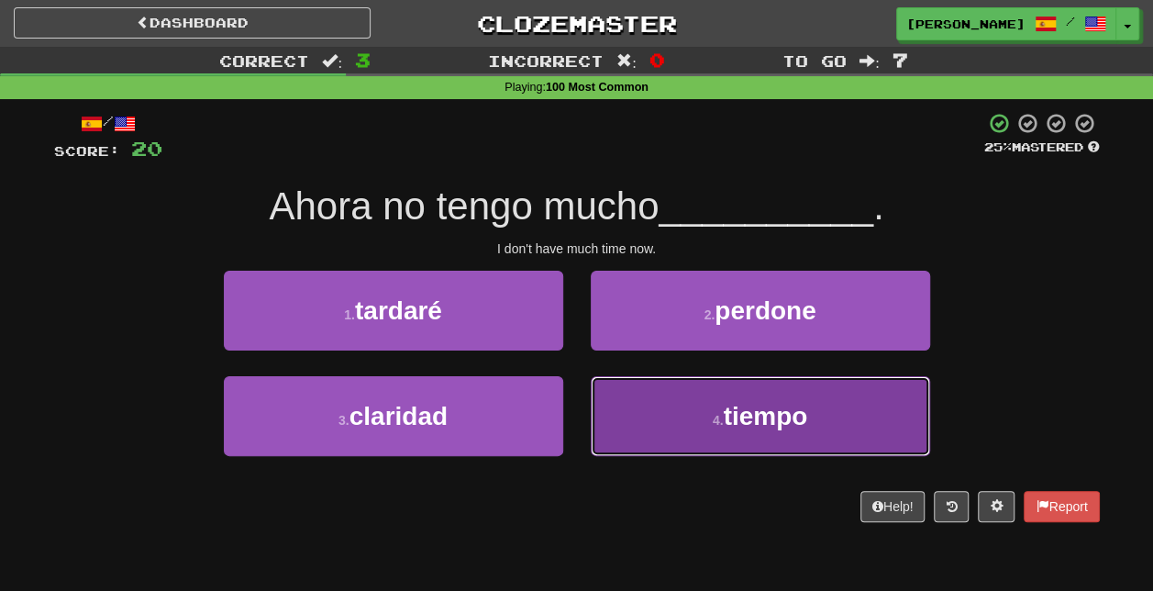
click at [782, 441] on button "4 . tiempo" at bounding box center [761, 416] width 340 height 80
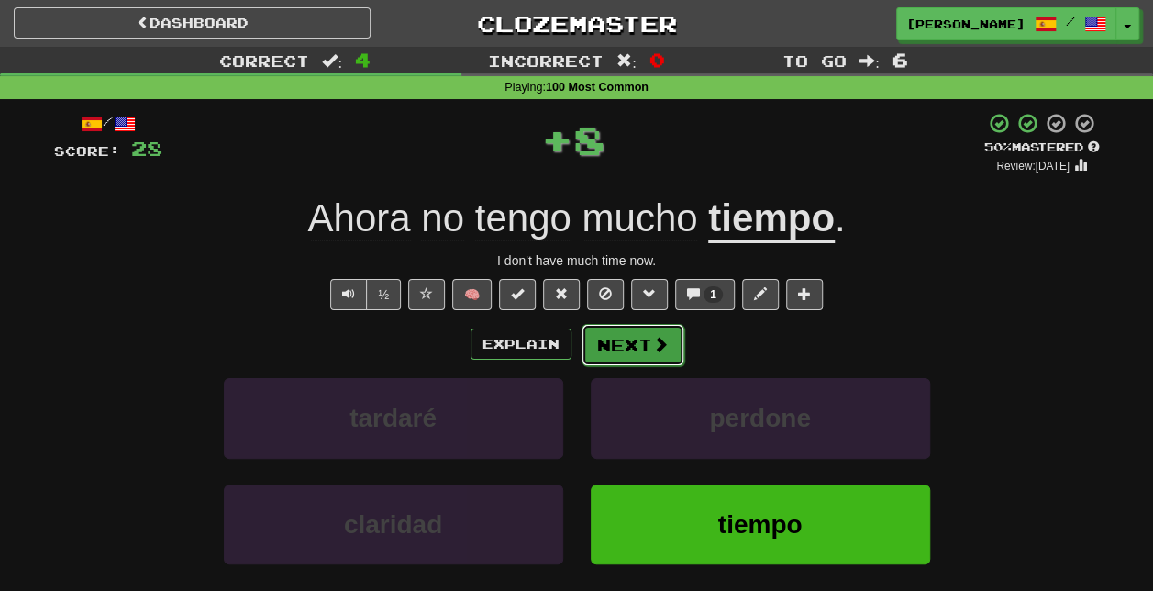
click at [637, 343] on button "Next" at bounding box center [633, 345] width 103 height 42
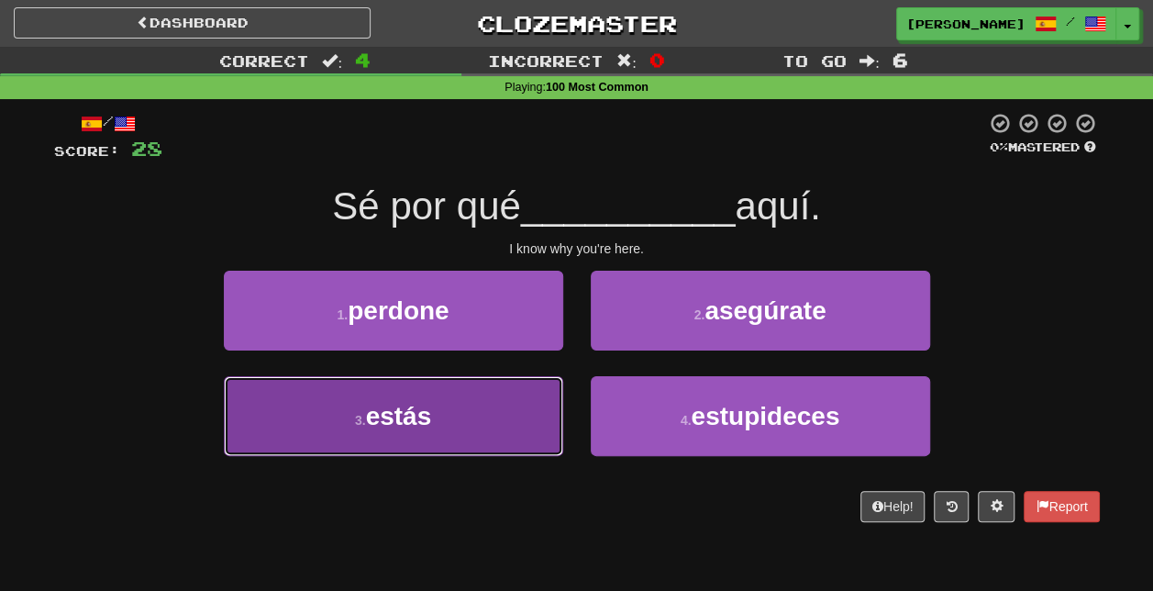
click at [507, 422] on button "3 . estás" at bounding box center [394, 416] width 340 height 80
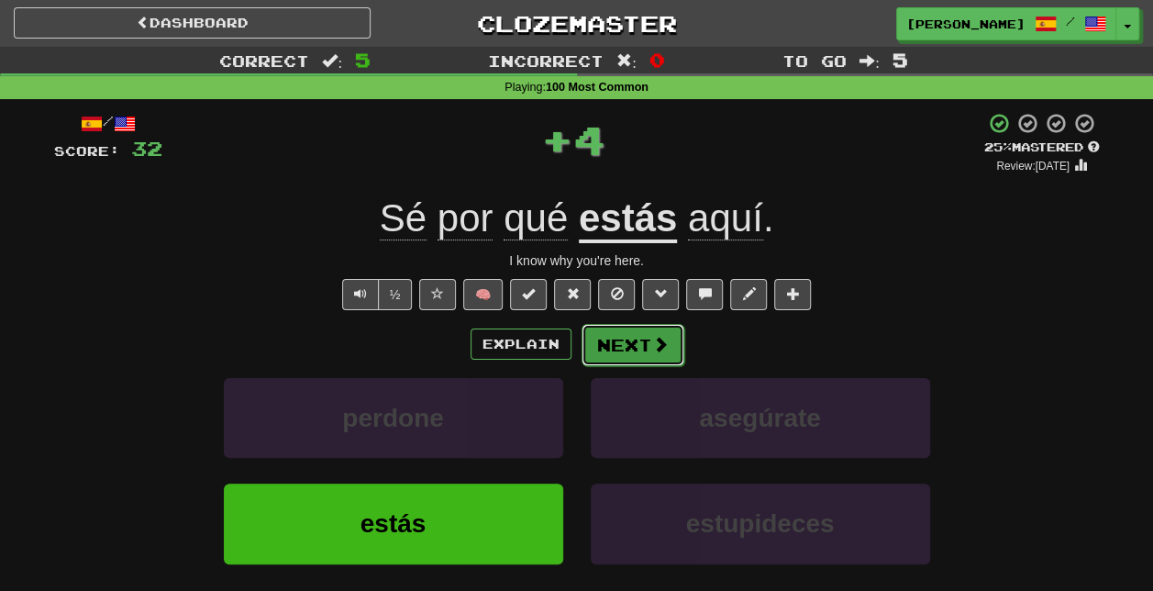
click at [632, 341] on button "Next" at bounding box center [633, 345] width 103 height 42
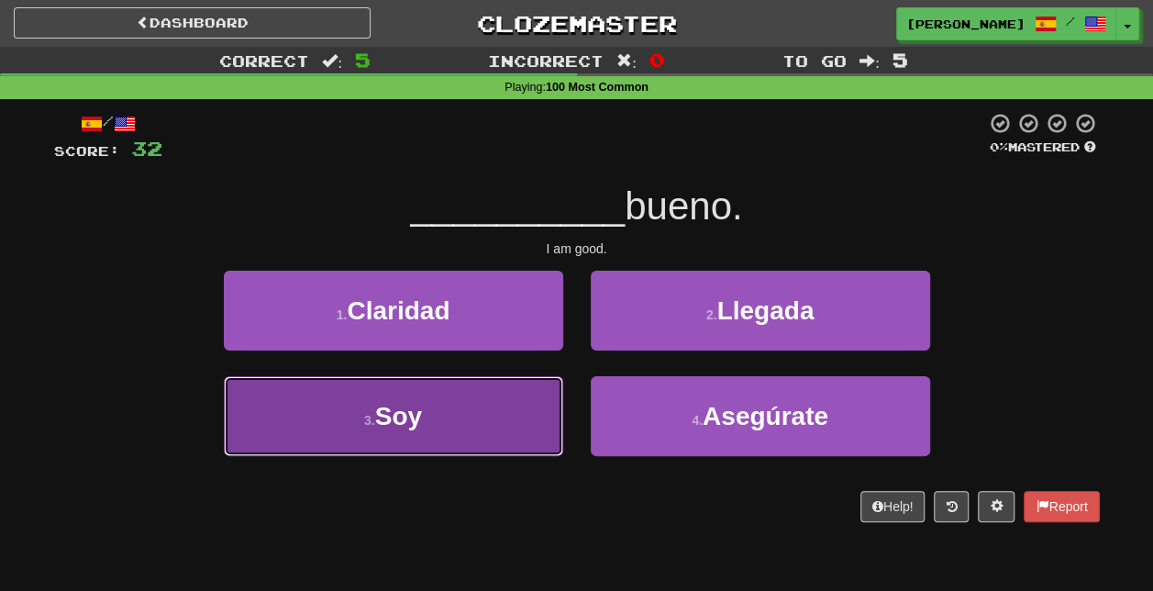
click at [464, 432] on button "3 . Soy" at bounding box center [394, 416] width 340 height 80
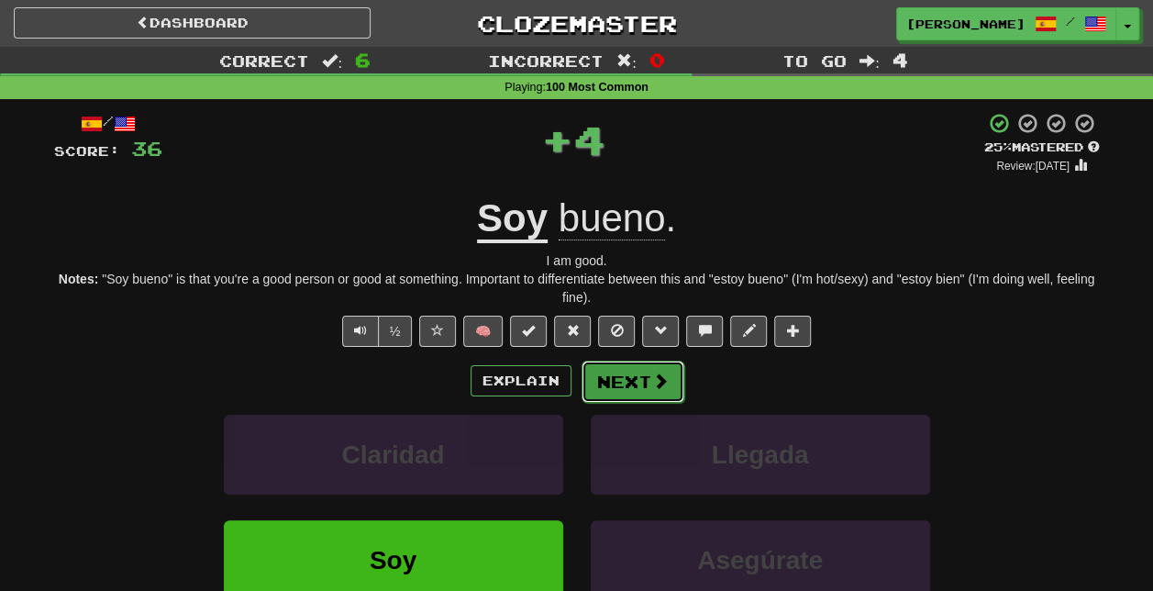
click at [654, 385] on span at bounding box center [660, 381] width 17 height 17
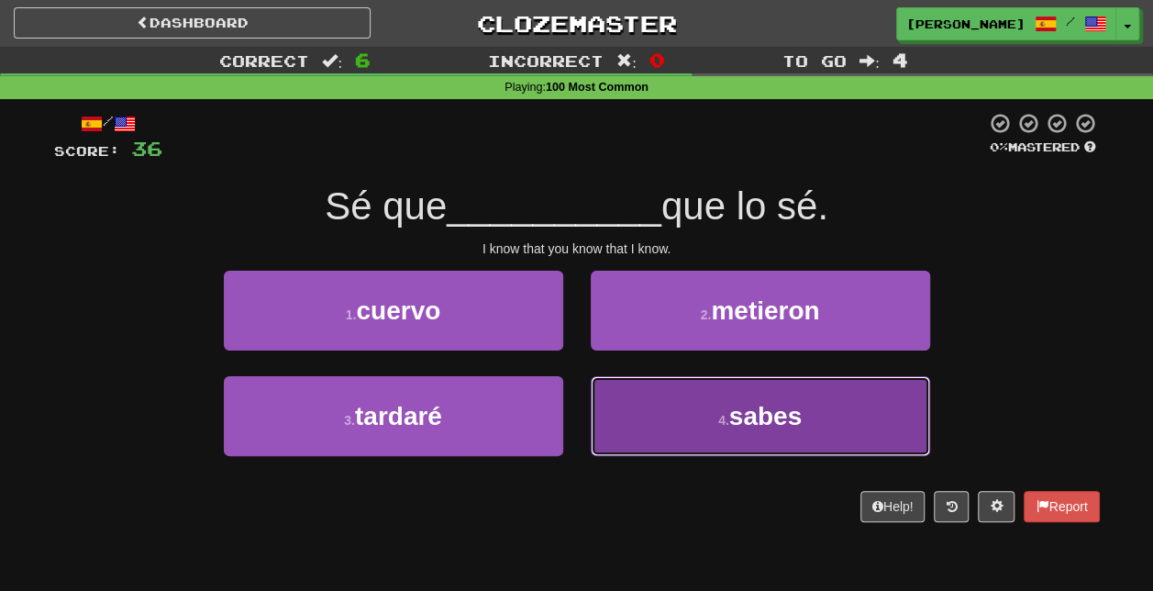
click at [784, 414] on span "sabes" at bounding box center [766, 416] width 72 height 28
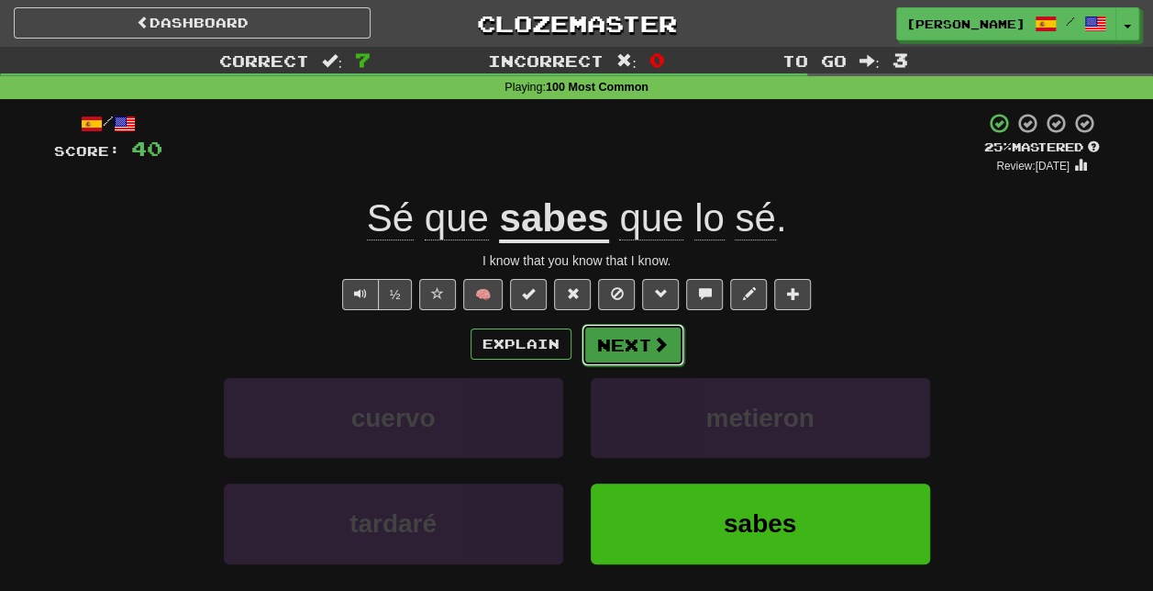
click at [652, 352] on span at bounding box center [660, 344] width 17 height 17
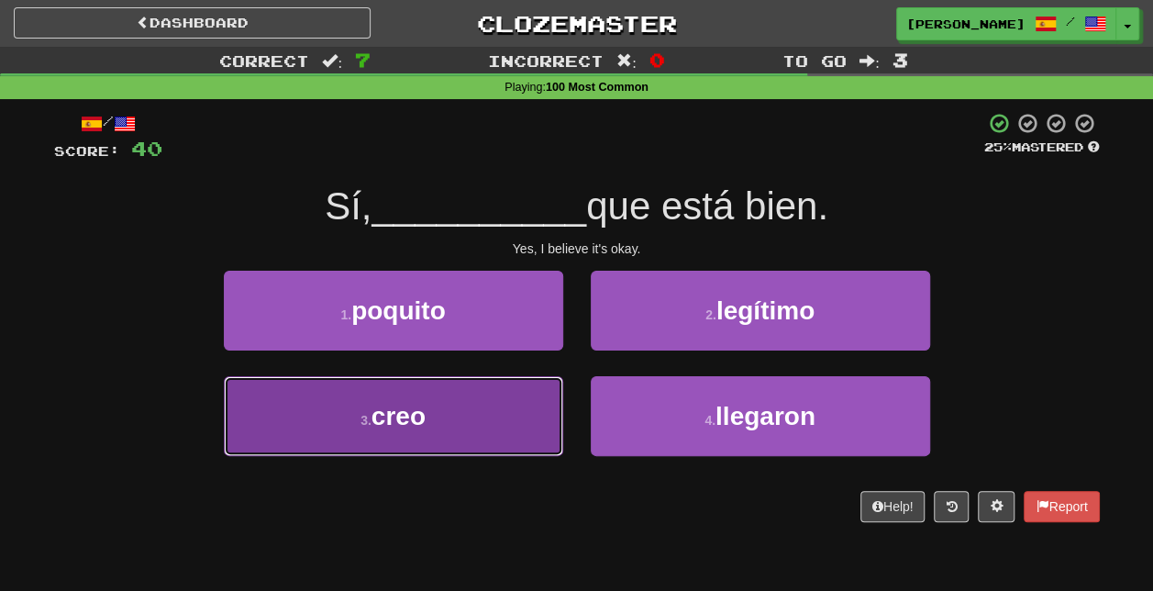
click at [510, 435] on button "3 . creo" at bounding box center [394, 416] width 340 height 80
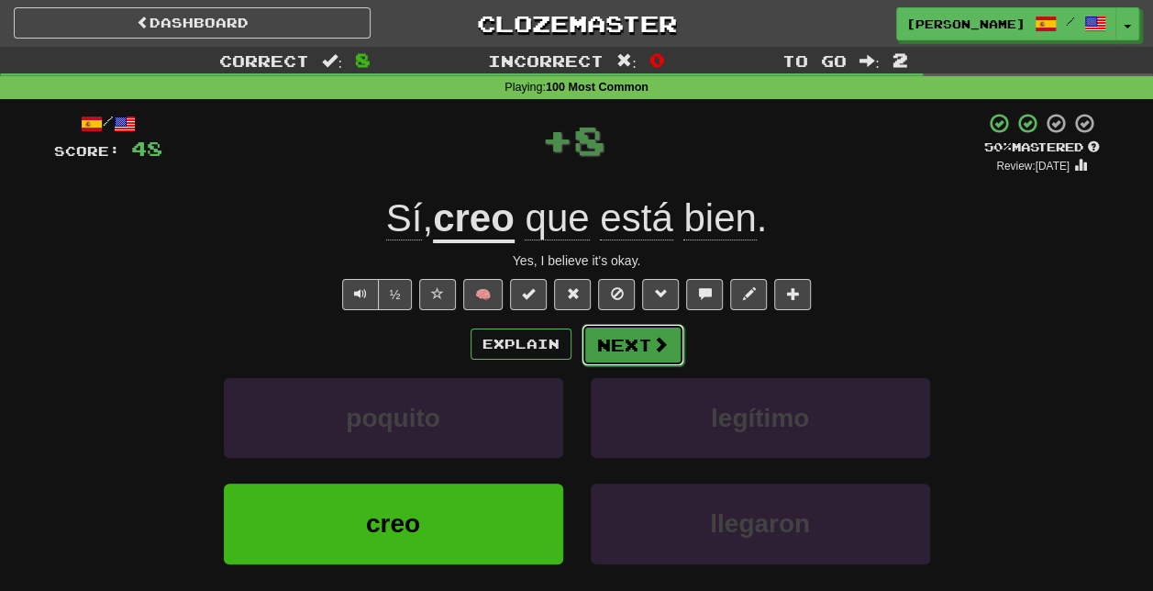
click at [648, 346] on button "Next" at bounding box center [633, 345] width 103 height 42
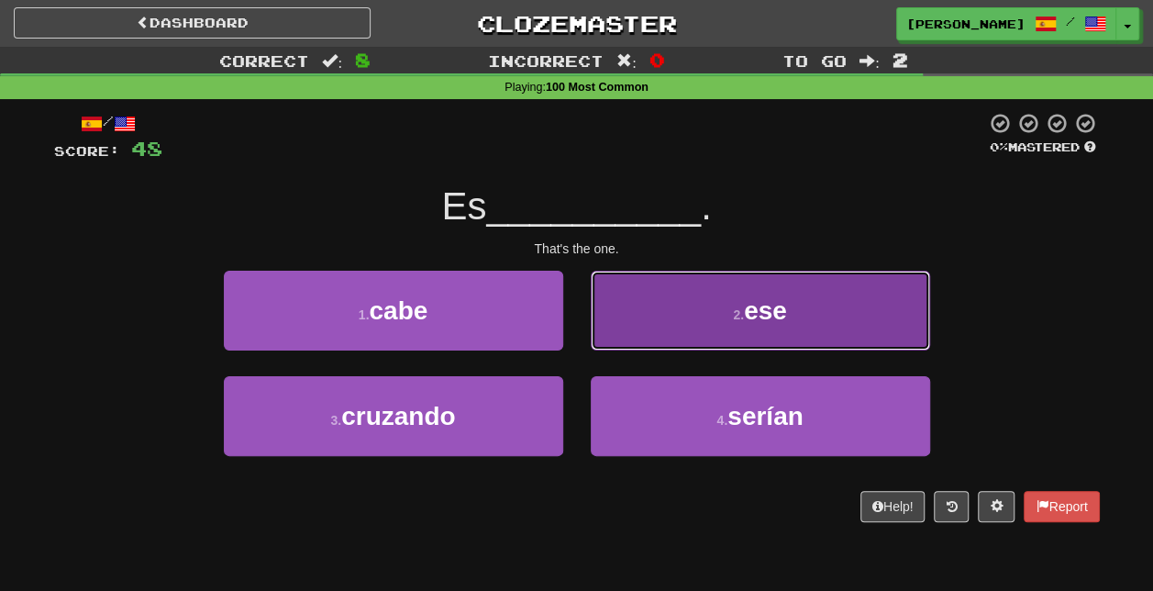
click at [770, 341] on button "2 . ese" at bounding box center [761, 311] width 340 height 80
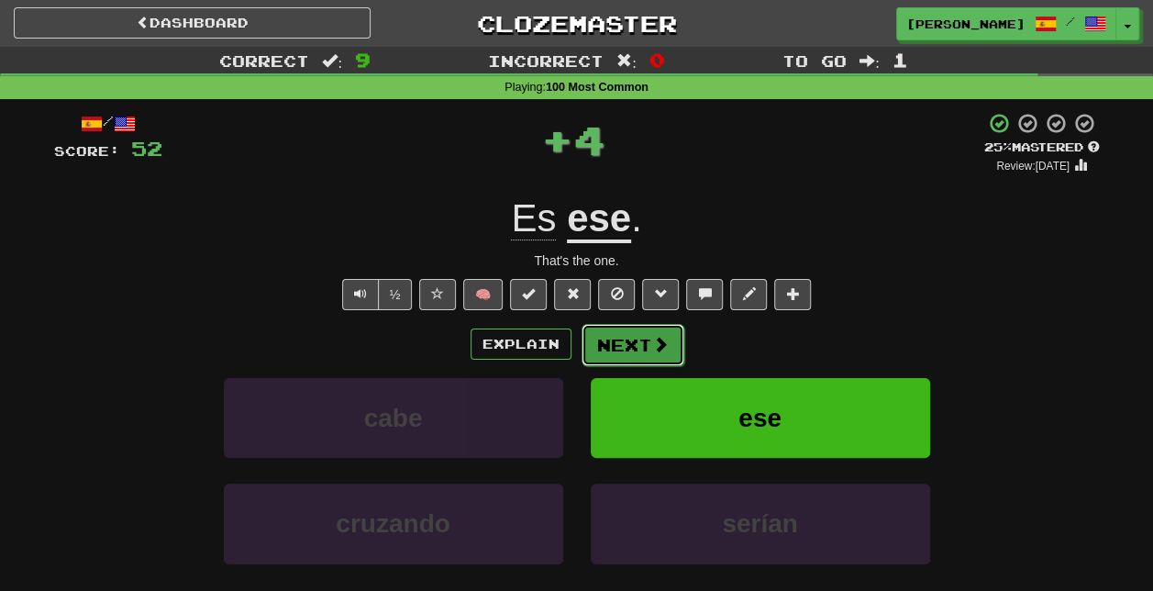
click at [634, 345] on button "Next" at bounding box center [633, 345] width 103 height 42
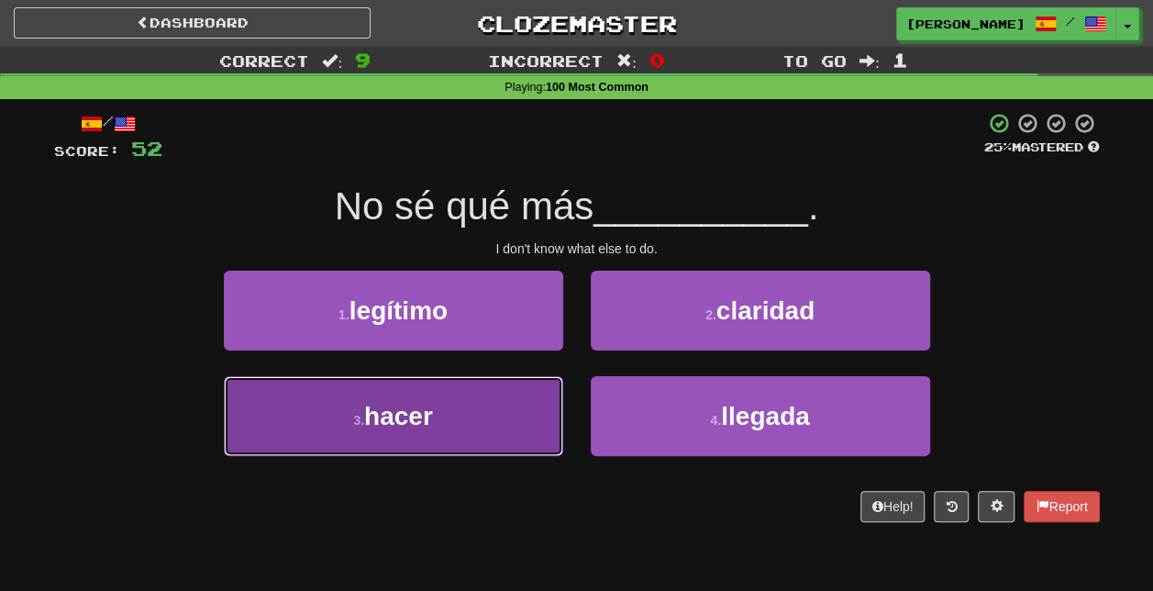
click at [505, 411] on button "3 . hacer" at bounding box center [394, 416] width 340 height 80
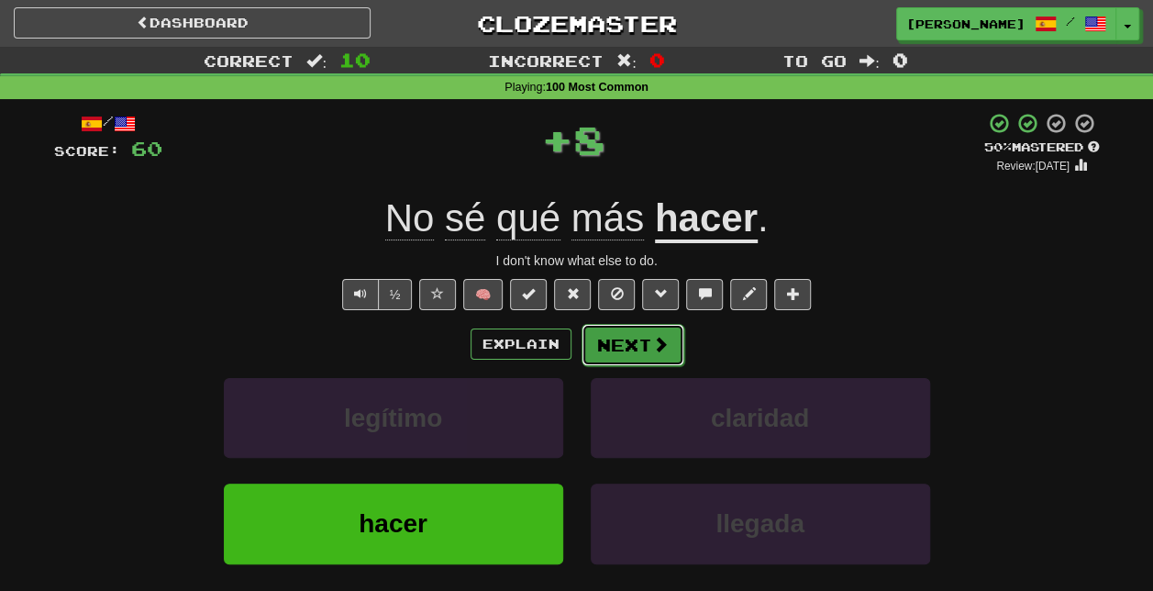
click at [638, 349] on button "Next" at bounding box center [633, 345] width 103 height 42
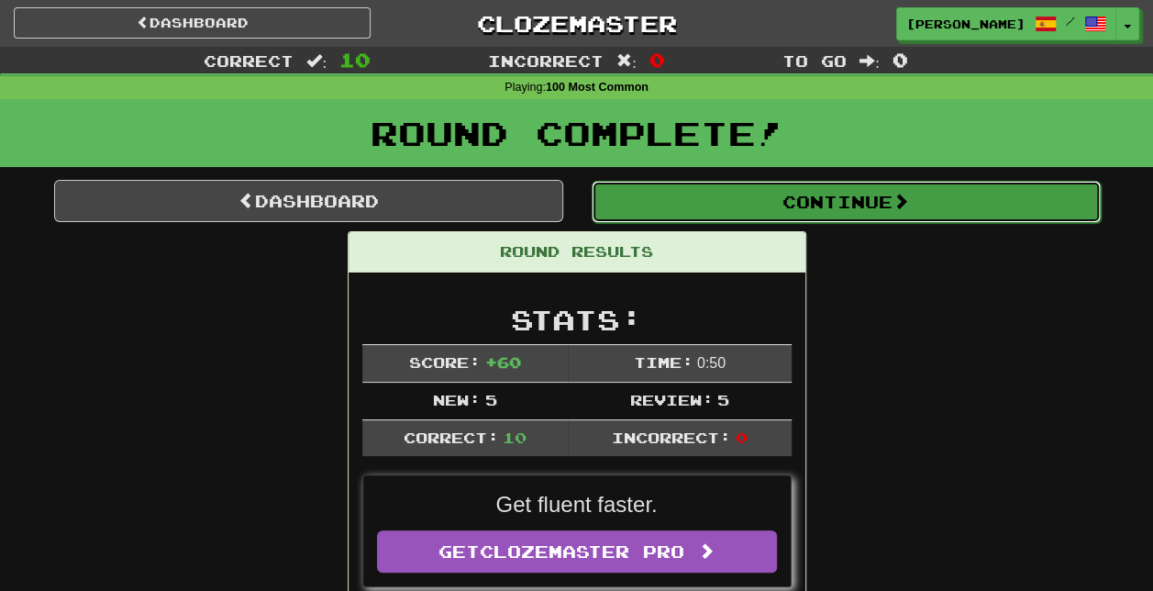
click at [823, 200] on button "Continue" at bounding box center [846, 202] width 509 height 42
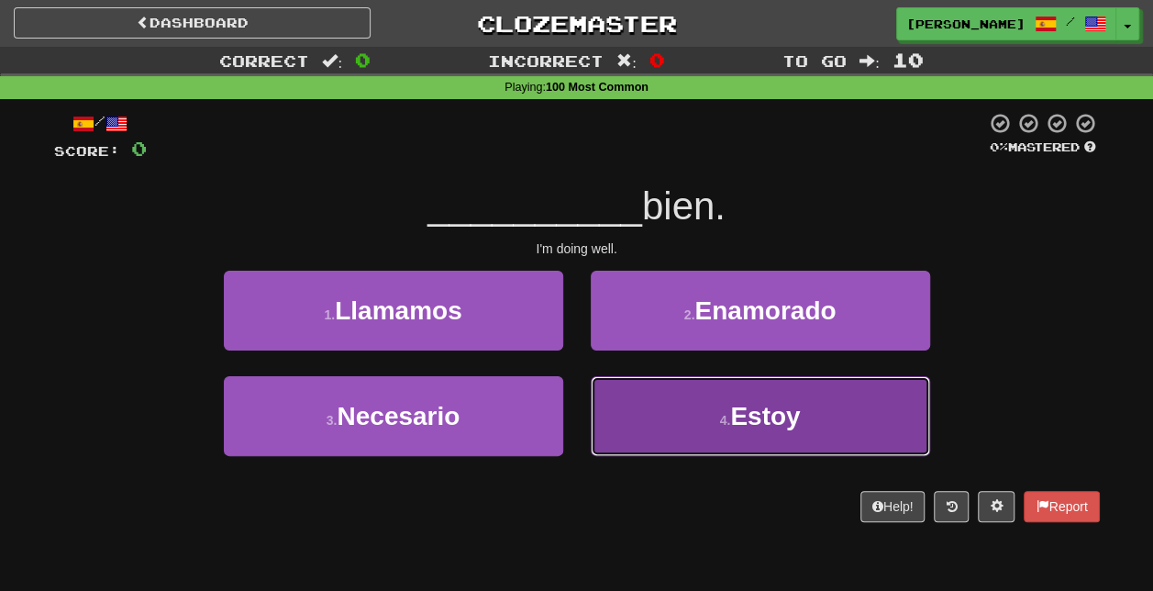
click at [722, 410] on button "4 . Estoy" at bounding box center [761, 416] width 340 height 80
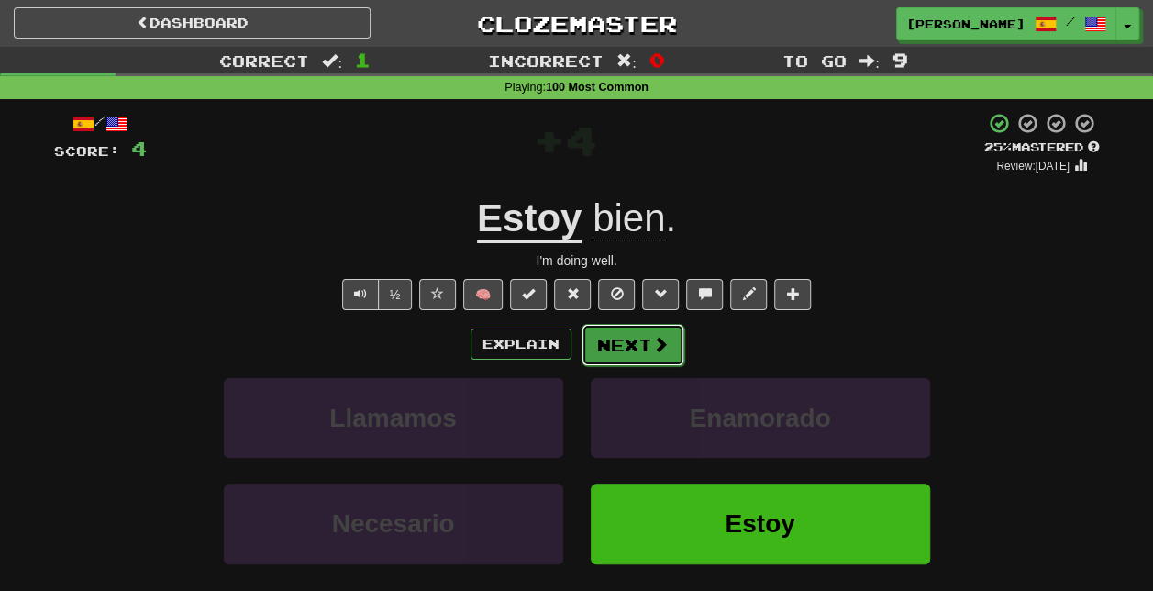
click at [652, 350] on span at bounding box center [660, 344] width 17 height 17
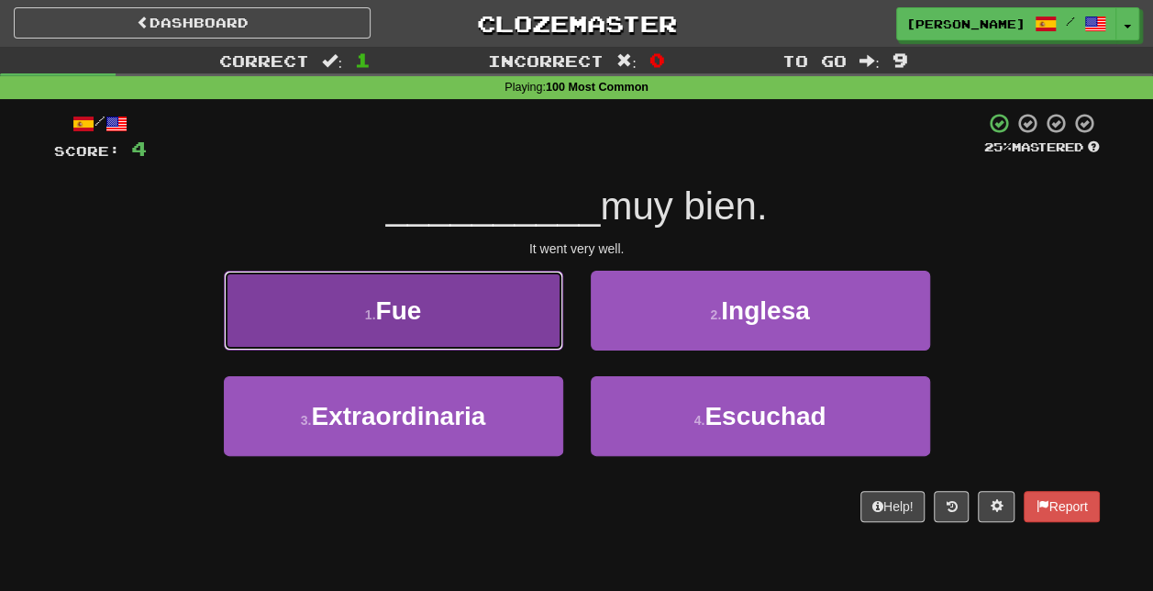
click at [536, 325] on button "1 . Fue" at bounding box center [394, 311] width 340 height 80
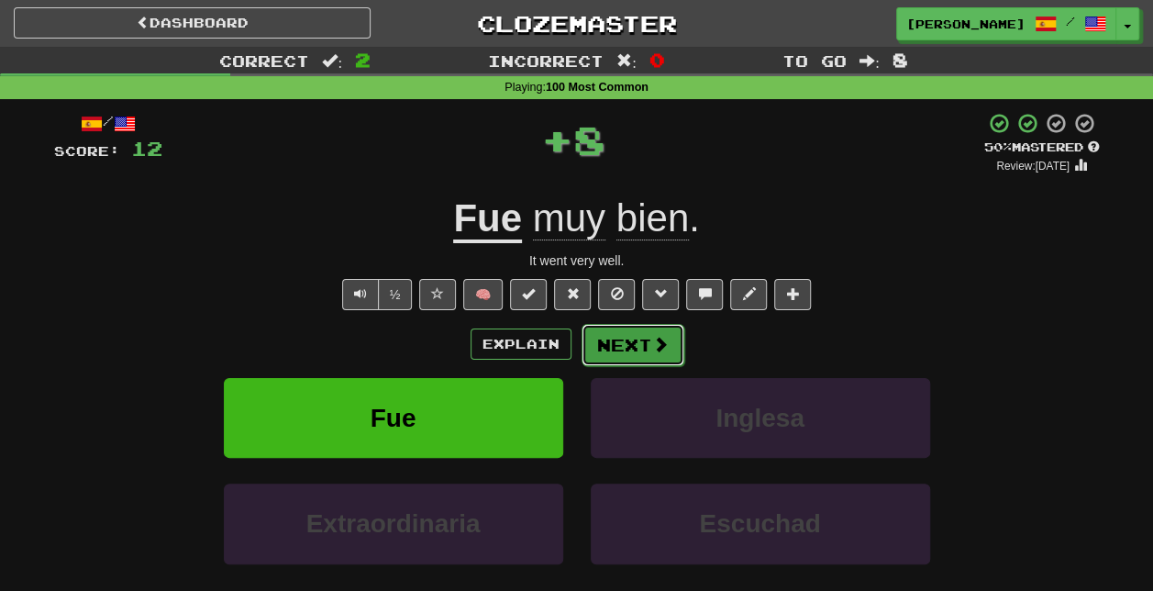
click at [671, 347] on button "Next" at bounding box center [633, 345] width 103 height 42
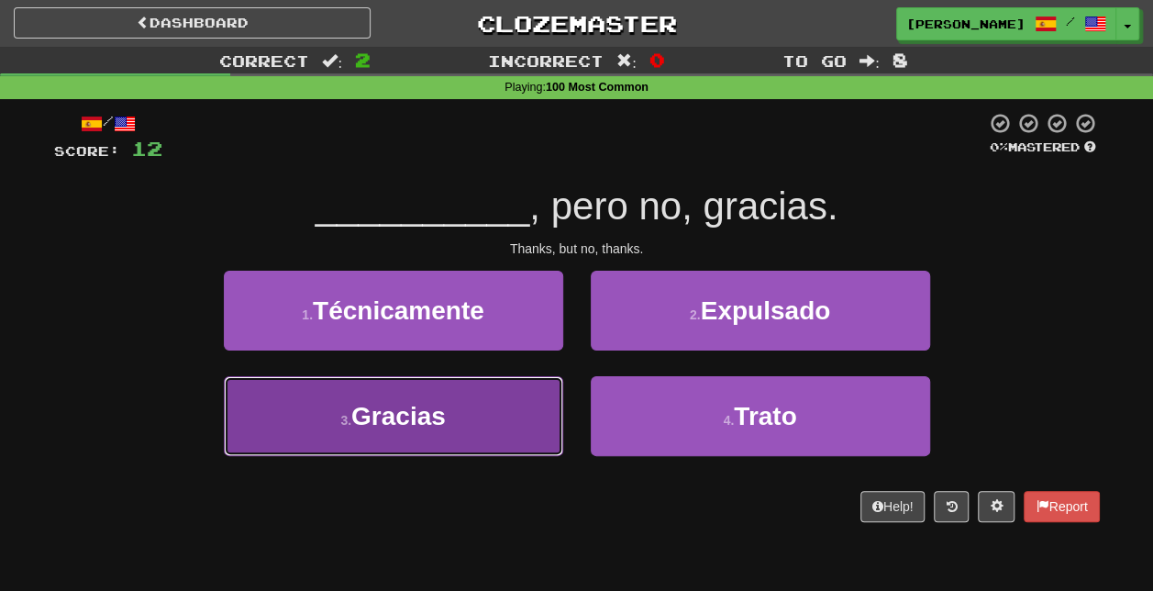
click at [515, 420] on button "3 . Gracias" at bounding box center [394, 416] width 340 height 80
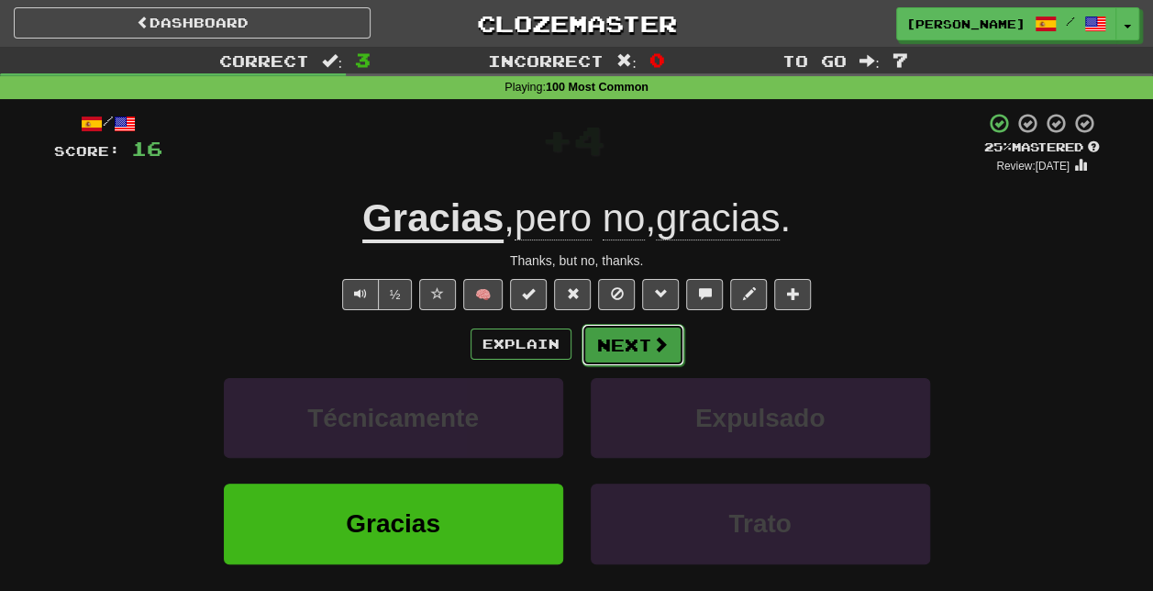
click at [626, 347] on button "Next" at bounding box center [633, 345] width 103 height 42
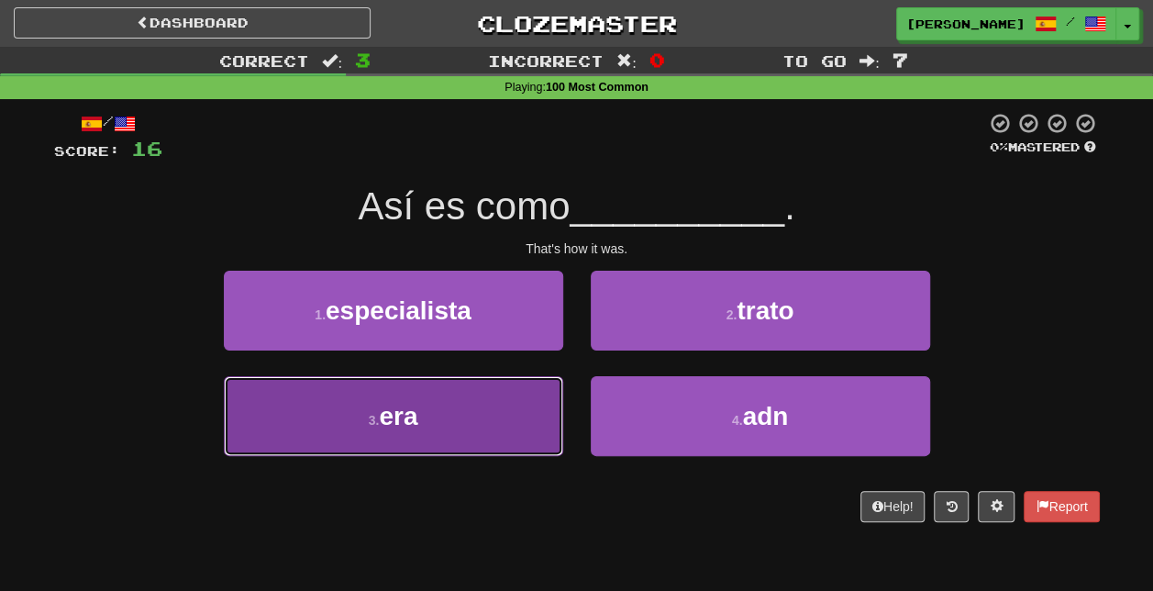
click at [464, 429] on button "3 . era" at bounding box center [394, 416] width 340 height 80
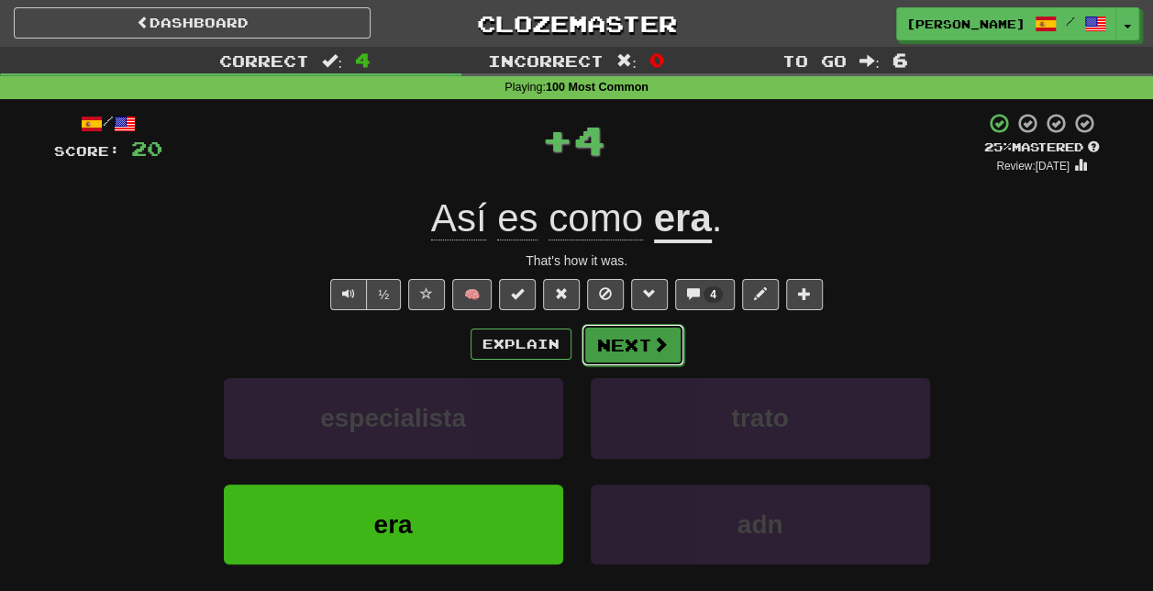
click at [636, 352] on button "Next" at bounding box center [633, 345] width 103 height 42
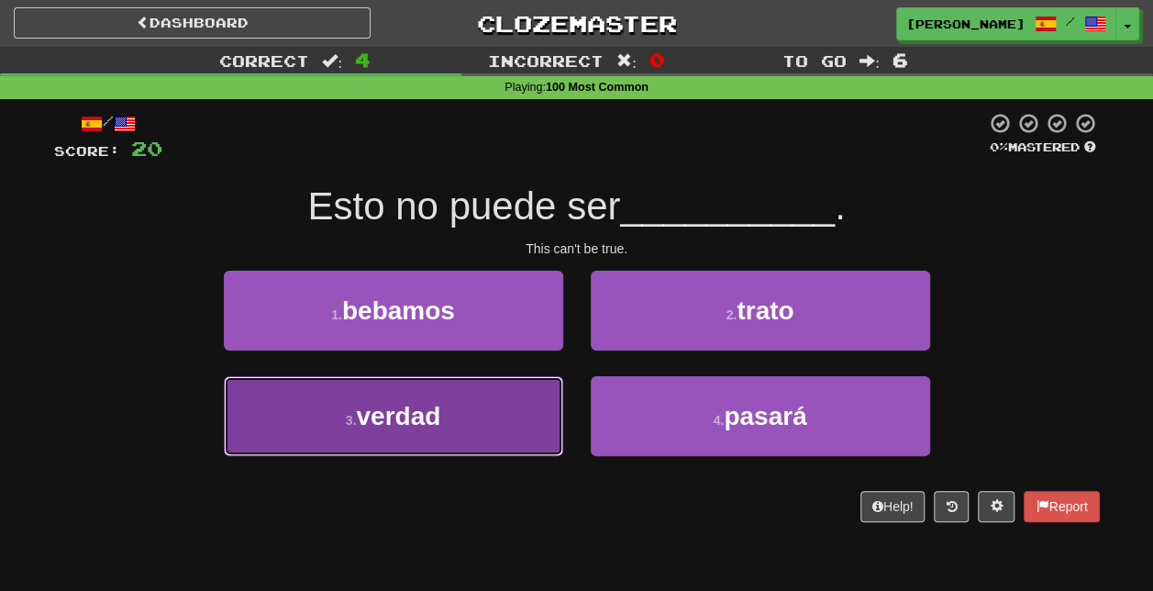
click at [481, 428] on button "3 . verdad" at bounding box center [394, 416] width 340 height 80
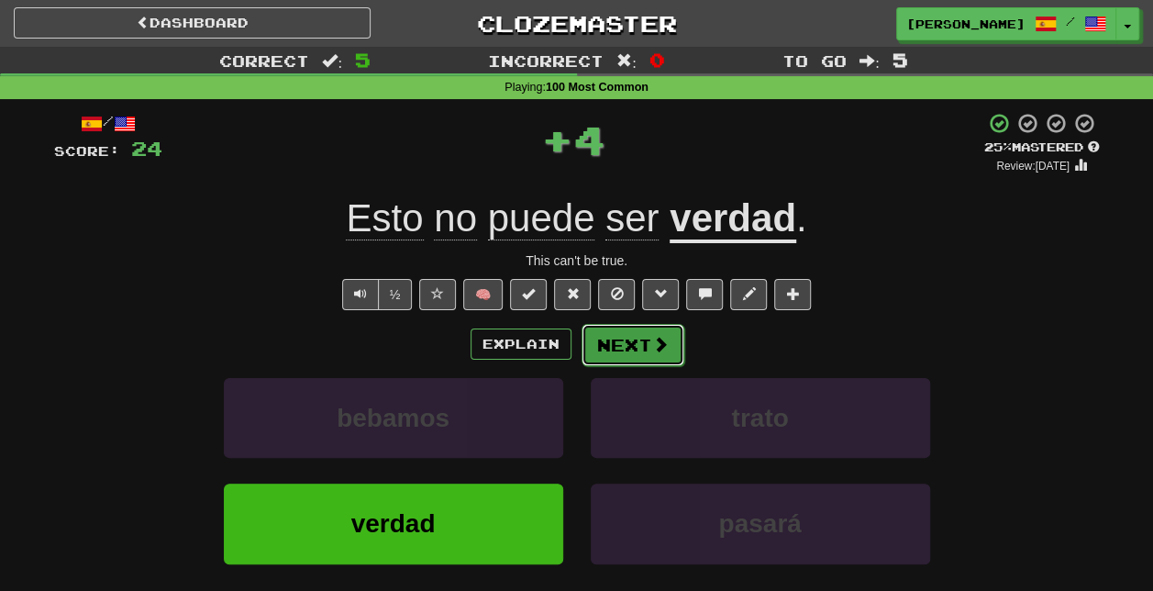
click at [659, 343] on span at bounding box center [660, 344] width 17 height 17
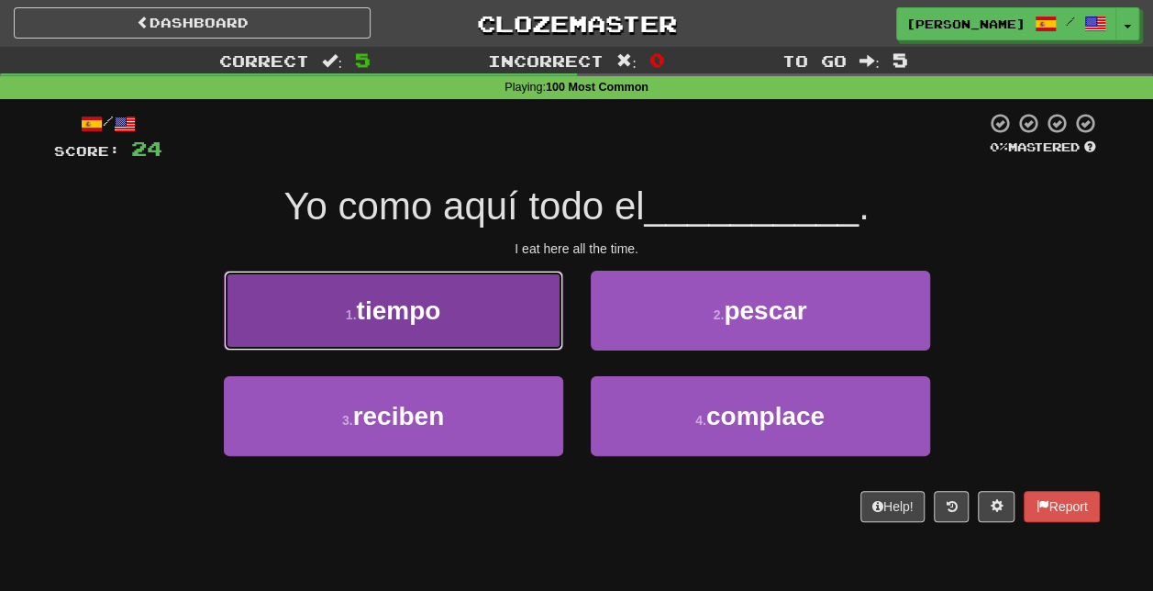
click at [496, 321] on button "1 . tiempo" at bounding box center [394, 311] width 340 height 80
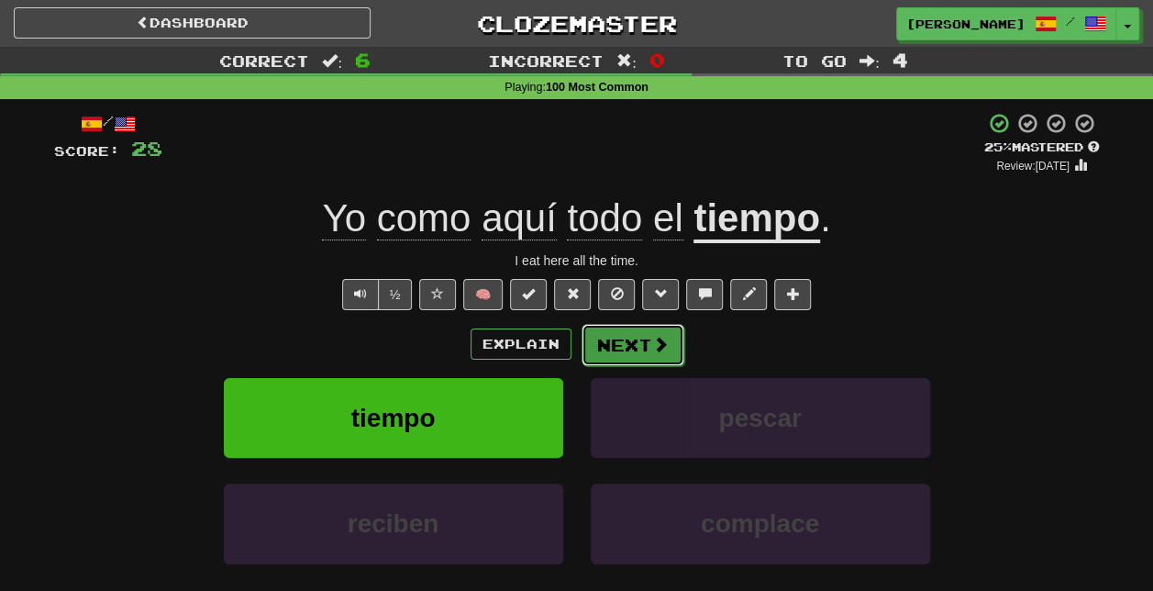
click at [658, 355] on button "Next" at bounding box center [633, 345] width 103 height 42
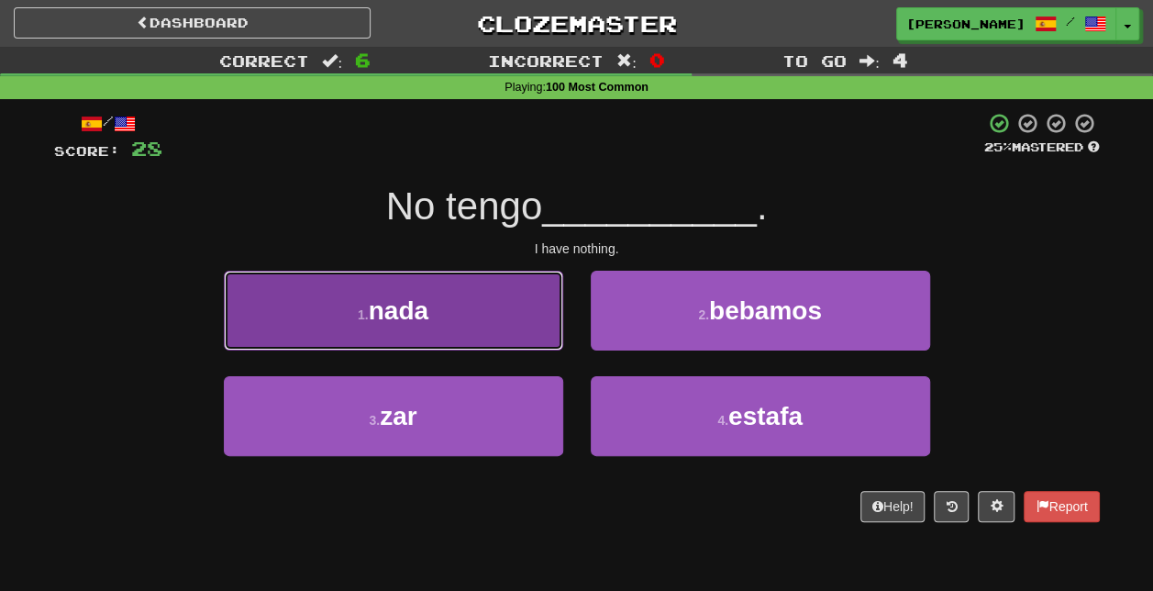
click at [523, 312] on button "1 . nada" at bounding box center [394, 311] width 340 height 80
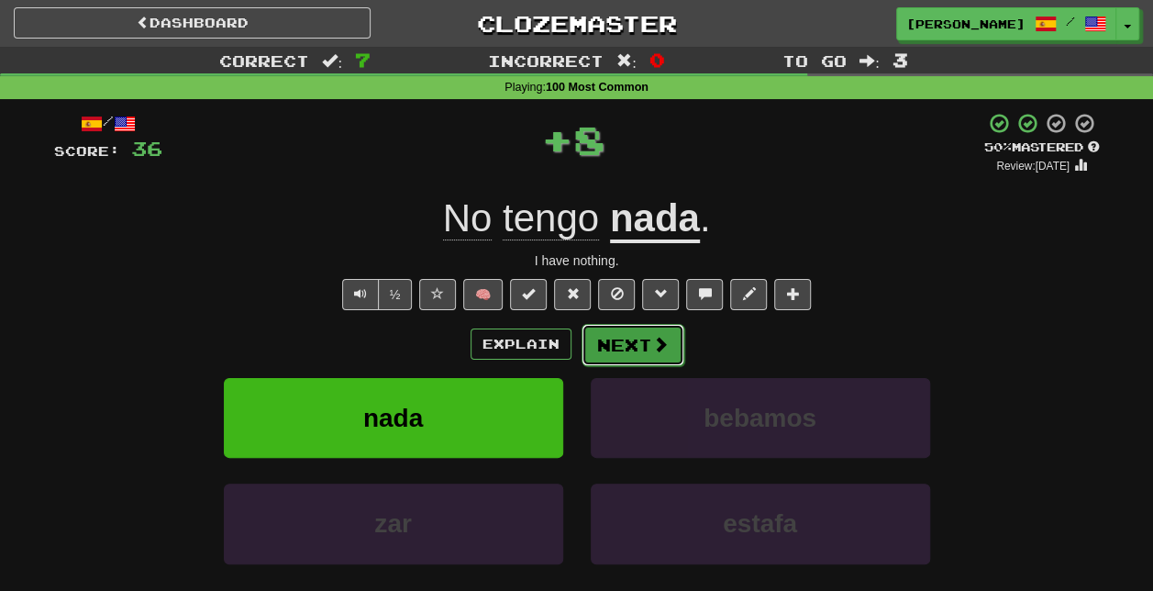
click at [644, 348] on button "Next" at bounding box center [633, 345] width 103 height 42
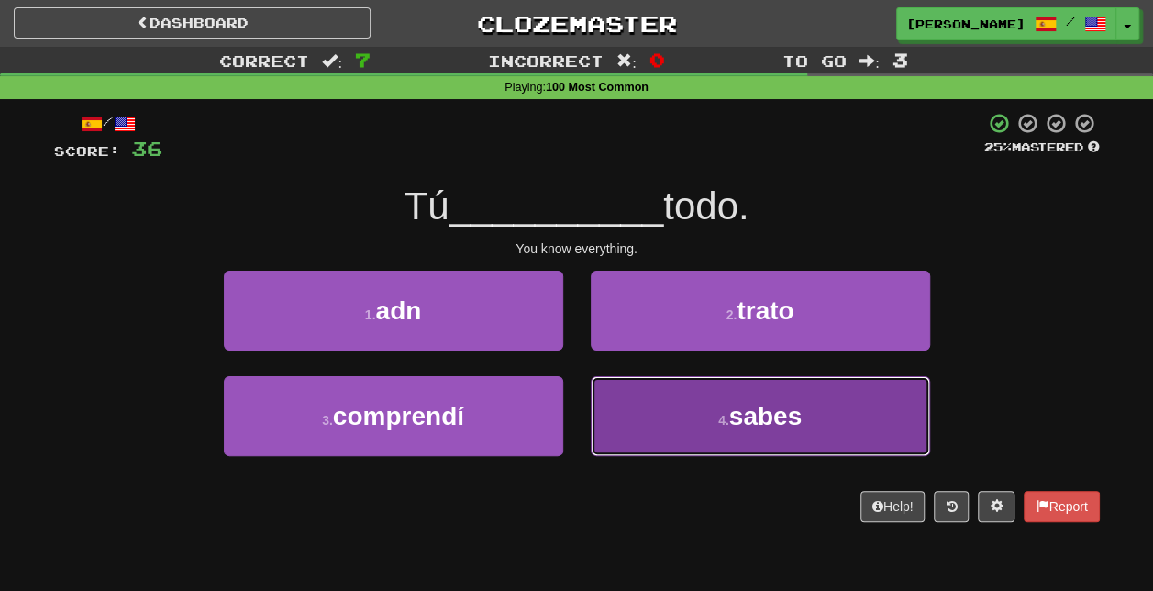
click at [707, 407] on button "4 . sabes" at bounding box center [761, 416] width 340 height 80
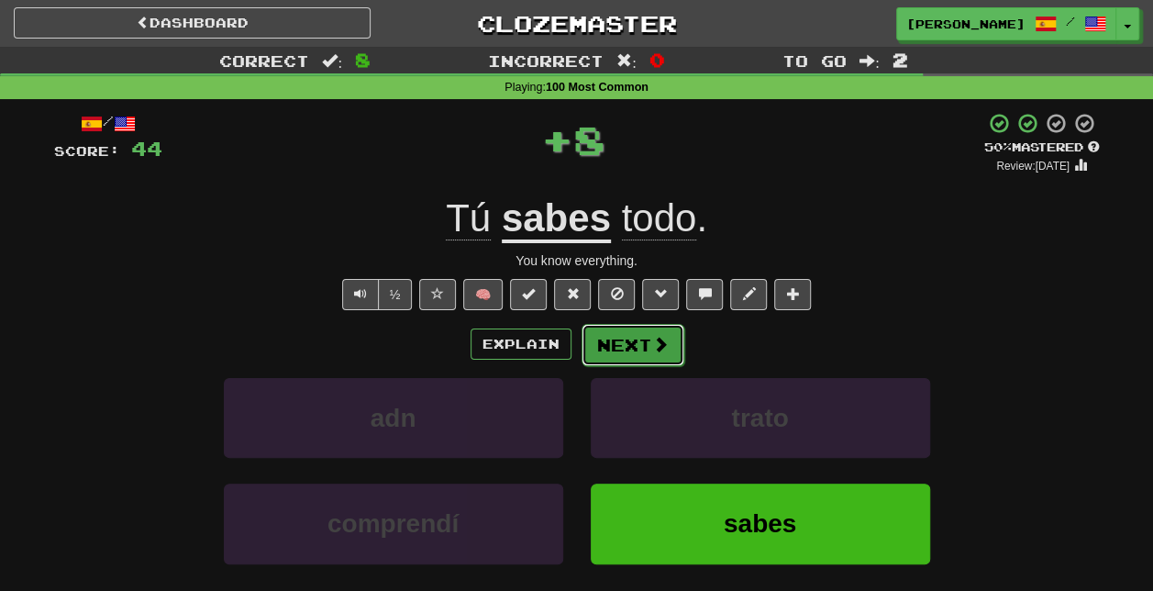
click at [641, 350] on button "Next" at bounding box center [633, 345] width 103 height 42
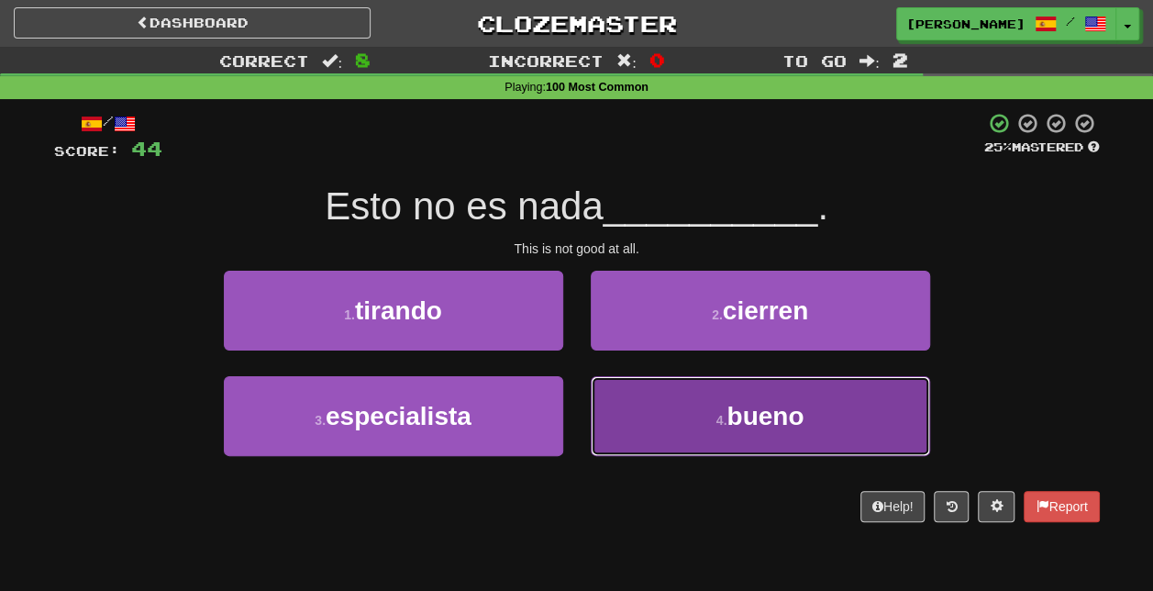
click at [699, 424] on button "4 . bueno" at bounding box center [761, 416] width 340 height 80
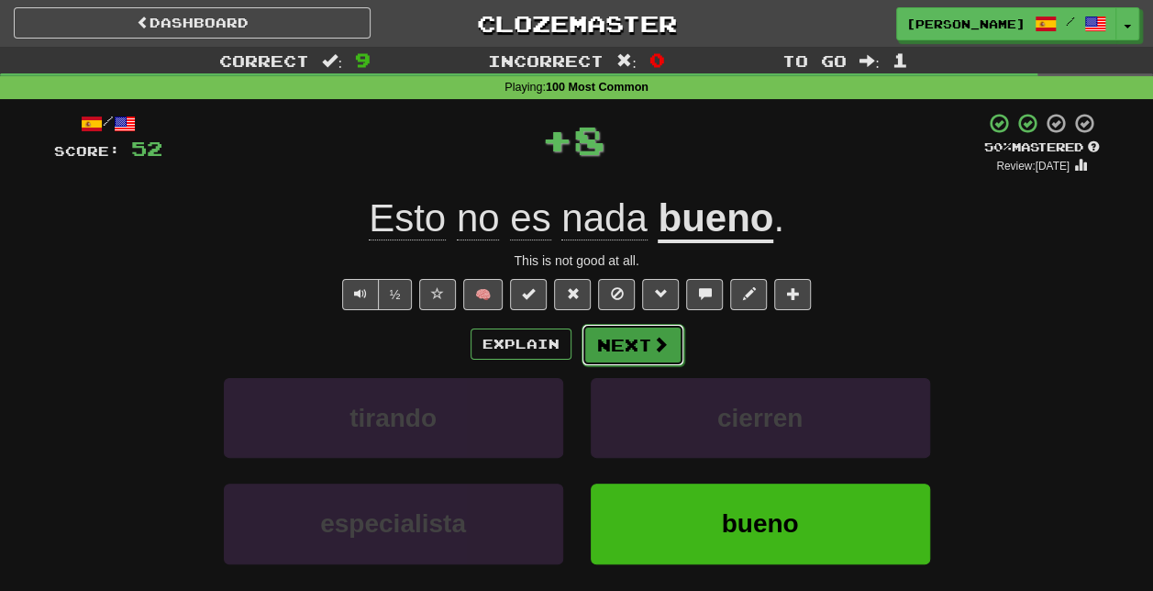
click at [672, 344] on button "Next" at bounding box center [633, 345] width 103 height 42
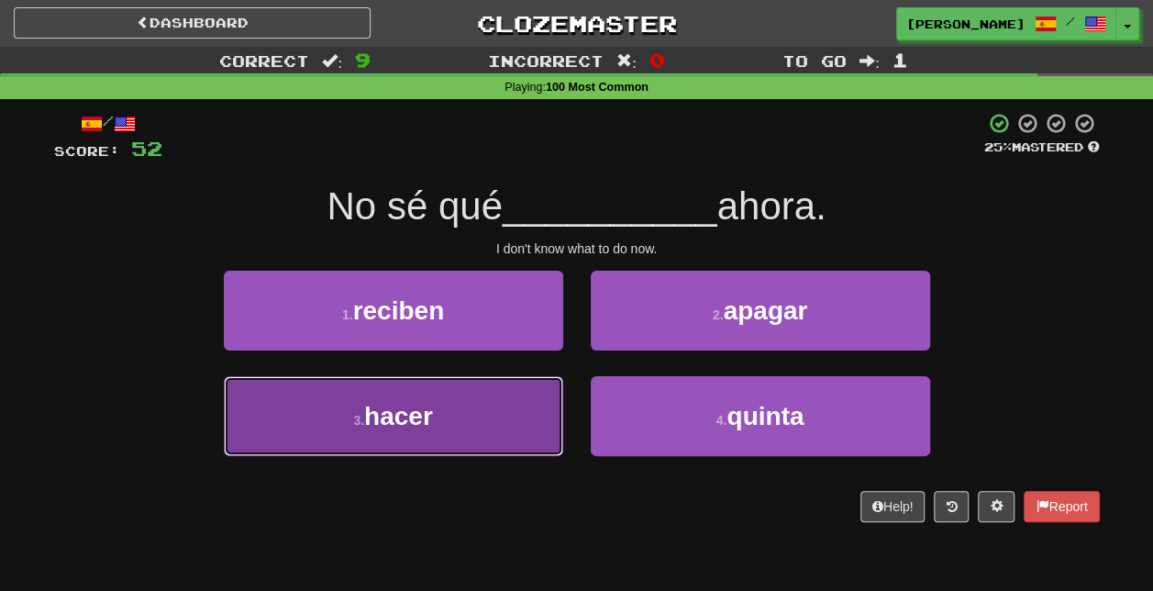
click at [507, 407] on button "3 . hacer" at bounding box center [394, 416] width 340 height 80
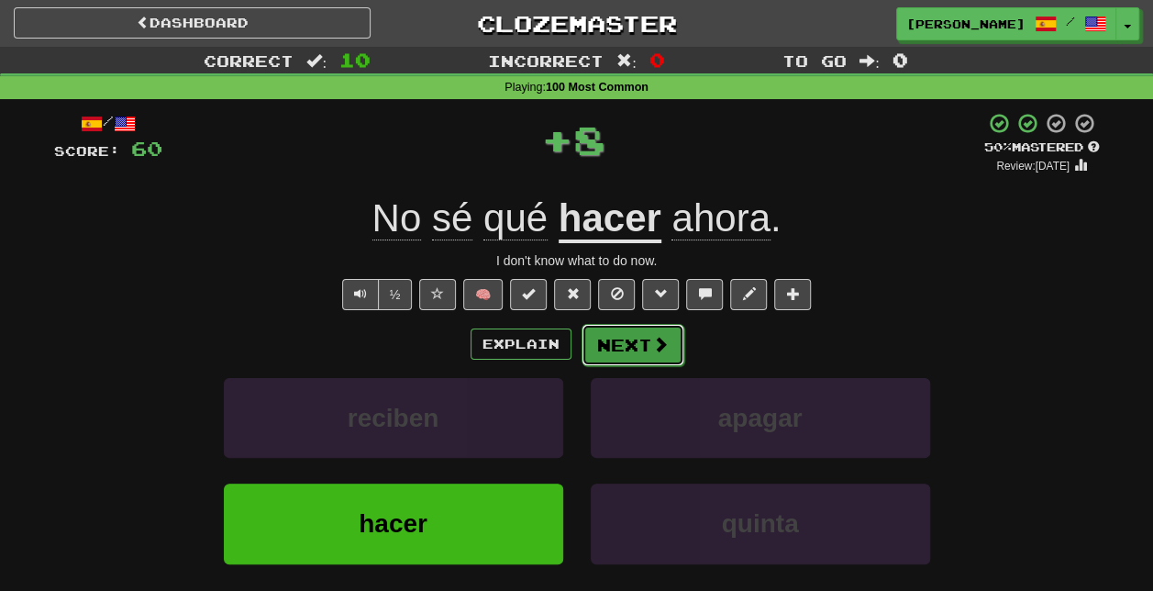
click at [666, 339] on button "Next" at bounding box center [633, 345] width 103 height 42
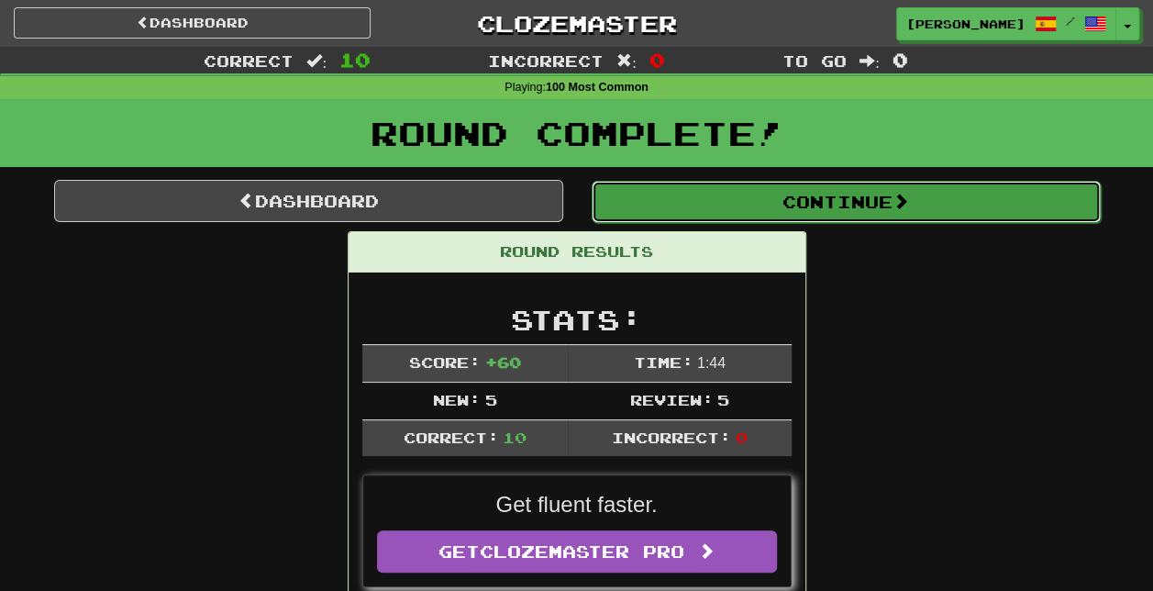
click at [799, 198] on button "Continue" at bounding box center [846, 202] width 509 height 42
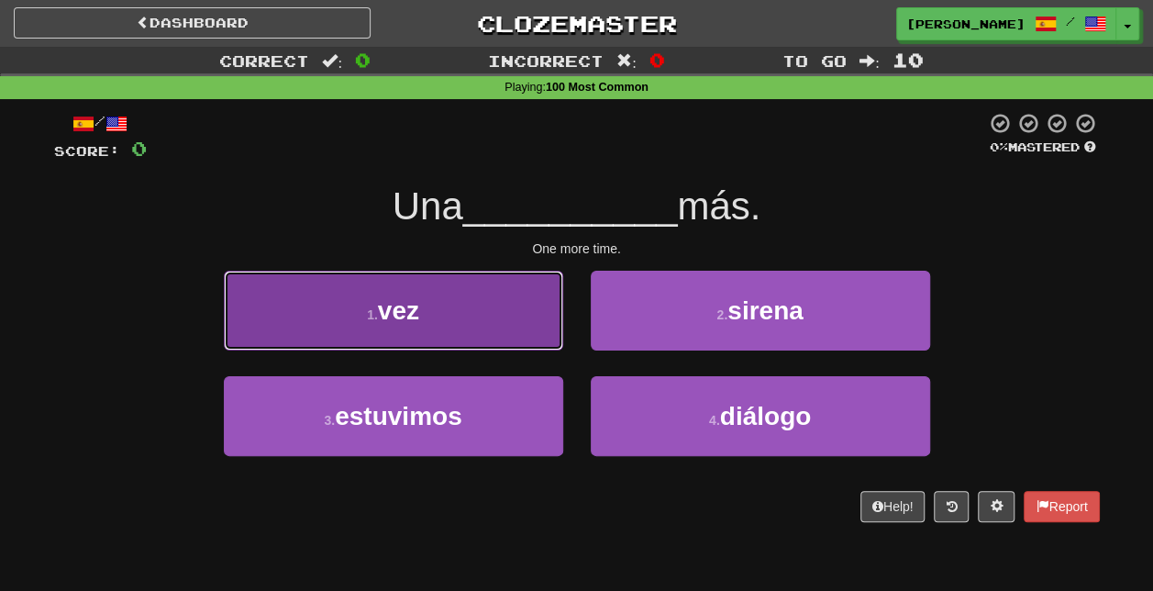
click at [498, 350] on button "1 . vez" at bounding box center [394, 311] width 340 height 80
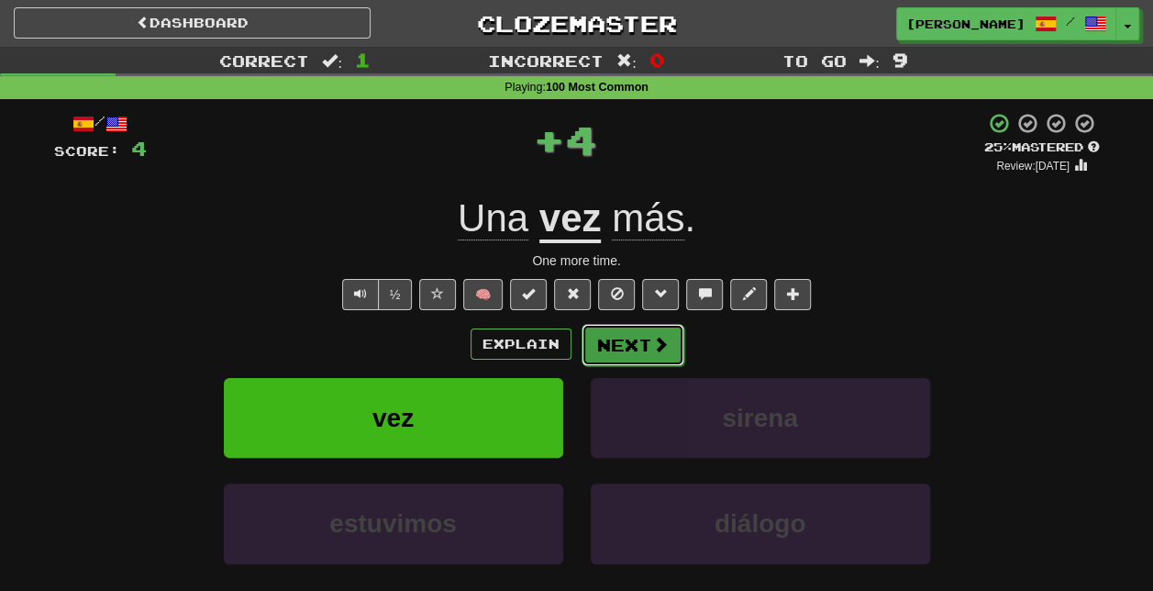
click at [648, 343] on button "Next" at bounding box center [633, 345] width 103 height 42
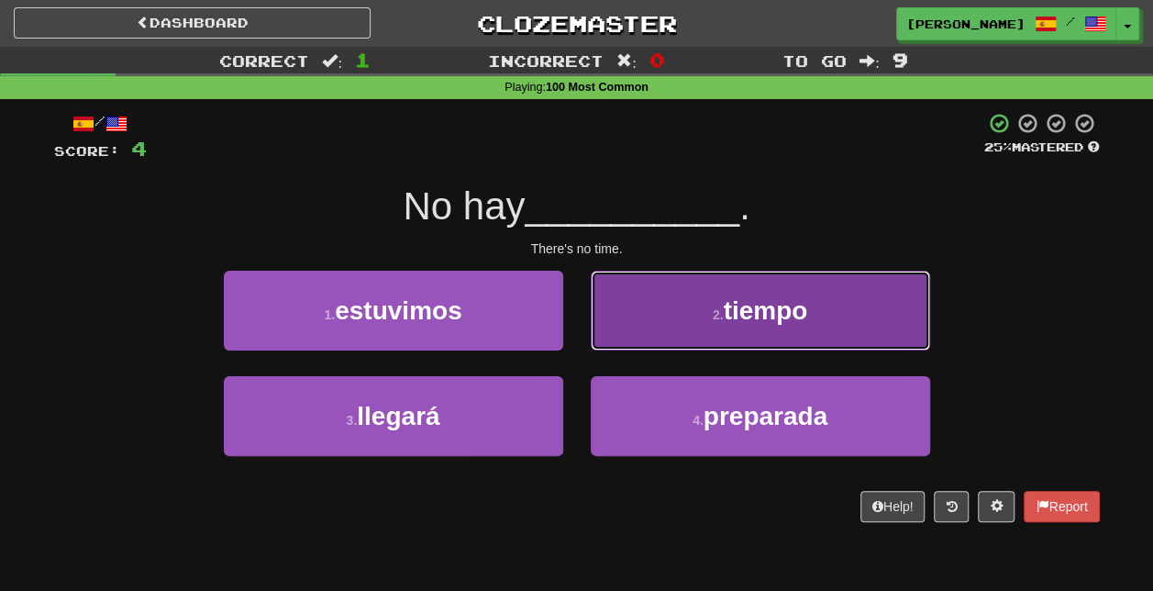
click at [750, 329] on button "2 . tiempo" at bounding box center [761, 311] width 340 height 80
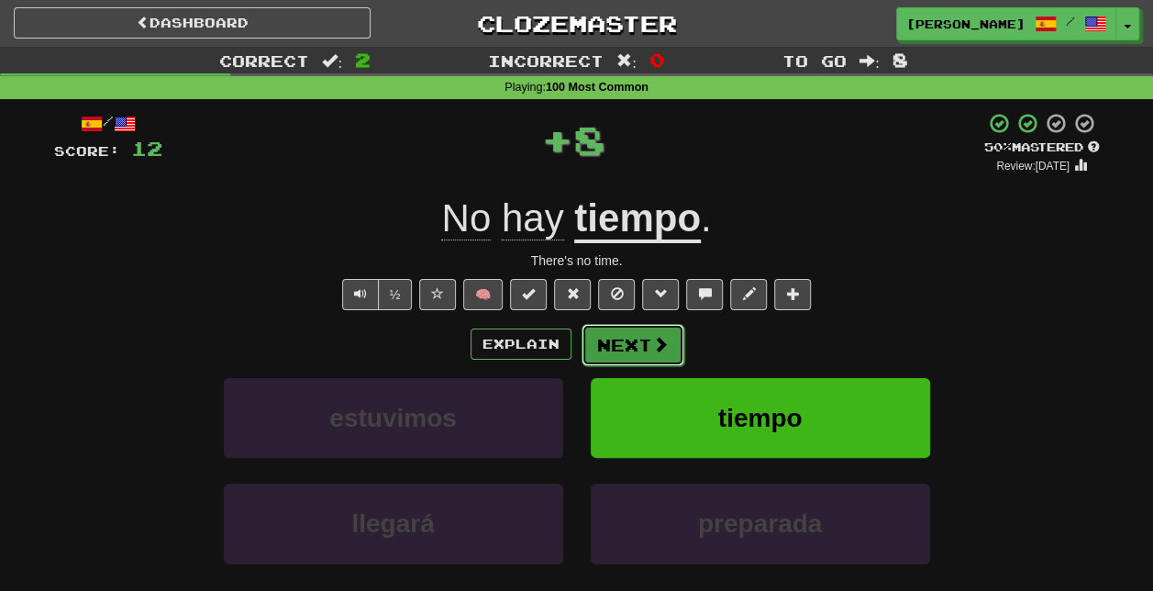
click at [662, 345] on span at bounding box center [660, 344] width 17 height 17
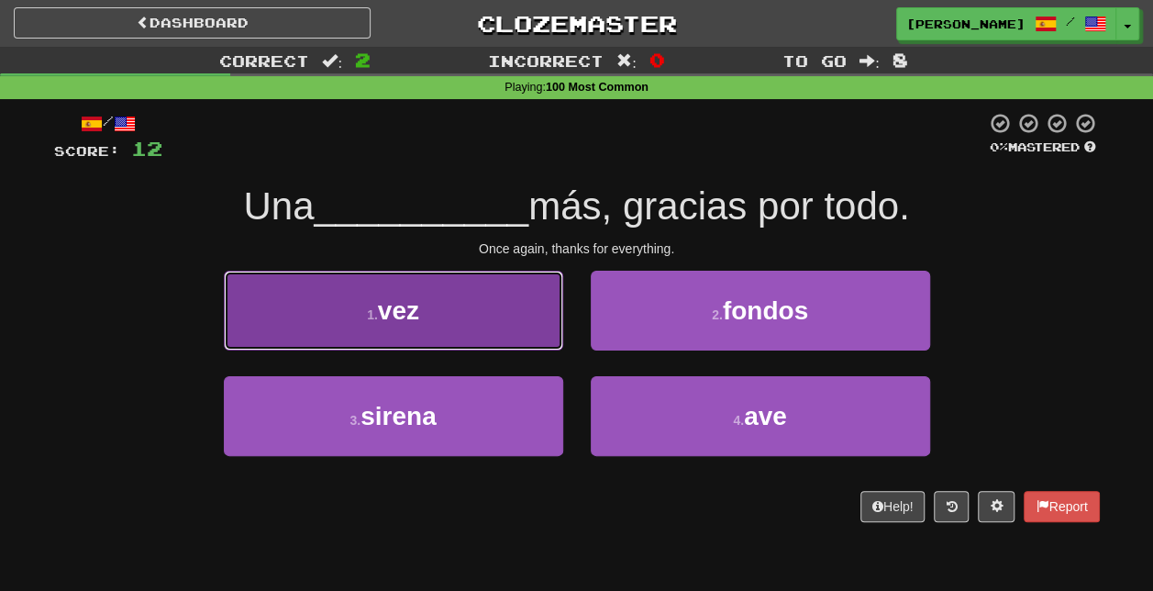
click at [514, 309] on button "1 . vez" at bounding box center [394, 311] width 340 height 80
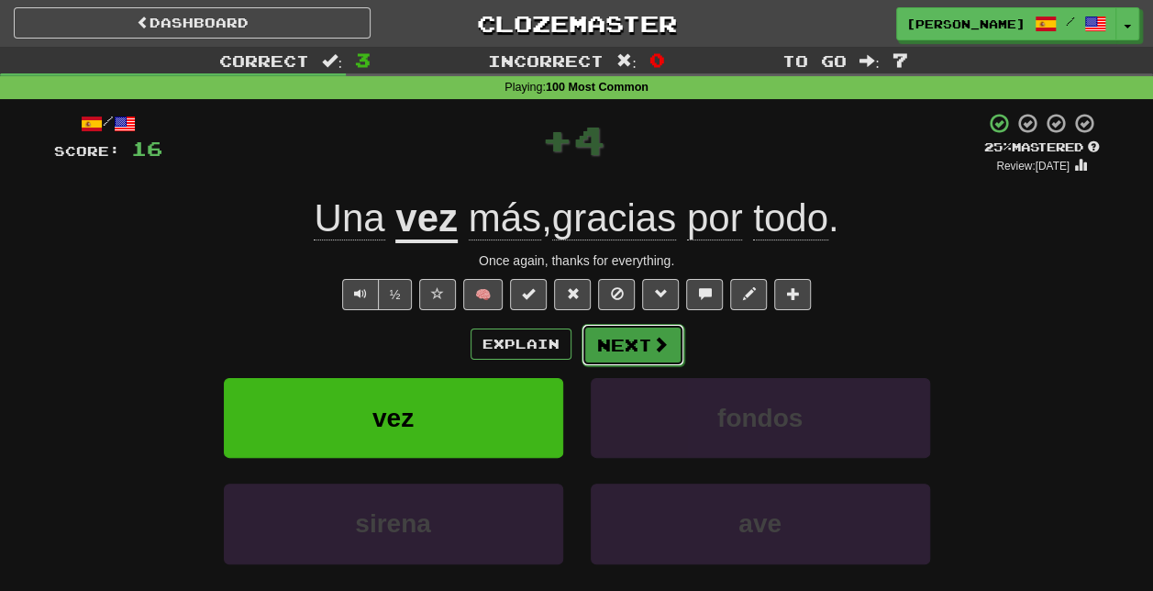
click at [652, 349] on span at bounding box center [660, 344] width 17 height 17
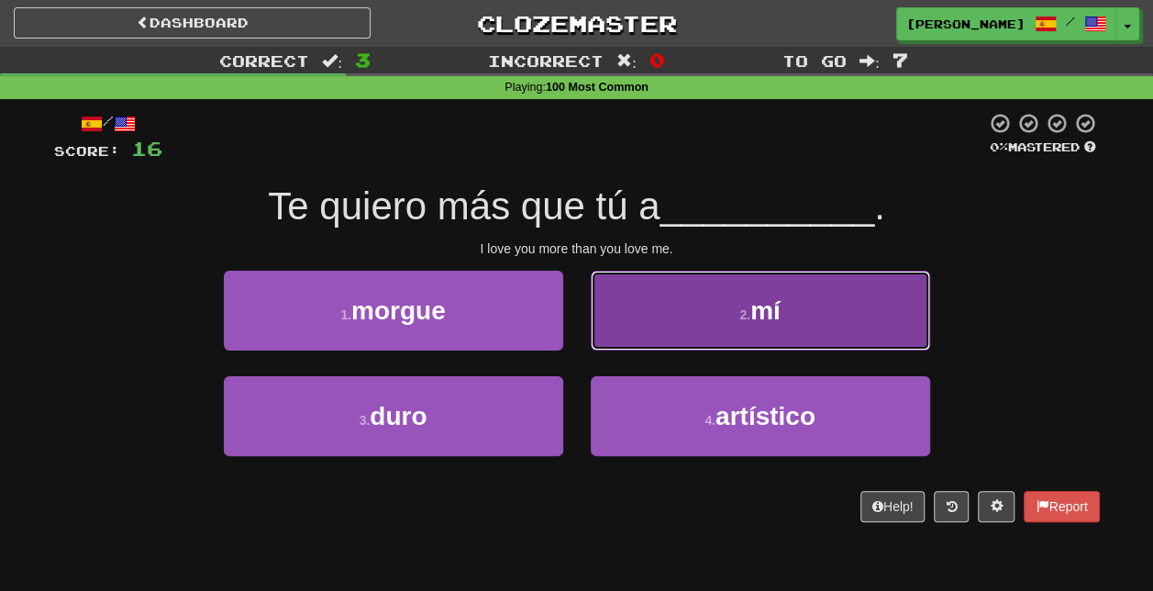
click at [712, 329] on button "2 . mí" at bounding box center [761, 311] width 340 height 80
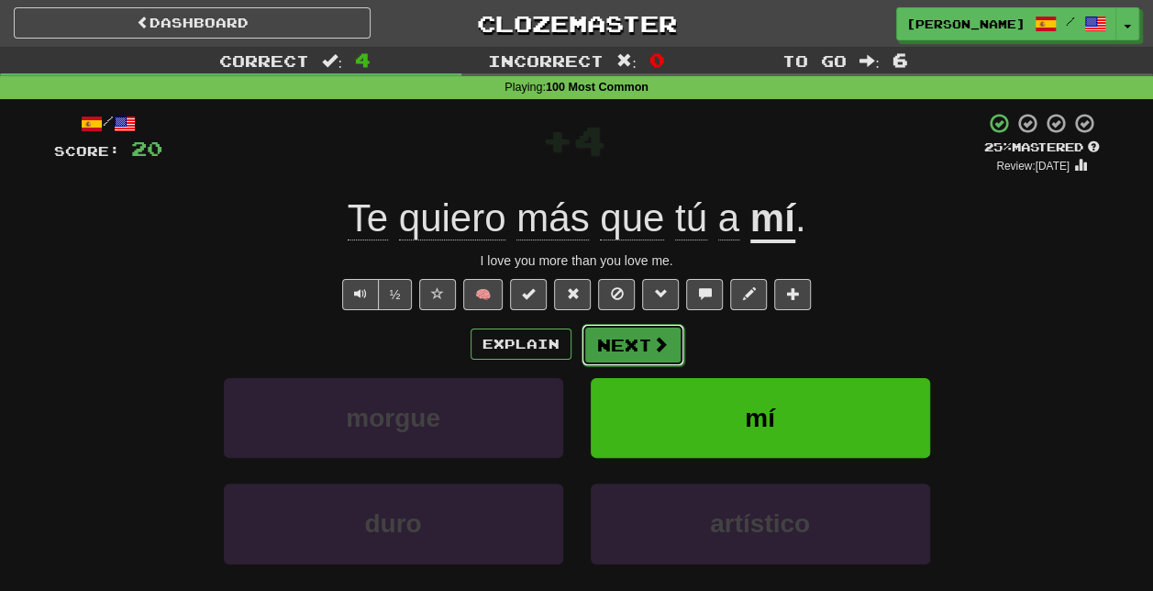
click at [663, 336] on span at bounding box center [660, 344] width 17 height 17
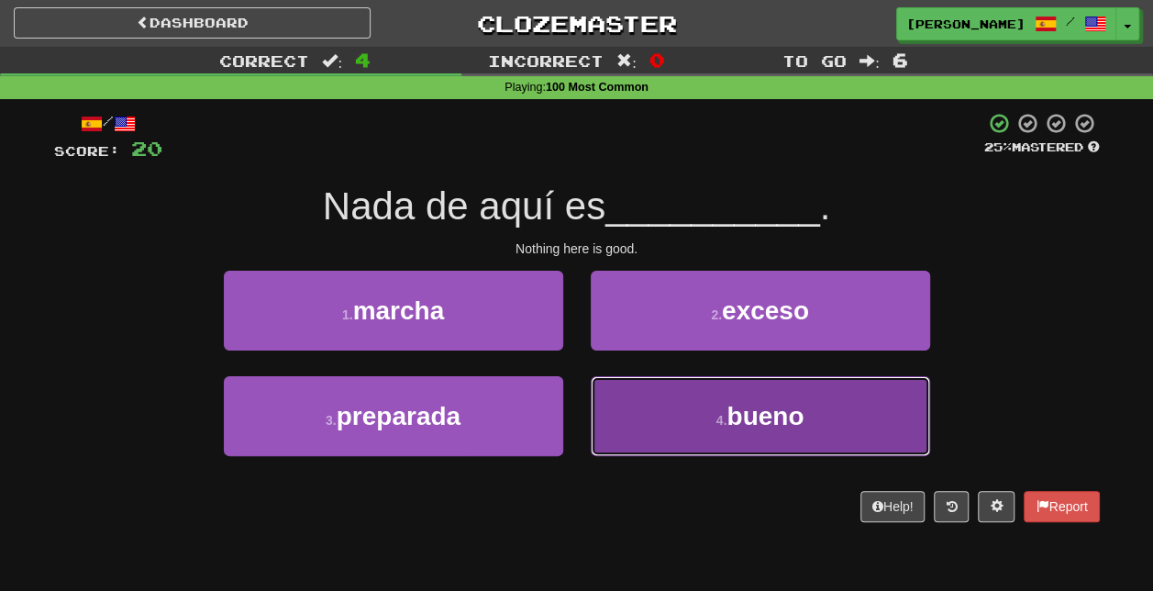
click at [708, 420] on button "4 . bueno" at bounding box center [761, 416] width 340 height 80
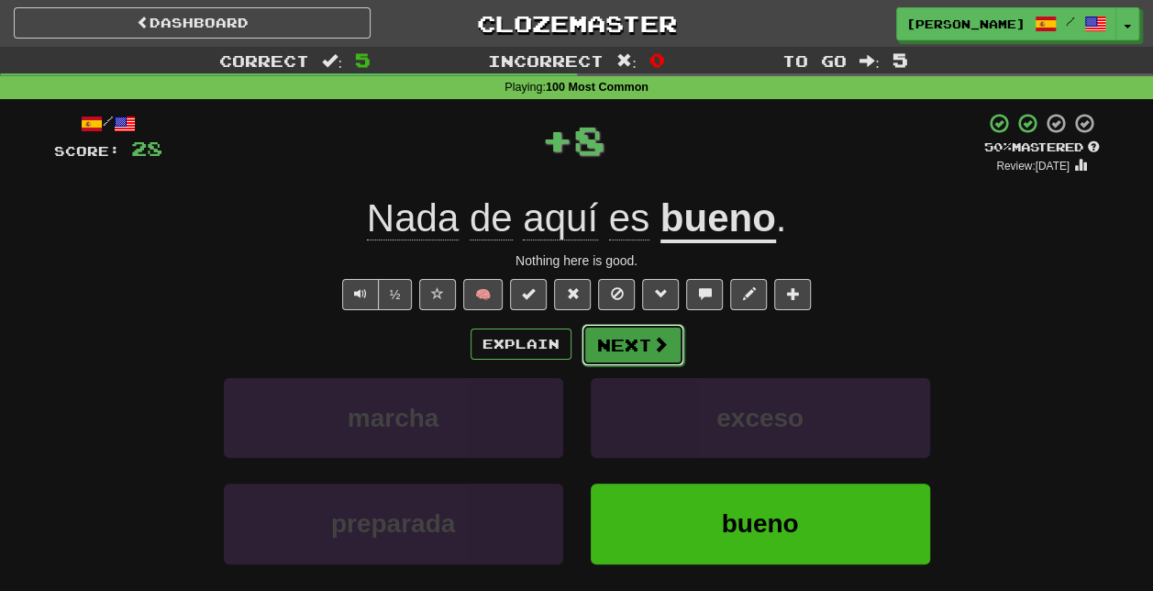
click at [639, 344] on button "Next" at bounding box center [633, 345] width 103 height 42
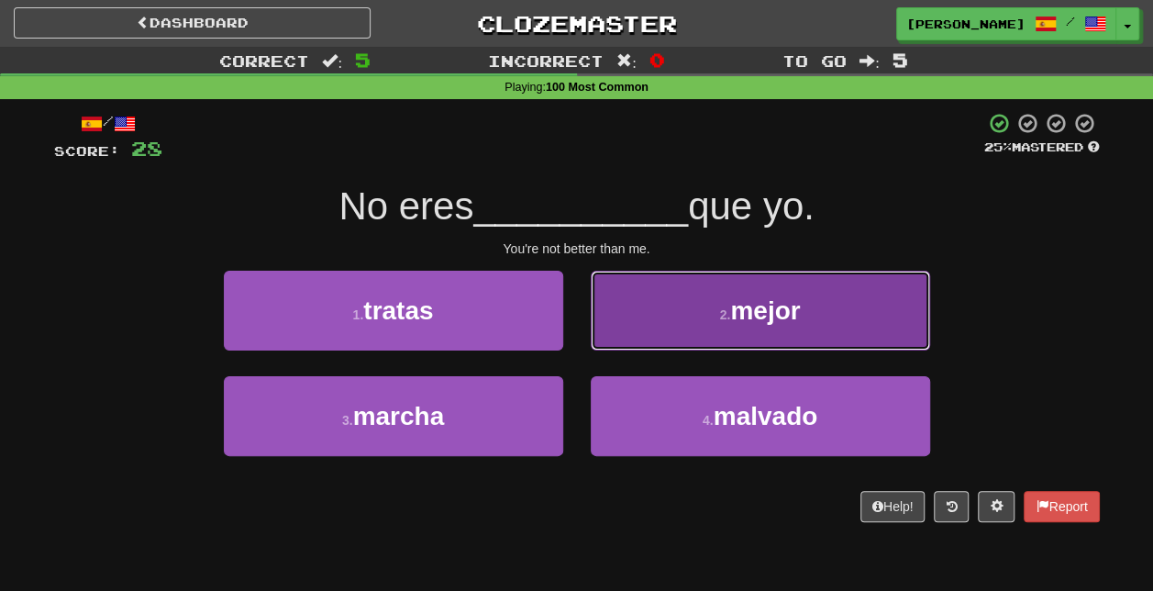
click at [689, 328] on button "2 . mejor" at bounding box center [761, 311] width 340 height 80
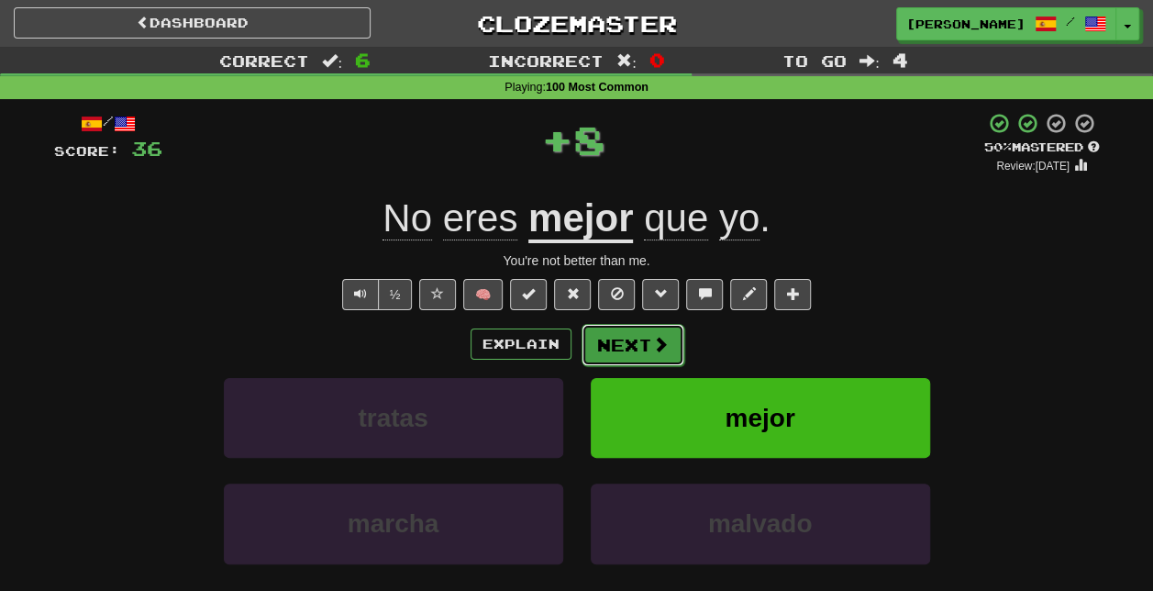
click at [629, 338] on button "Next" at bounding box center [633, 345] width 103 height 42
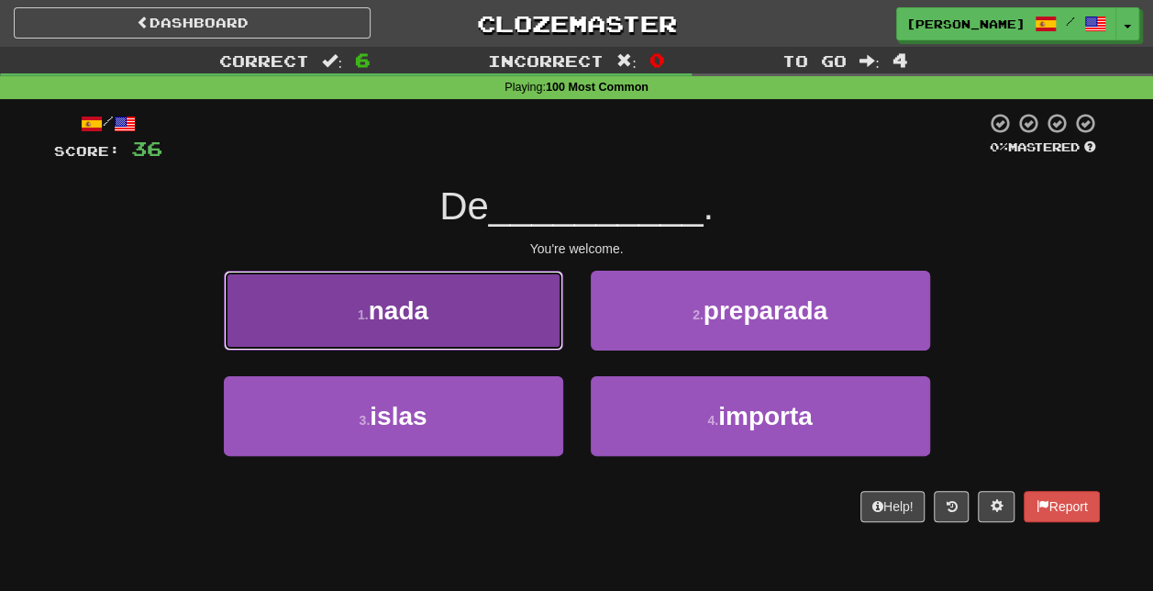
click at [538, 327] on button "1 . nada" at bounding box center [394, 311] width 340 height 80
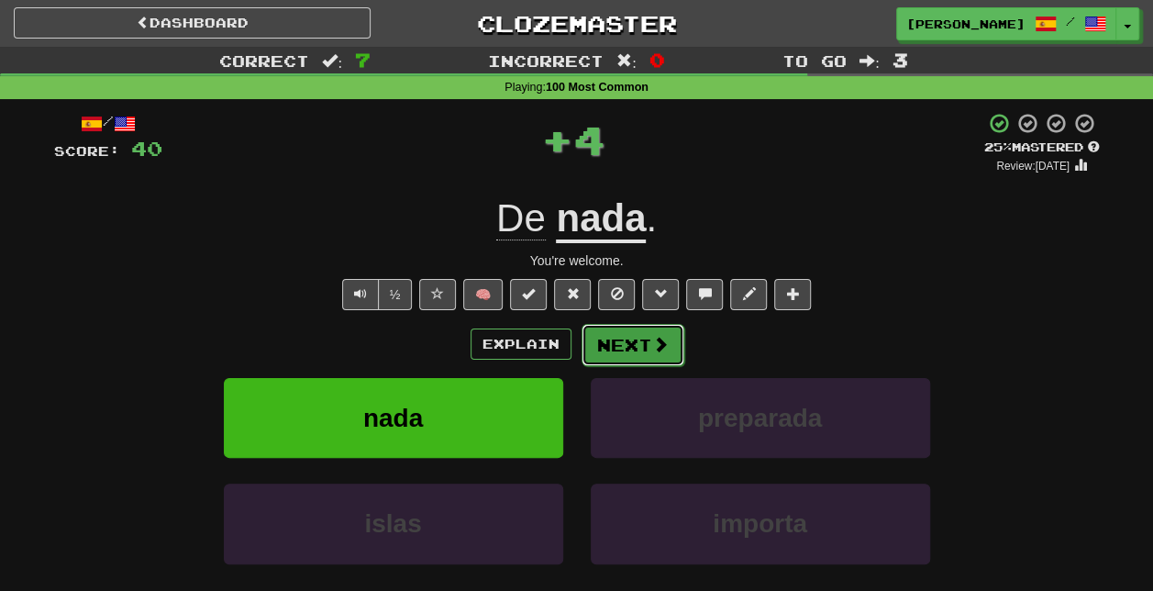
click at [666, 351] on button "Next" at bounding box center [633, 345] width 103 height 42
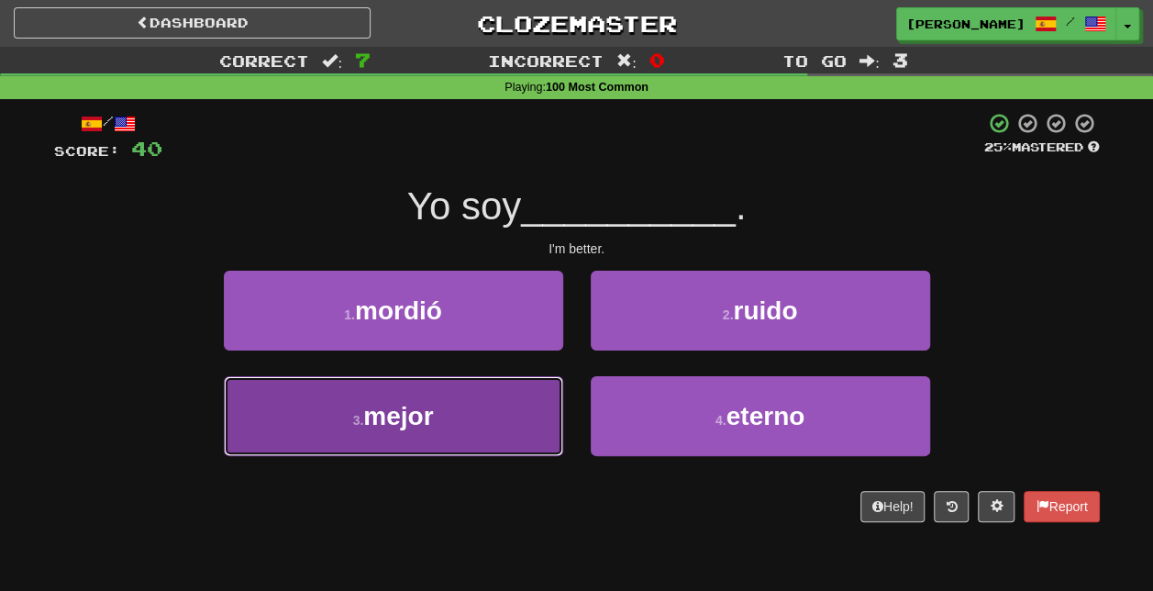
click at [483, 426] on button "3 . mejor" at bounding box center [394, 416] width 340 height 80
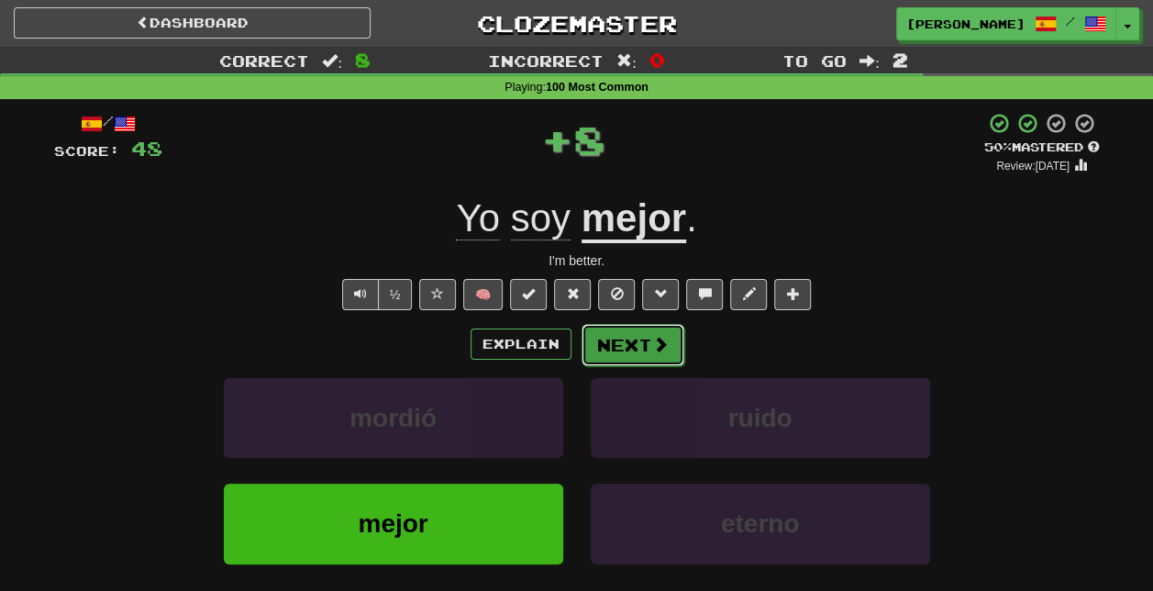
click at [640, 356] on button "Next" at bounding box center [633, 345] width 103 height 42
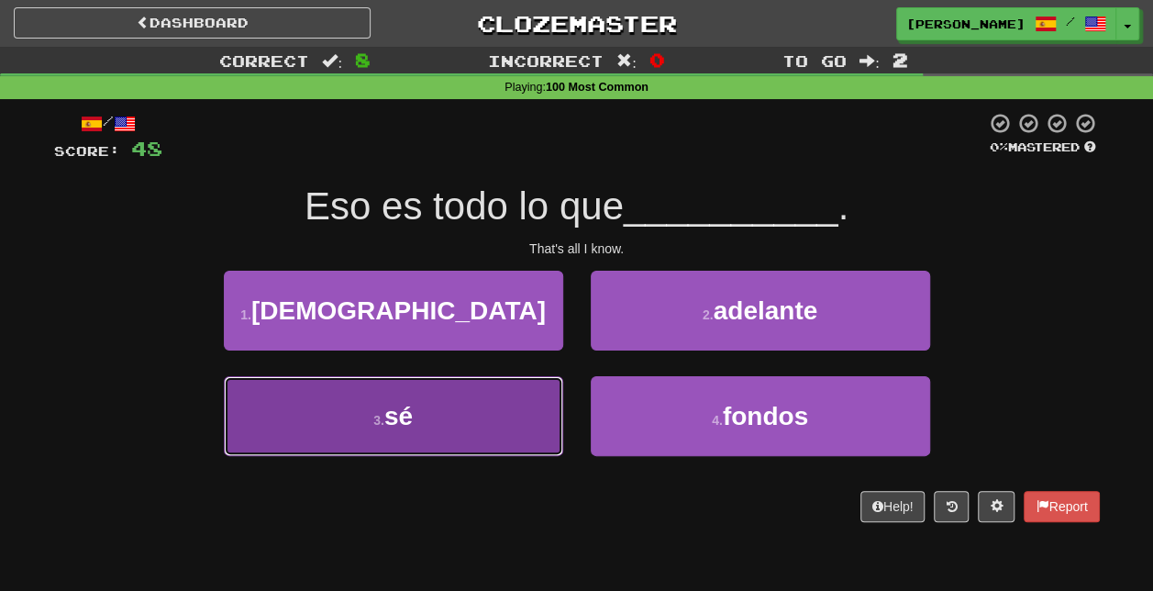
click at [530, 412] on button "3 . sé" at bounding box center [394, 416] width 340 height 80
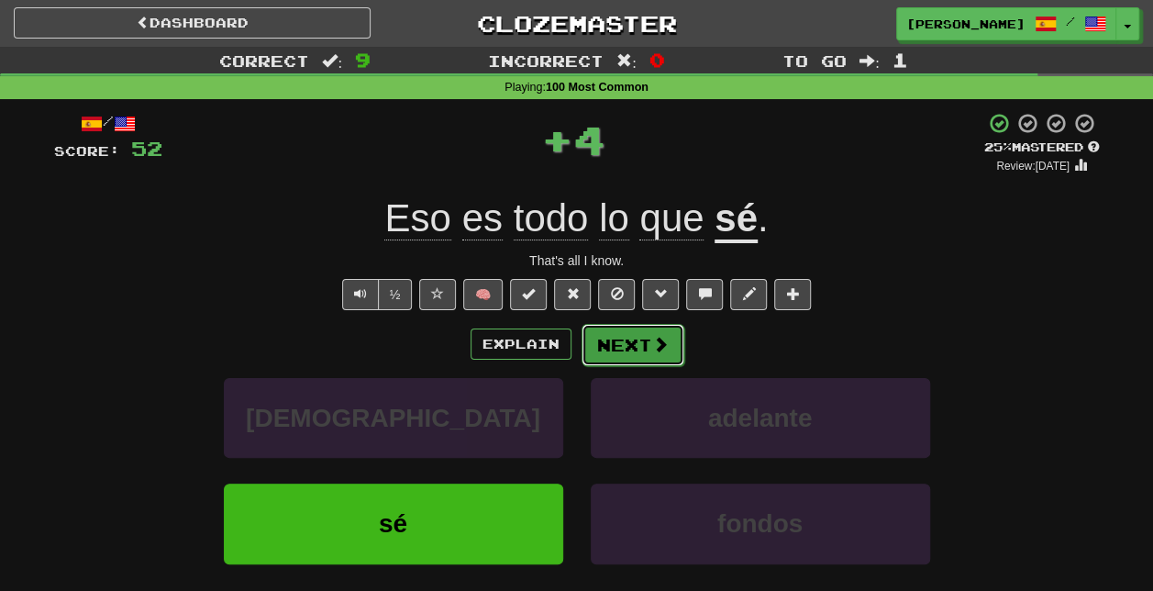
click at [657, 345] on span at bounding box center [660, 344] width 17 height 17
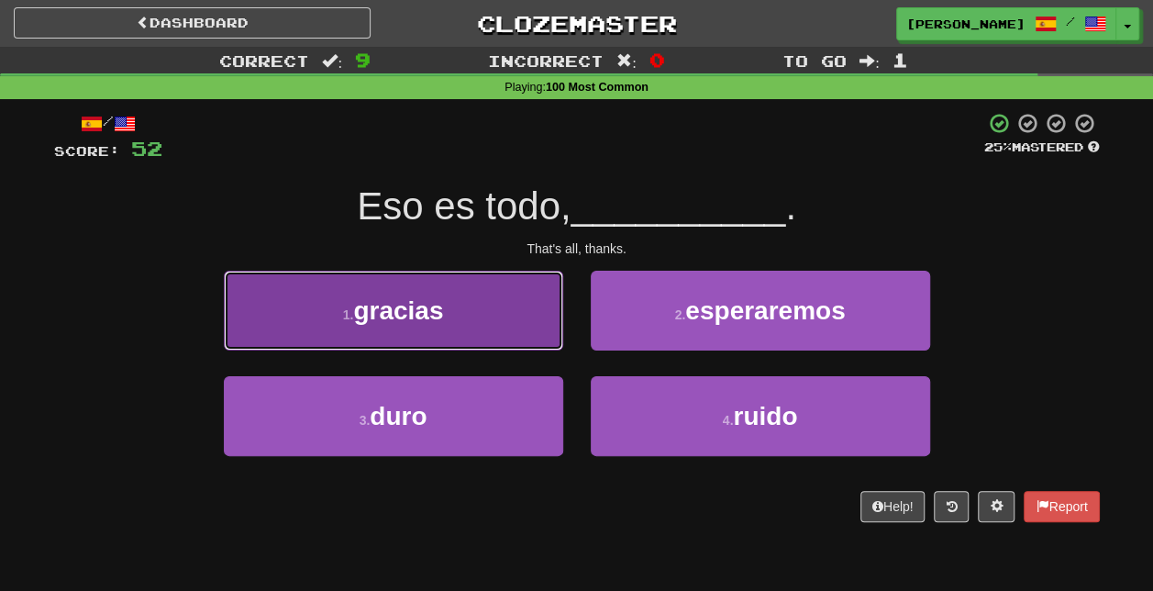
click at [488, 333] on button "1 . gracias" at bounding box center [394, 311] width 340 height 80
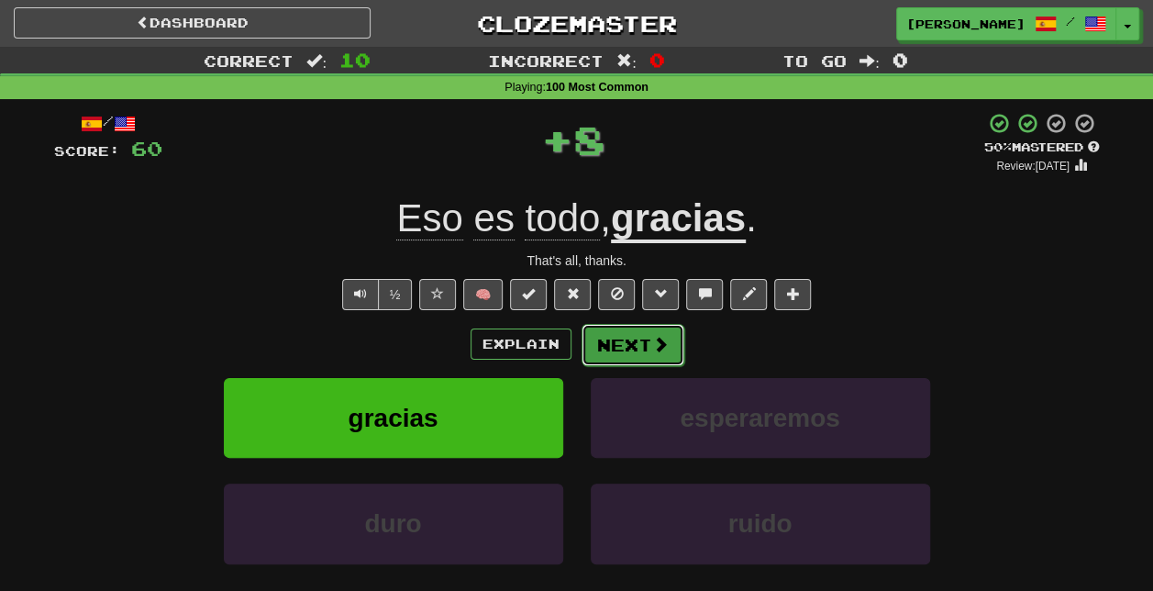
click at [666, 345] on button "Next" at bounding box center [633, 345] width 103 height 42
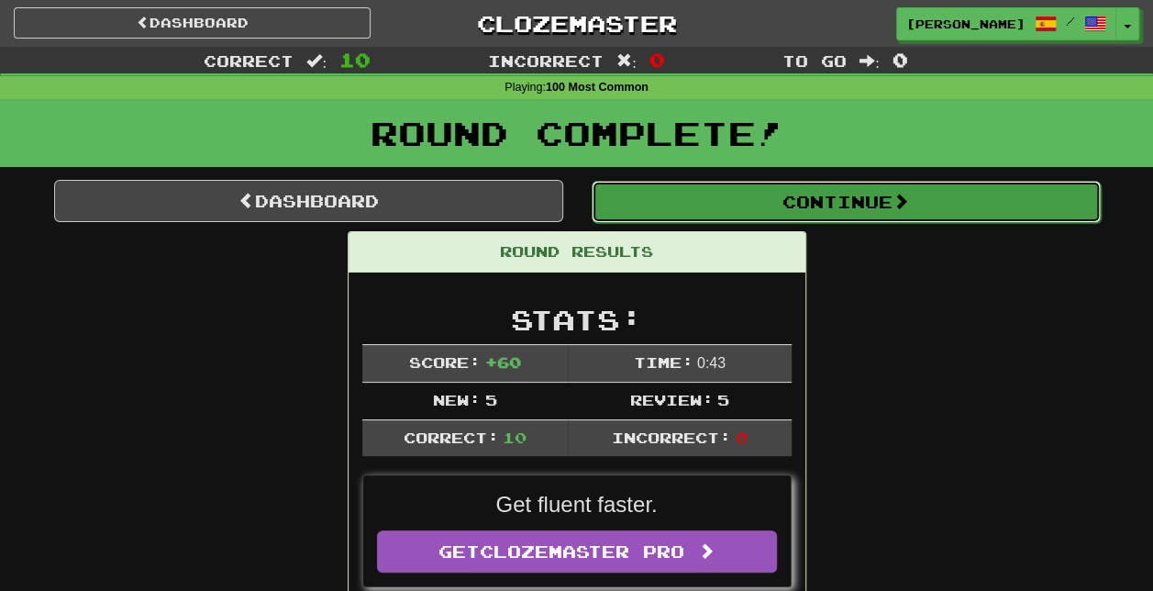
click at [841, 215] on button "Continue" at bounding box center [846, 202] width 509 height 42
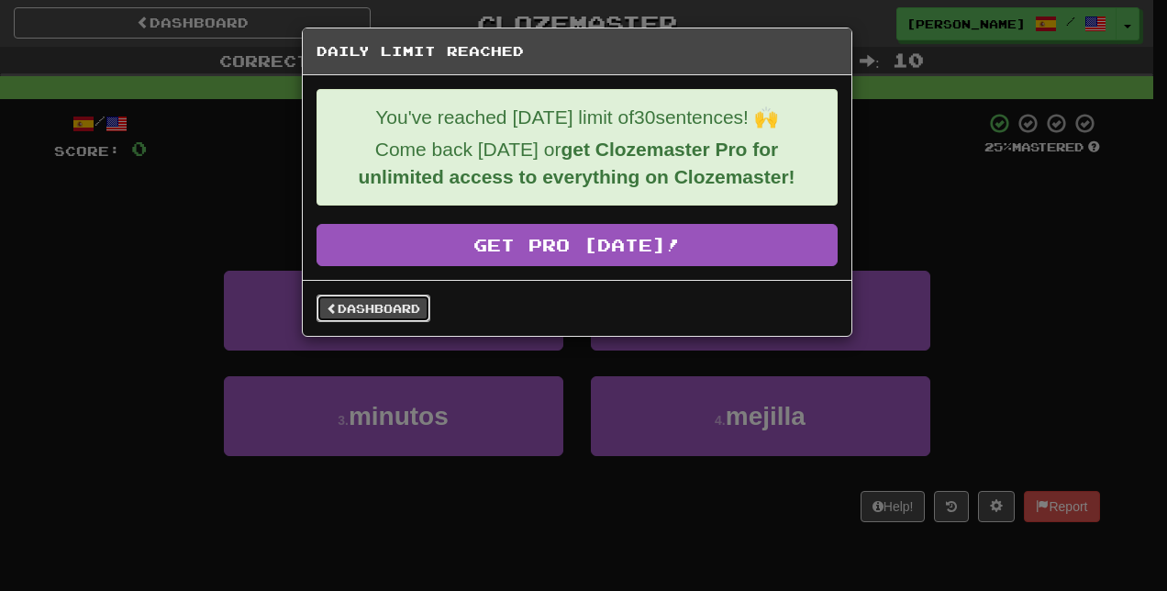
click at [382, 314] on link "Dashboard" at bounding box center [374, 309] width 114 height 28
